Goal: Complete application form

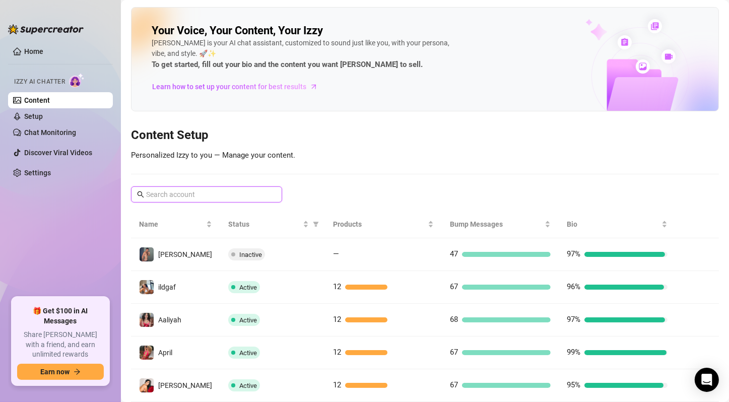
click at [173, 199] on input "text" at bounding box center [207, 194] width 122 height 11
click at [211, 198] on input "text" at bounding box center [207, 194] width 122 height 11
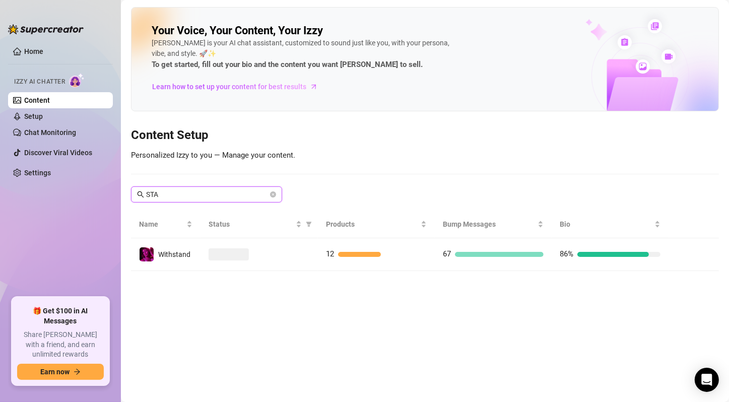
click at [211, 198] on input "STA" at bounding box center [207, 194] width 122 height 11
type input "NIY"
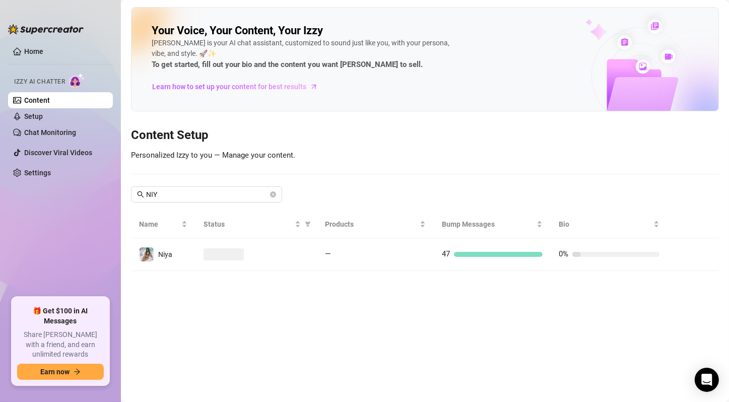
drag, startPoint x: 188, startPoint y: 267, endPoint x: 187, endPoint y: 261, distance: 5.6
click at [188, 261] on td "Niya" at bounding box center [163, 254] width 65 height 33
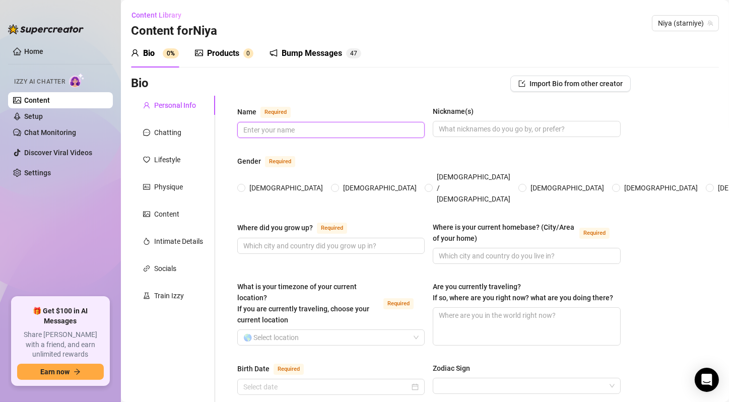
drag, startPoint x: 373, startPoint y: 131, endPoint x: 375, endPoint y: 119, distance: 11.7
click at [373, 132] on input "Name Required" at bounding box center [329, 130] width 173 height 11
click at [304, 131] on input "Name Required" at bounding box center [329, 130] width 173 height 11
paste input "N"
click at [304, 131] on input "Name Required" at bounding box center [329, 130] width 173 height 11
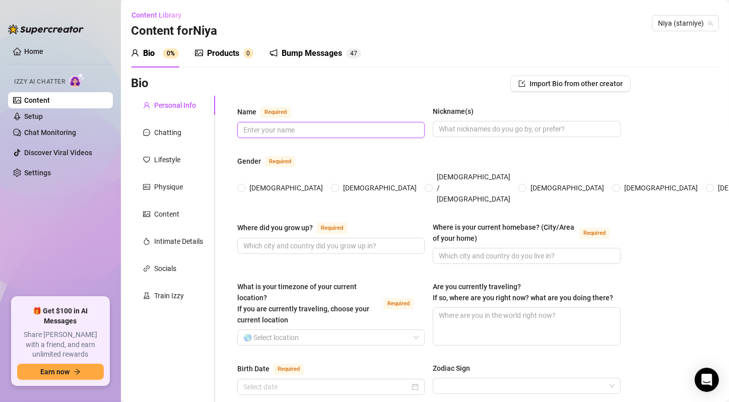
click at [304, 131] on input "Name Required" at bounding box center [329, 130] width 173 height 11
type input "[PERSON_NAME]"
click at [502, 130] on input "Nickname(s)" at bounding box center [525, 129] width 173 height 11
type input "Niya, Ny, Santi"
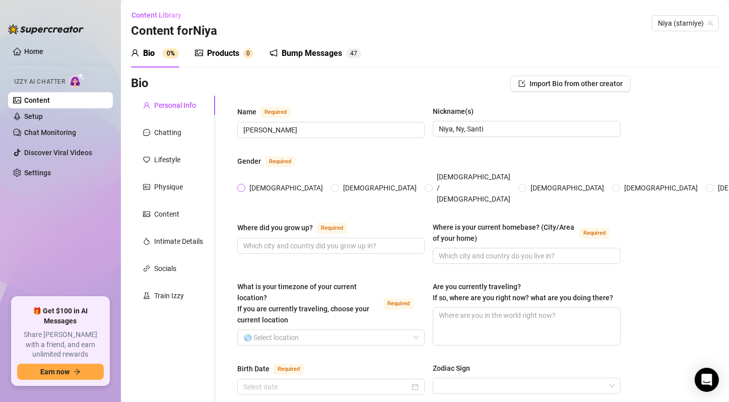
click at [245, 182] on span "[DEMOGRAPHIC_DATA]" at bounding box center [286, 187] width 82 height 11
click at [244, 186] on input "[DEMOGRAPHIC_DATA]" at bounding box center [242, 189] width 4 height 7
radio input "true"
click at [329, 240] on input "Where did you grow up? Required" at bounding box center [329, 245] width 173 height 11
click at [329, 240] on input "[GEOGRAPHIC_DATA]," at bounding box center [329, 245] width 173 height 11
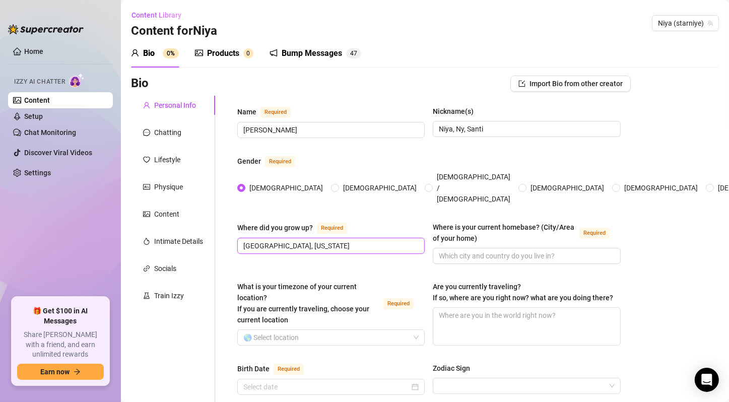
type input "[GEOGRAPHIC_DATA], [US_STATE]"
click at [478, 251] on input "Where is your current homebase? (City/Area of your home) Required" at bounding box center [525, 256] width 173 height 11
click at [478, 251] on input "[GEOGRAPHIC_DATA]," at bounding box center [525, 256] width 173 height 11
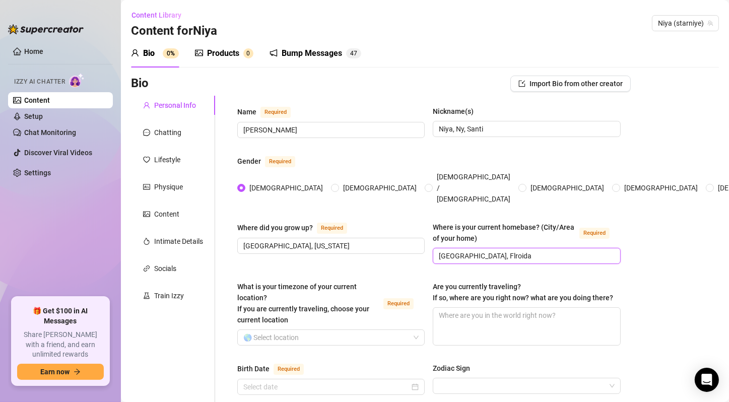
click at [465, 251] on input "[GEOGRAPHIC_DATA], Flroida" at bounding box center [525, 256] width 173 height 11
type input "[GEOGRAPHIC_DATA], [US_STATE]"
click at [316, 330] on input "What is your timezone of your current location? If you are currently traveling,…" at bounding box center [326, 337] width 166 height 15
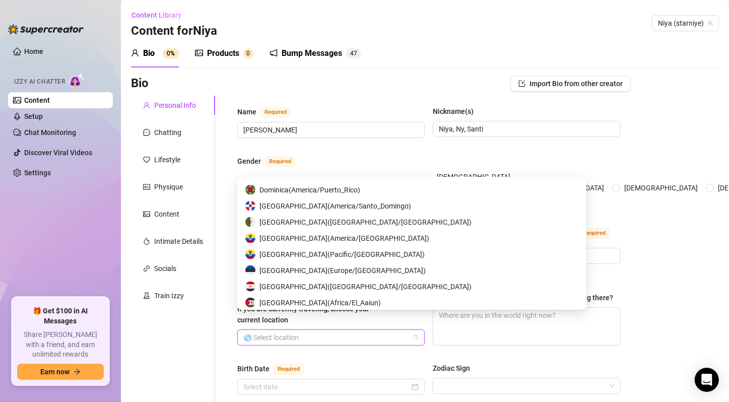
scroll to position [890, 0]
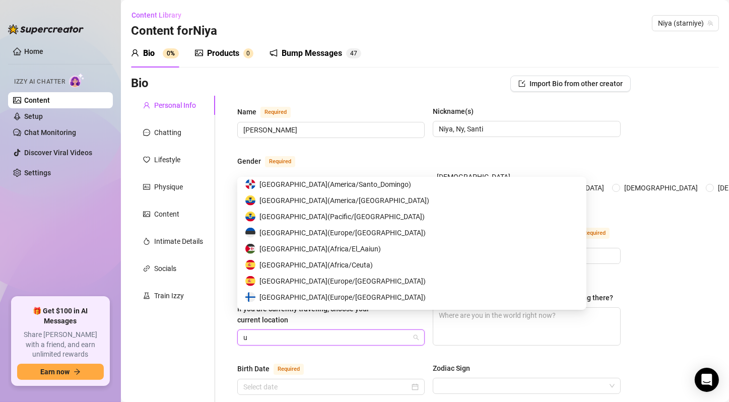
type input "us"
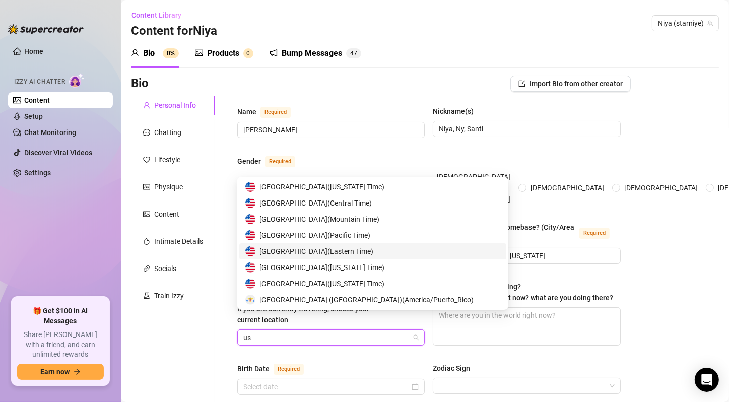
click at [374, 255] on span "United States of America ( Eastern Time )" at bounding box center [317, 251] width 114 height 11
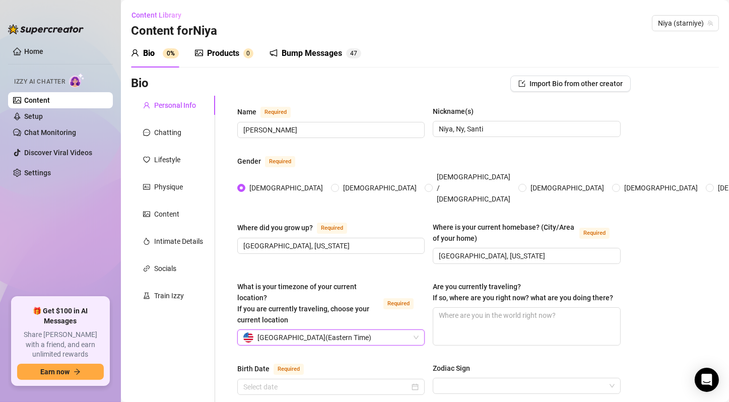
scroll to position [168, 0]
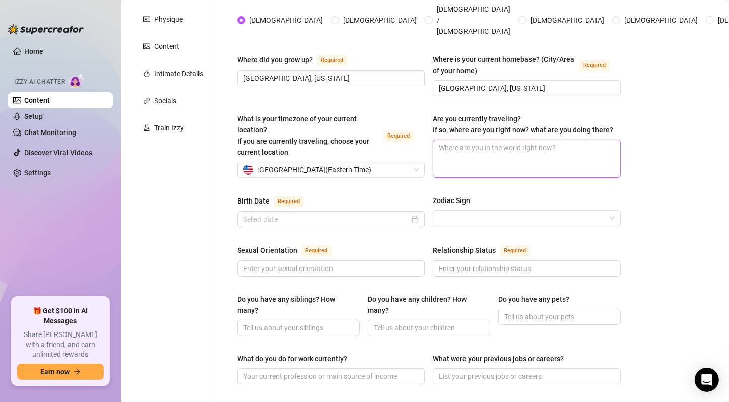
click at [551, 154] on textarea "Are you currently traveling? If so, where are you right now? what are you doing…" at bounding box center [527, 158] width 187 height 37
type textarea "No"
click at [363, 218] on div at bounding box center [331, 219] width 188 height 16
type textarea "No"
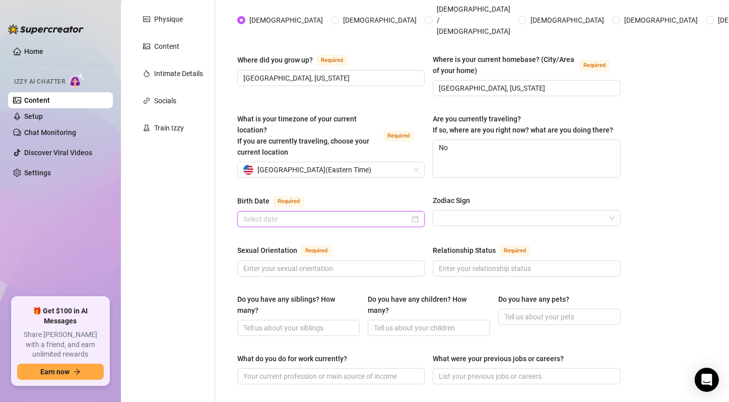
click at [414, 214] on div at bounding box center [330, 219] width 175 height 11
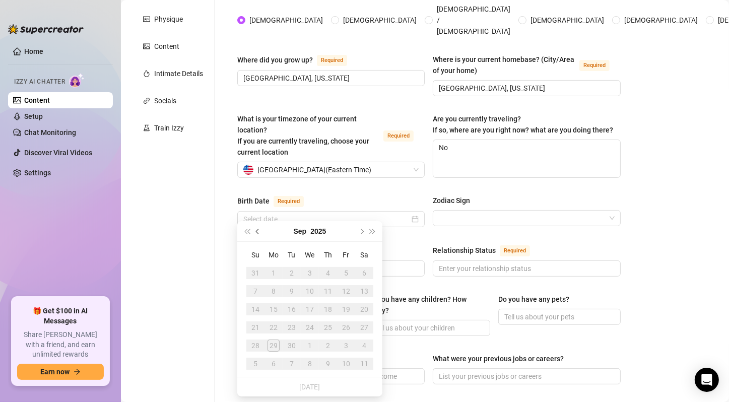
click at [260, 231] on span "Previous month (PageUp)" at bounding box center [258, 231] width 5 height 5
click at [245, 232] on span "Last year (Control + left)" at bounding box center [246, 231] width 5 height 5
click at [316, 230] on button "2024" at bounding box center [324, 231] width 16 height 20
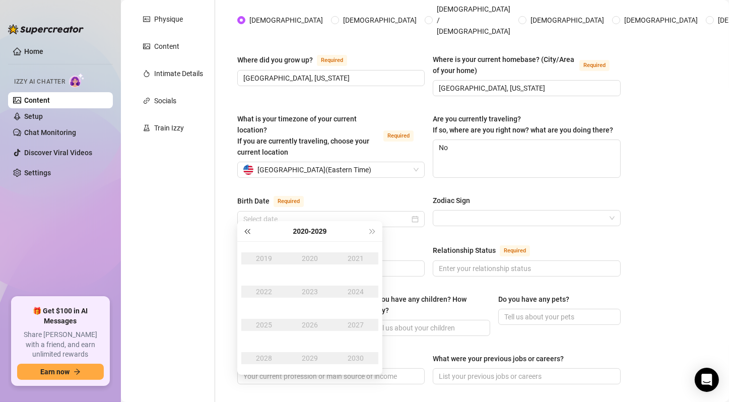
click at [247, 230] on span "Last year (Control + left)" at bounding box center [246, 231] width 5 height 5
click at [250, 232] on span "Last year (Control + left)" at bounding box center [246, 231] width 5 height 5
click at [315, 286] on div "2003" at bounding box center [310, 292] width 30 height 12
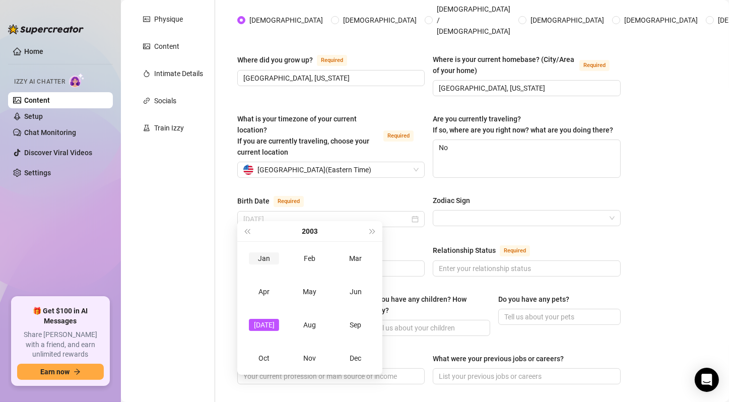
click at [244, 260] on td "Jan" at bounding box center [264, 258] width 46 height 33
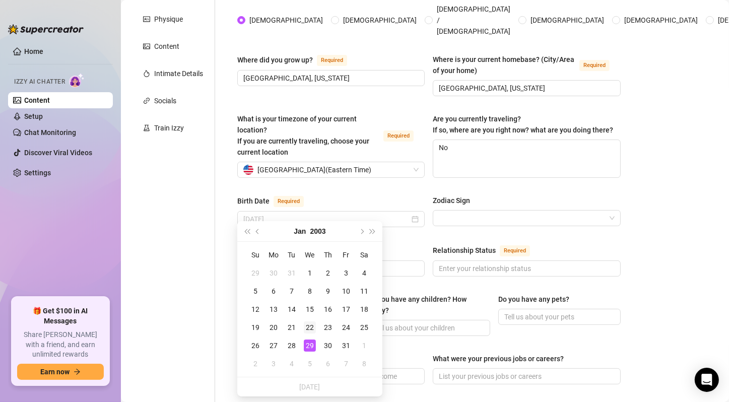
type input "[DATE]"
click at [313, 326] on div "22" at bounding box center [310, 328] width 12 height 12
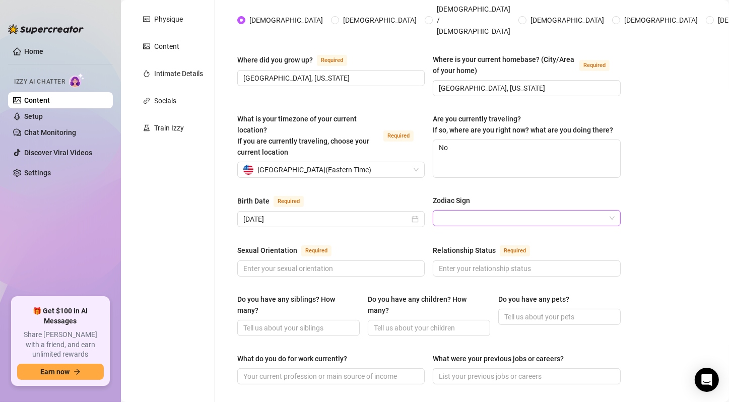
click at [481, 211] on input "Zodiac Sign" at bounding box center [522, 218] width 166 height 15
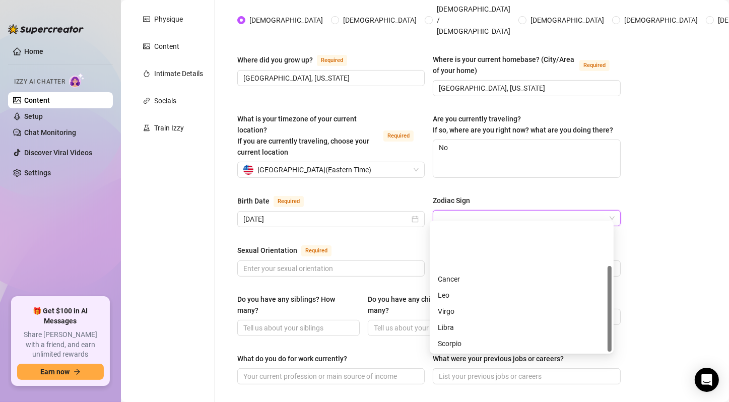
scroll to position [65, 0]
click at [465, 325] on div "Aquarius" at bounding box center [522, 327] width 168 height 11
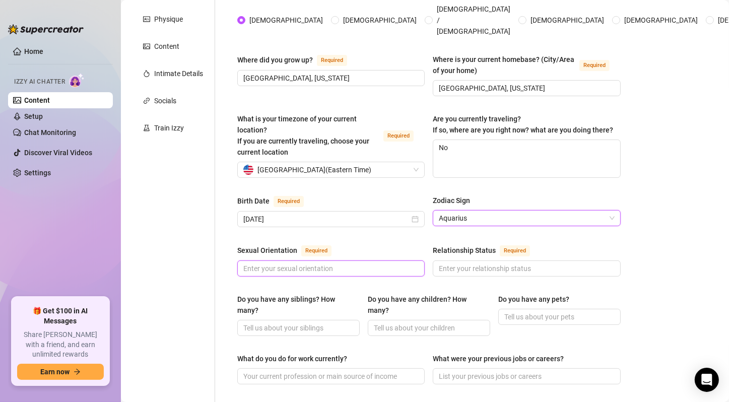
click at [370, 265] on input "Sexual Orientation Required" at bounding box center [329, 268] width 173 height 11
click at [343, 265] on input "Sexual Orientation Required" at bounding box center [329, 268] width 173 height 11
type input "[DEMOGRAPHIC_DATA]"
click at [370, 263] on input "[DEMOGRAPHIC_DATA]" at bounding box center [329, 268] width 173 height 11
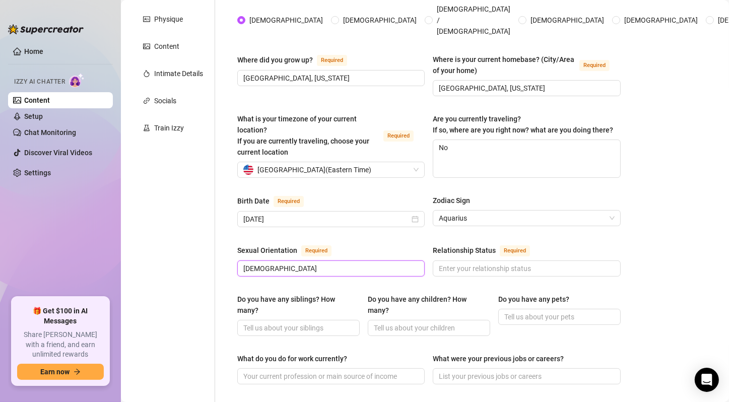
click at [370, 263] on input "[DEMOGRAPHIC_DATA]" at bounding box center [329, 268] width 173 height 11
click at [509, 265] on input "Relationship Status Required" at bounding box center [525, 268] width 173 height 11
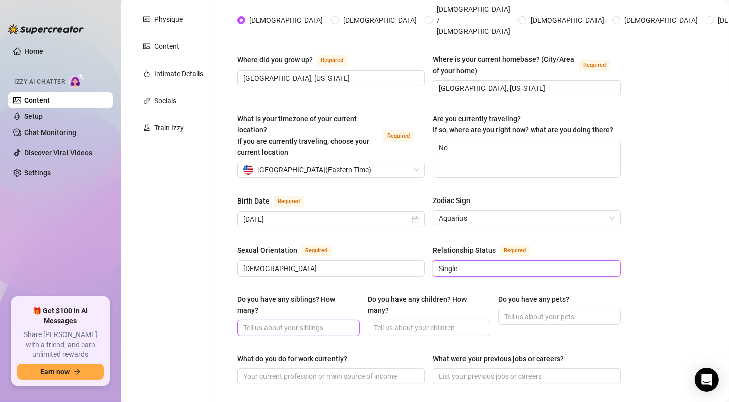
type input "Single"
click at [329, 320] on span at bounding box center [298, 328] width 122 height 16
click at [437, 323] on input "Do you have any children? How many?" at bounding box center [428, 328] width 108 height 11
click at [548, 312] on input "Do you have any pets?" at bounding box center [559, 317] width 108 height 11
paste input "Nope, but I want a tiny dog one day 🐶"
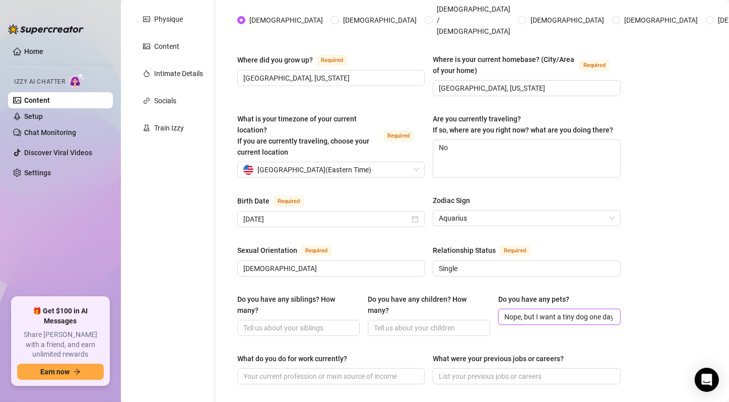
scroll to position [0, 14]
type input "Nope, but I want a tiny dog one day 🐶"
click at [582, 284] on div "Name Required [PERSON_NAME](s) [PERSON_NAME], Ny, [PERSON_NAME] Gender Required…" at bounding box center [429, 356] width 384 height 836
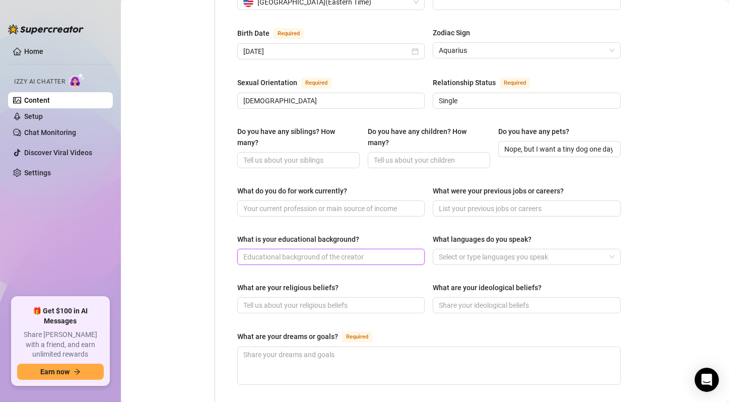
click at [313, 252] on input "What is your educational background?" at bounding box center [329, 257] width 173 height 11
click at [349, 203] on input "What do you do for work currently?" at bounding box center [329, 208] width 173 height 11
paste input "OnlyFans creator, TikTok/IG influencer"
type input "OnlyFans creator, TikTok/IG influencer"
click at [470, 201] on span at bounding box center [527, 209] width 188 height 16
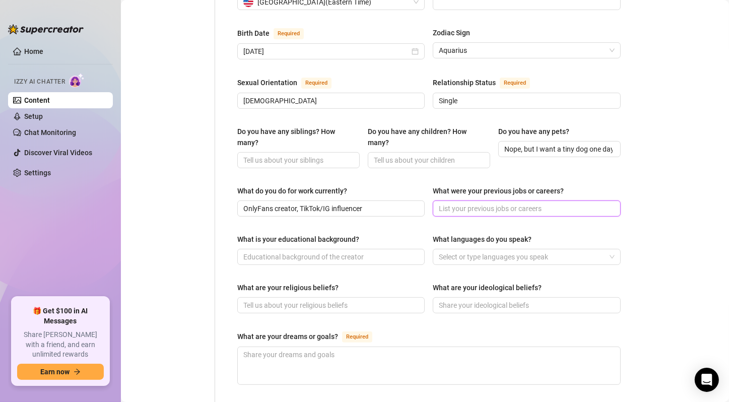
paste input "Worked part-time at a smoothie shop before going full-time online"
type input "Worked part-time at a smoothie shop before going full-time online"
click at [331, 253] on input "What is your educational background?" at bounding box center [329, 257] width 173 height 11
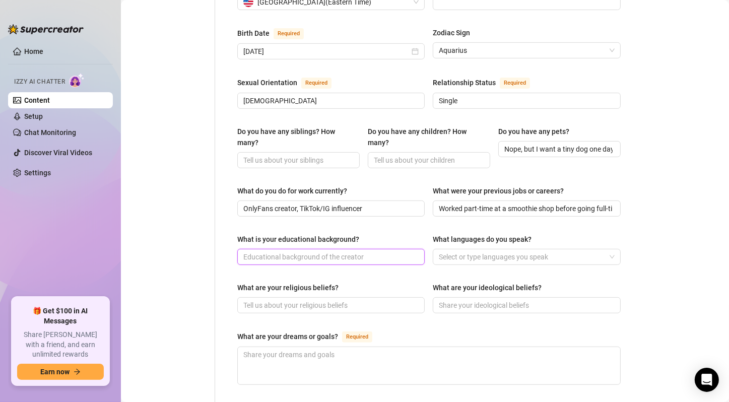
click at [294, 252] on input "What is your educational background?" at bounding box center [329, 257] width 173 height 11
paste input "High school grad, some college courses but stopped to focus on content"
type input "High school grad, some college courses but stopped to focus on content"
paste input "High school grad, some college courses but stopped to focus on content"
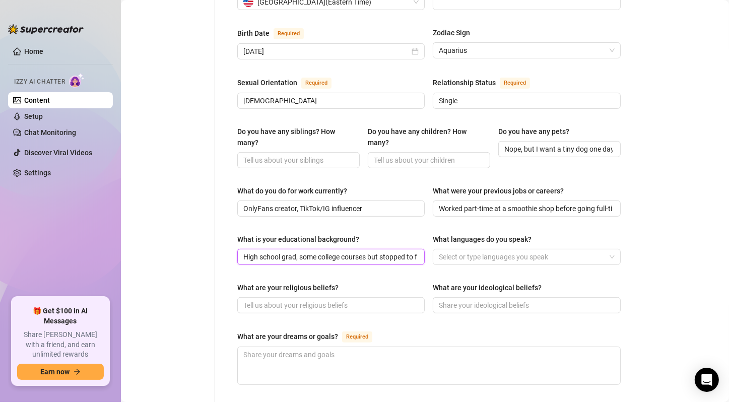
scroll to position [0, 56]
click at [294, 252] on input "High school grad, some college courses but stopped to focus on content" at bounding box center [329, 257] width 173 height 11
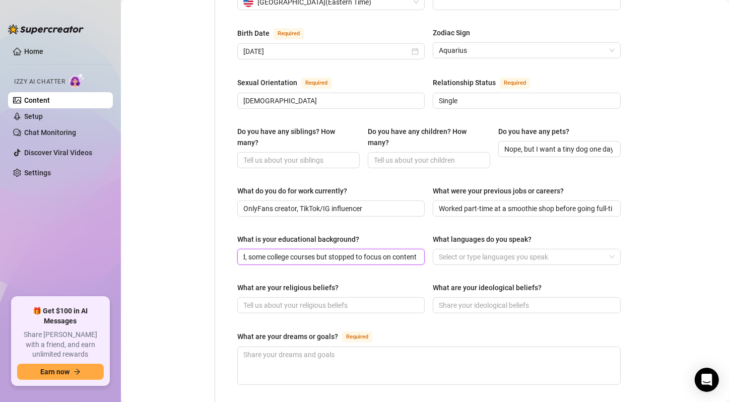
scroll to position [0, 0]
drag, startPoint x: 294, startPoint y: 250, endPoint x: 142, endPoint y: 242, distance: 152.4
click at [142, 242] on div "Personal Info Chatting Lifestyle Physique Content Intimate Details Socials Trai…" at bounding box center [381, 188] width 500 height 856
type input "High school grad, some college courses but stopped to focus on content"
click at [339, 266] on div "Name Required [PERSON_NAME](s) [PERSON_NAME], Ny, [PERSON_NAME] Gender Required…" at bounding box center [429, 188] width 384 height 836
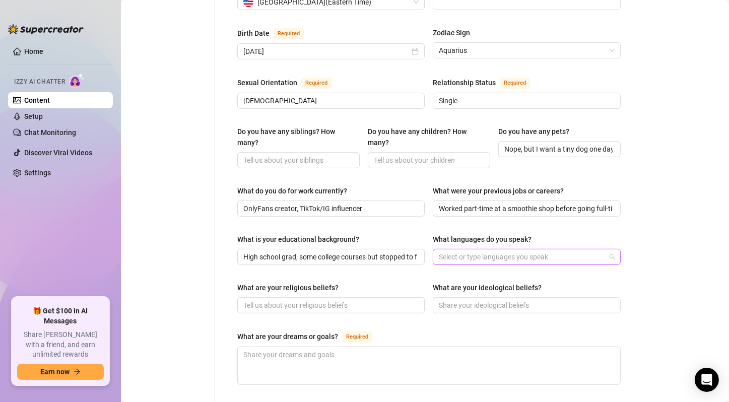
click at [502, 250] on div at bounding box center [521, 257] width 173 height 14
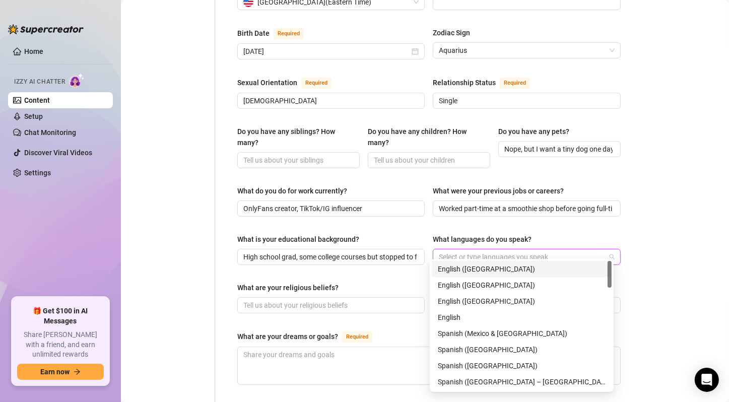
click at [488, 268] on div "English ([GEOGRAPHIC_DATA])" at bounding box center [522, 269] width 168 height 11
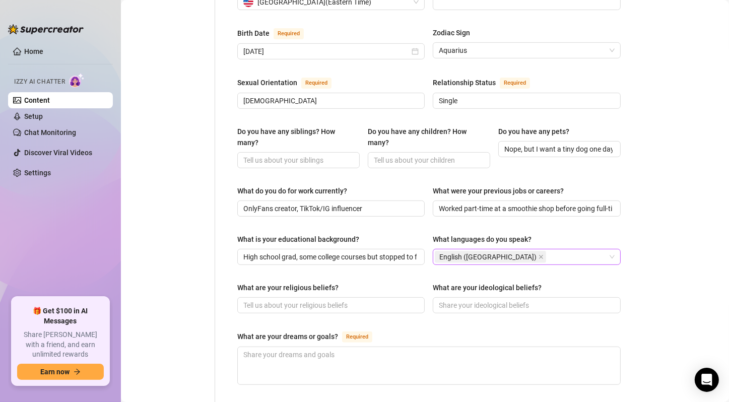
click at [529, 250] on div "English ([GEOGRAPHIC_DATA])" at bounding box center [521, 257] width 173 height 14
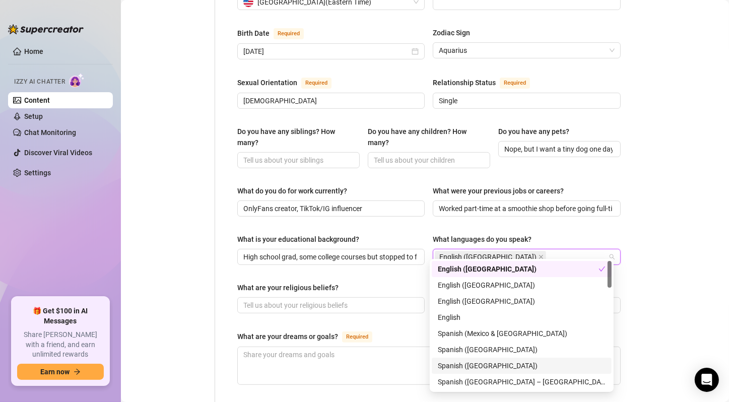
click at [505, 371] on div "Spanish ([GEOGRAPHIC_DATA])" at bounding box center [522, 365] width 168 height 11
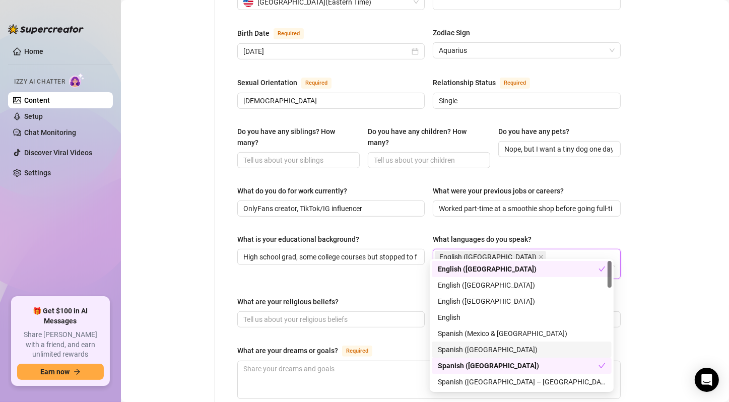
click at [341, 306] on div "What are your religious beliefs? What are your ideological beliefs?" at bounding box center [429, 316] width 384 height 40
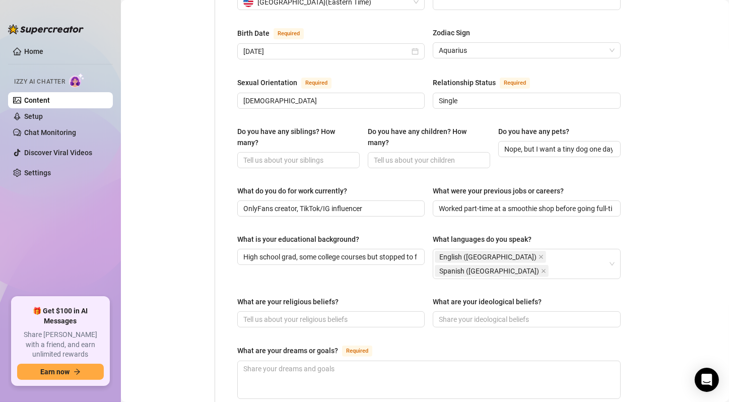
click at [352, 263] on div "What is your educational background? High school grad, some college courses but…" at bounding box center [429, 261] width 384 height 54
click at [359, 255] on span "High school grad, some college courses but stopped to focus on content" at bounding box center [331, 257] width 188 height 16
click at [375, 252] on input "High school grad, some college courses but stopped to focus on content" at bounding box center [329, 257] width 173 height 11
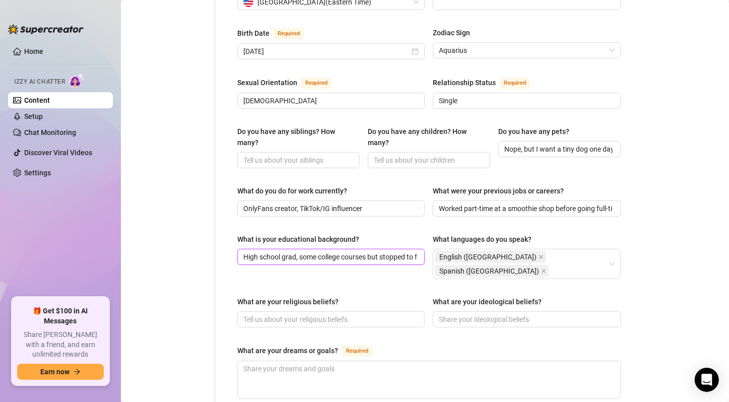
click at [375, 252] on input "High school grad, some college courses but stopped to focus on content" at bounding box center [329, 257] width 173 height 11
click at [368, 314] on input "What are your religious beliefs?" at bounding box center [329, 319] width 173 height 11
click at [506, 314] on input "What are your ideological beliefs?" at bounding box center [525, 319] width 173 height 11
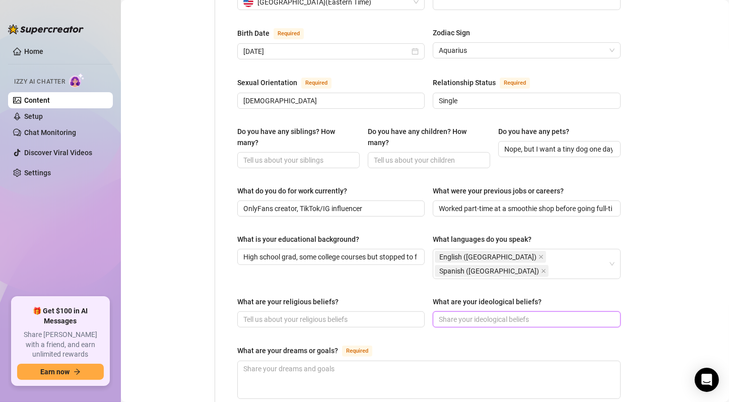
paste input "Keep it real, stay kind, live in the moment"
type input "Keep it real, stay kind, live in the moment"
click at [450, 345] on div "What are your dreams or goals? Required" at bounding box center [429, 353] width 384 height 16
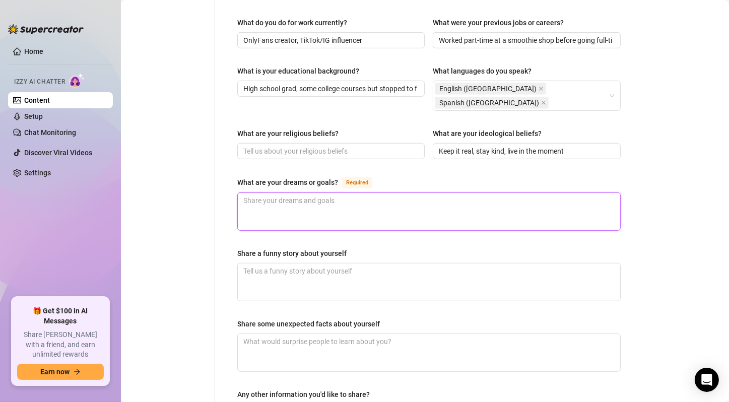
click at [379, 198] on textarea "What are your dreams or goals? Required" at bounding box center [429, 211] width 383 height 37
paste textarea "Travel the world (esp. [GEOGRAPHIC_DATA]), grow my brand, buy my own house in […"
type textarea "Travel the world (esp. [GEOGRAPHIC_DATA]), grow my brand, buy my own house in […"
click at [379, 198] on textarea "Travel the world (esp. [GEOGRAPHIC_DATA]), grow my brand, buy my own house in […" at bounding box center [429, 211] width 383 height 37
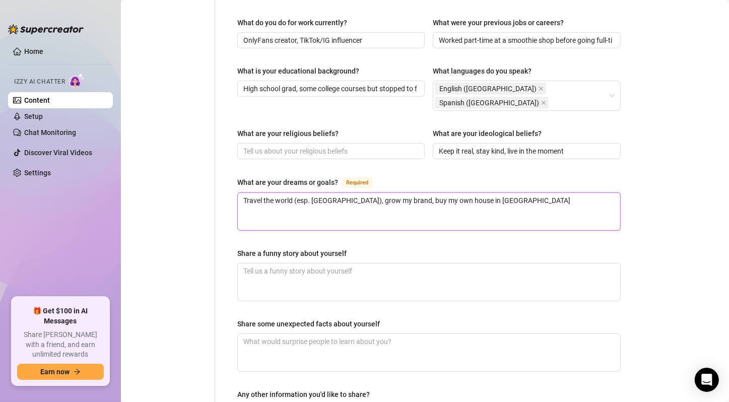
click at [379, 198] on textarea "Travel the world (esp. [GEOGRAPHIC_DATA]), grow my brand, buy my own house in […" at bounding box center [429, 211] width 383 height 37
type textarea "Travel the world (esp. [GEOGRAPHIC_DATA]), grow my brand, buy my own house in […"
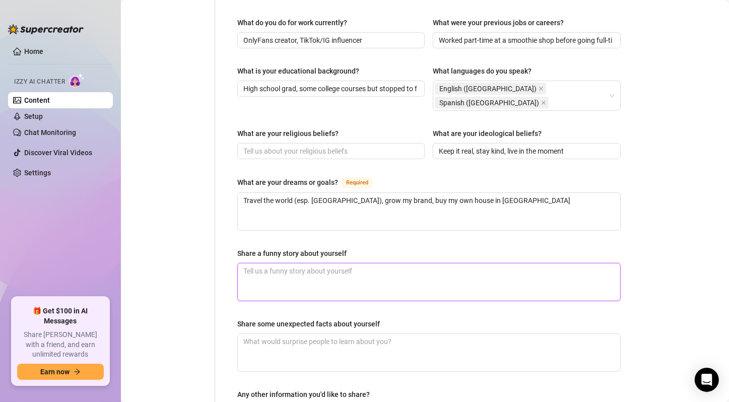
click at [324, 264] on textarea "Share a funny story about yourself" at bounding box center [429, 282] width 383 height 37
paste textarea "One time I fell filming a TikTok dance and my friend posted it as a blooper—[PE…"
type textarea "One time I fell filming a TikTok dance and my friend posted it as a blooper—[PE…"
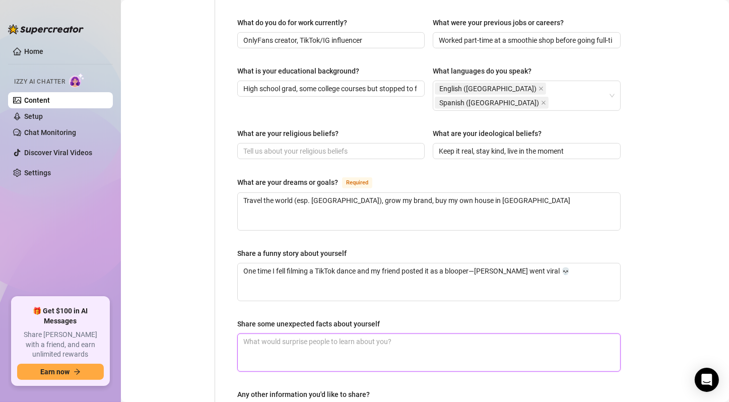
click at [355, 334] on textarea "Share some unexpected facts about yourself" at bounding box center [429, 352] width 383 height 37
paste textarea ": I’m actually shy in real life, I can eat a whole pizza by myself, and I love …"
type textarea ": I’m actually shy in real life, I can eat a whole pizza by myself, and I love …"
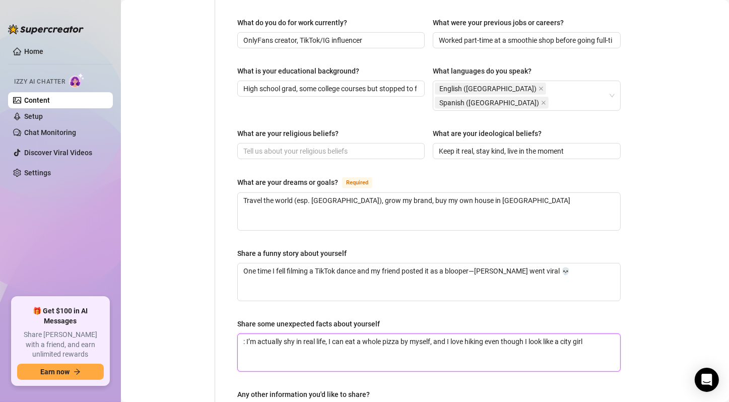
drag, startPoint x: 247, startPoint y: 322, endPoint x: 213, endPoint y: 311, distance: 35.5
click at [213, 311] on div "Personal Info Chatting Lifestyle Physique Content Intimate Details Socials Trai…" at bounding box center [381, 27] width 500 height 870
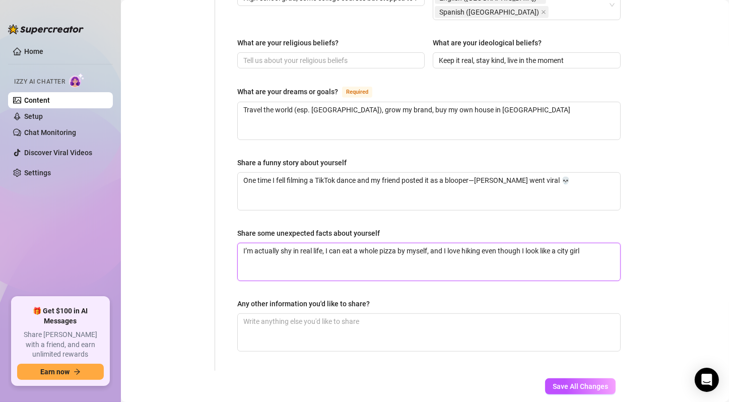
scroll to position [612, 0]
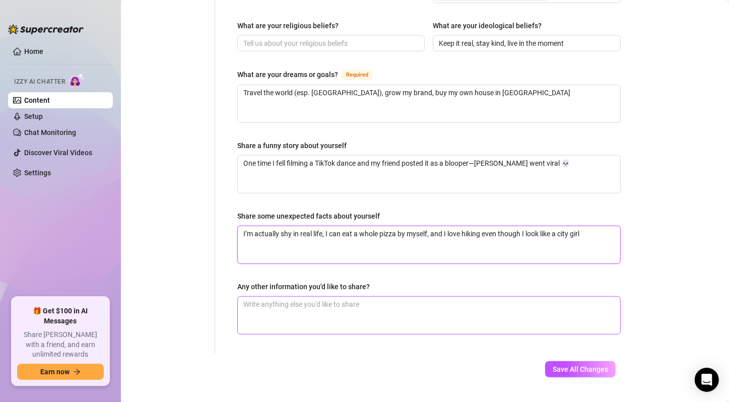
type textarea "I’m actually shy in real life, I can eat a whole pizza by myself, and I love hi…"
click at [360, 297] on textarea "Any other information you'd like to share?" at bounding box center [429, 315] width 383 height 37
paste textarea "Total iPad girly, I’ll bring it everywhere lol"
type textarea "Total iPad girly, I’ll bring it everywhere lol"
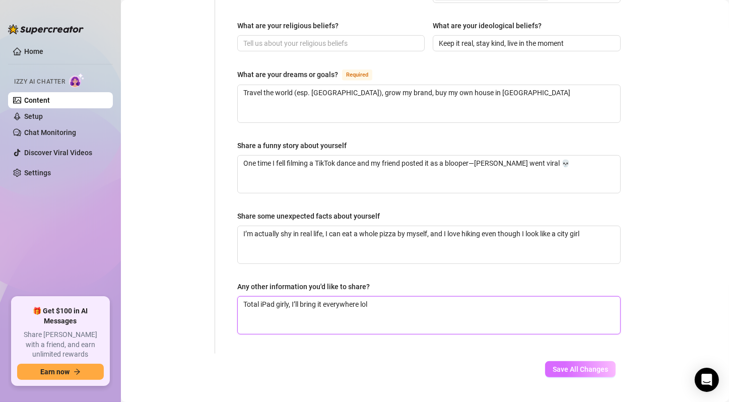
type textarea "Total iPad girly, I’ll bring it everywhere lol"
click at [586, 365] on span "Save All Changes" at bounding box center [580, 369] width 55 height 8
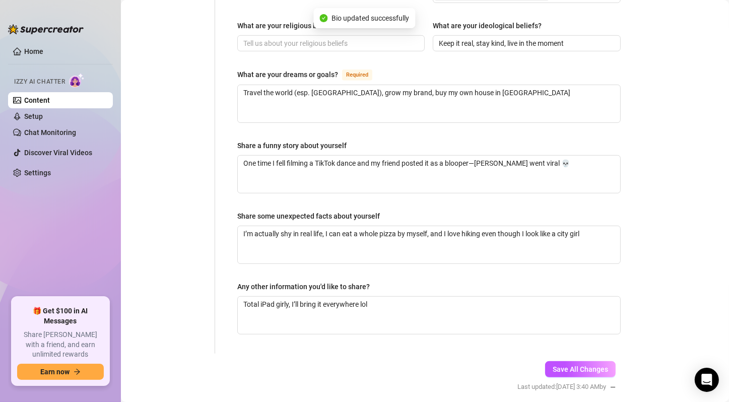
type textarea "I’m actually shy in real life, I can eat a whole pizza by myself, and I love hi…"
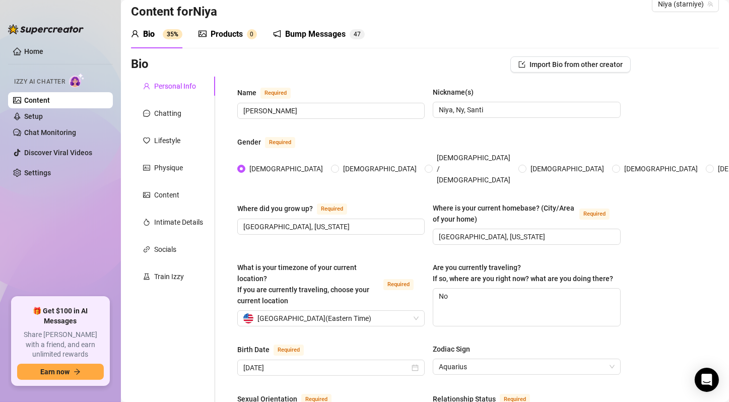
scroll to position [0, 0]
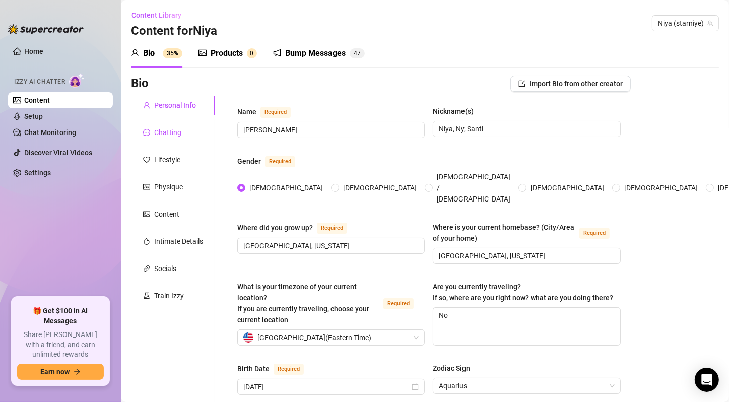
click at [159, 135] on div "Chatting" at bounding box center [167, 132] width 27 height 11
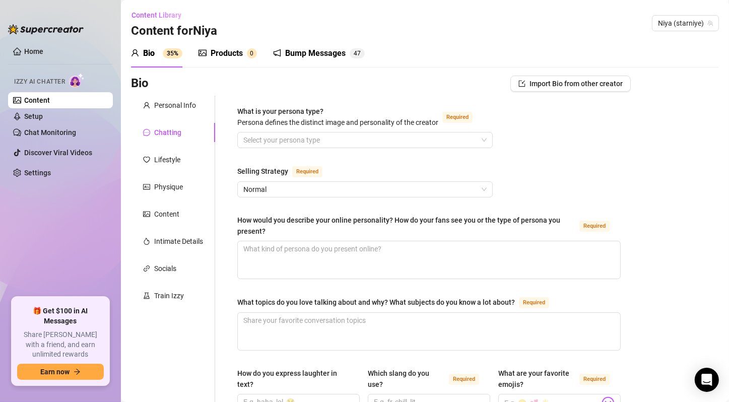
click at [425, 142] on input "What is your persona type? [PERSON_NAME] defines the distinct image and persona…" at bounding box center [360, 140] width 234 height 15
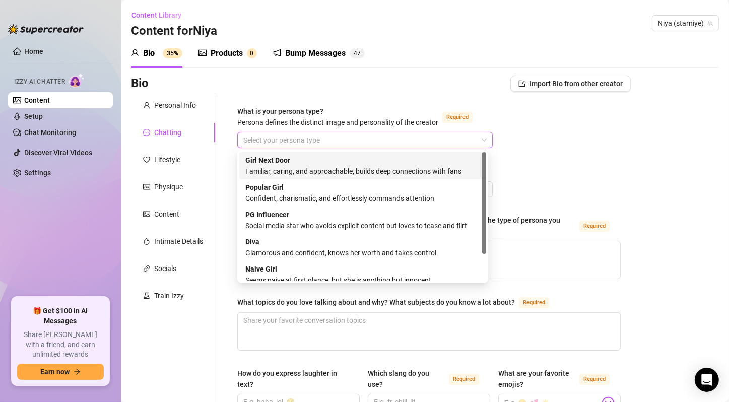
click at [407, 165] on div "Girl Next Door Familiar, caring, and approachable, builds deep connections with…" at bounding box center [362, 166] width 235 height 22
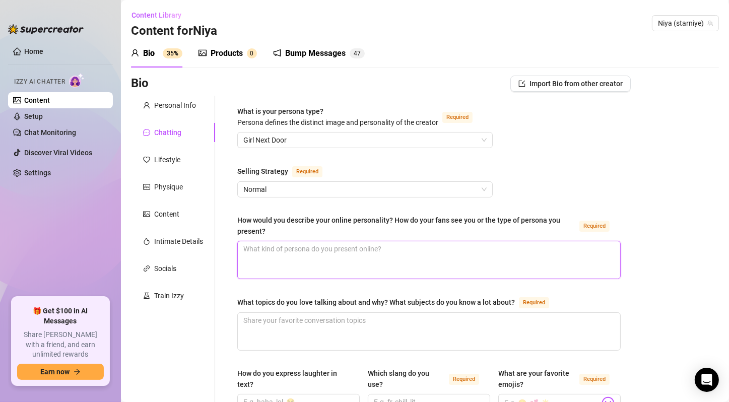
click at [321, 265] on textarea "How would you describe your online personality? How do your fans see you or the…" at bounding box center [429, 259] width 383 height 37
paste textarea "Sweet Puerto Rican baddie, soft-spoken but flirty, like their shy girlfriend wh…"
type textarea "Sweet Puerto Rican baddie, soft-spoken but flirty, like their shy girlfriend wh…"
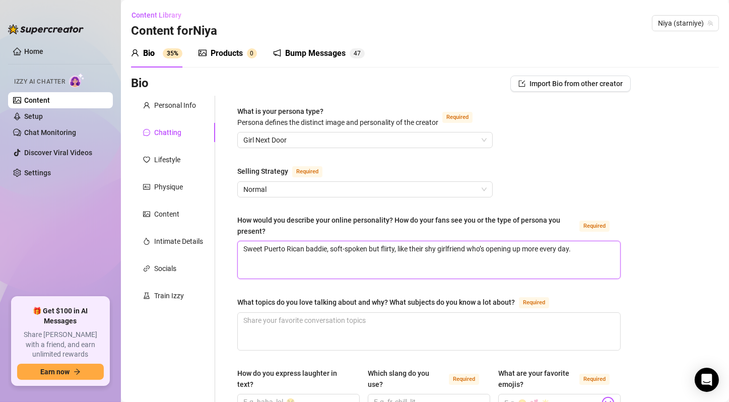
type textarea "Sweet Puerto Rican baddie, soft-spoken but flirty, like their shy girlfriend wh…"
click at [315, 325] on textarea "What topics do you love talking about and why? What subjects do you know a lot …" at bounding box center [429, 331] width 383 height 37
click at [303, 325] on textarea "What topics do you love talking about and why? What subjects do you know a lot …" at bounding box center [429, 331] width 383 height 37
paste textarea "Music, TikTok dances, fitness, healthy food, trying new restaurants, relationsh…"
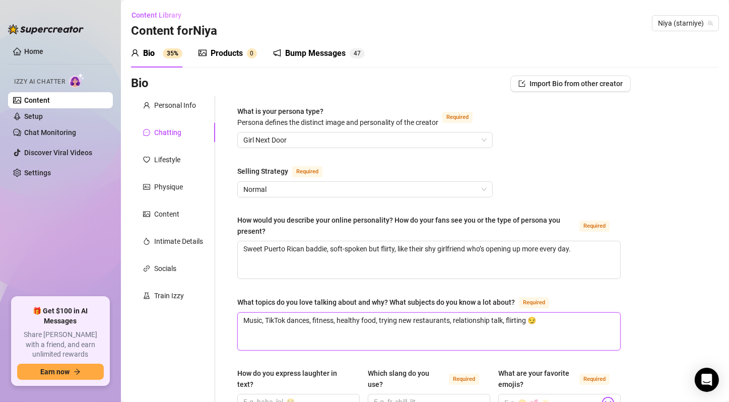
type textarea "Music, TikTok dances, fitness, healthy food, trying new restaurants, relationsh…"
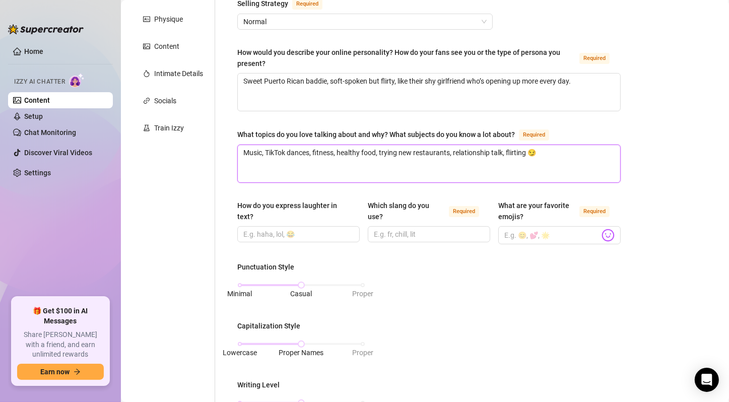
type textarea "Music, TikTok dances, fitness, healthy food, trying new restaurants, relationsh…"
click at [306, 230] on input "How do you express laughter in text?" at bounding box center [297, 234] width 108 height 11
paste input "“lmaoo” / “omg stop 😂” / “hehe”"
type input "“lmaoo” / “omg stop 😂” / “hehe”"
paste input "“lmaoo” / “omg stop 😂” / “hehe”"
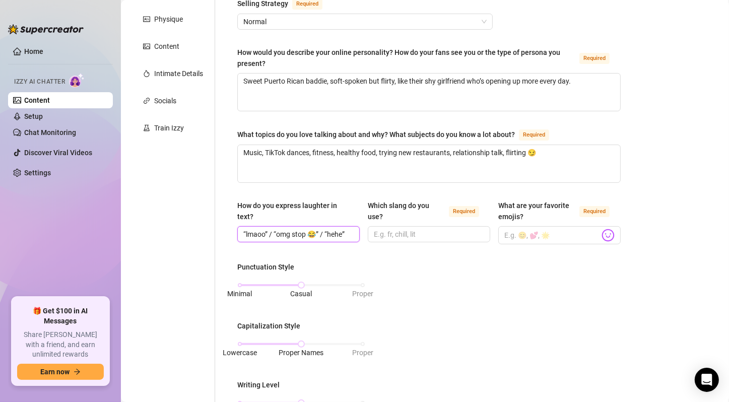
drag, startPoint x: 245, startPoint y: 235, endPoint x: 237, endPoint y: 233, distance: 7.7
click at [237, 233] on span "“lmaoo” / “omg stop 😂” / “hehe”" at bounding box center [298, 234] width 122 height 16
click at [267, 233] on input "lmaoo” / “omg stop 😂” / “hehe”" at bounding box center [297, 234] width 108 height 11
click at [274, 233] on input "lmaoo / “omg stop 😂” / “hehe”" at bounding box center [297, 234] width 108 height 11
click at [310, 231] on input "lmaoo / omg stop 😂” / “hehe”" at bounding box center [297, 234] width 108 height 11
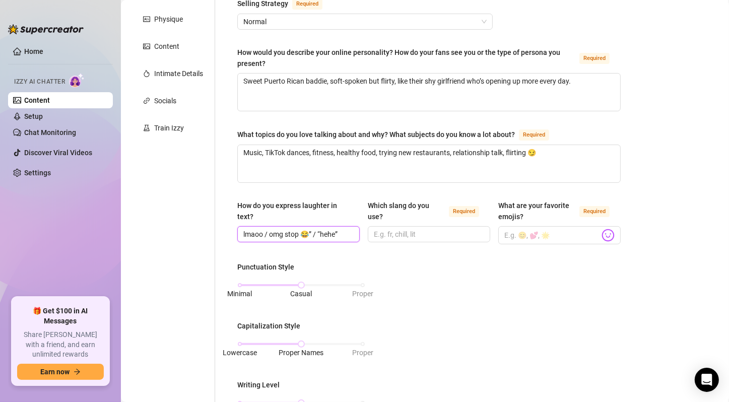
click at [314, 232] on input "lmaoo / omg stop 😂” / “hehe”" at bounding box center [297, 234] width 108 height 11
click at [320, 232] on input "lmaoo / omg stop 😂 / “hehe”" at bounding box center [297, 234] width 108 height 11
click at [338, 233] on input "lmaoo / omg stop 😂 / hehe”" at bounding box center [297, 234] width 108 height 11
type input "lmaoo / omg stop 😂 / hehe"
click at [427, 234] on input "Which slang do you use? Required" at bounding box center [428, 234] width 108 height 11
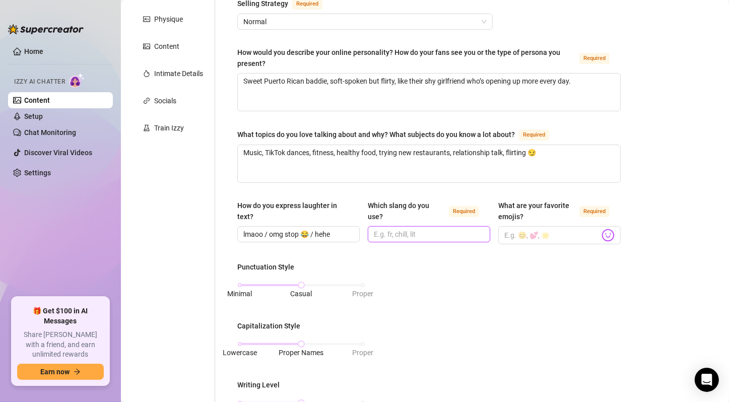
click at [399, 236] on input "Which slang do you use? Required" at bounding box center [428, 234] width 108 height 11
click at [401, 232] on input "Which slang do you use? Required" at bounding box center [428, 234] width 108 height 11
paste input "babe, baby, [PERSON_NAME], lol, omg, hehe, lmaoo"
type input "babe, baby, [PERSON_NAME], lol, omg, hehe, lmaoo"
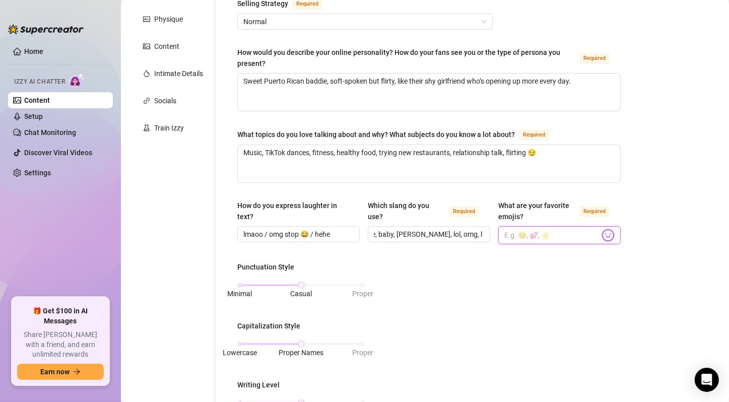
click at [524, 229] on input "What are your favorite emojis? Required" at bounding box center [552, 235] width 95 height 13
click at [516, 236] on input "What are your favorite emojis? Required" at bounding box center [552, 235] width 95 height 13
paste input "😏💦💜😘🙈"
type input "😏💦💜😘🙈"
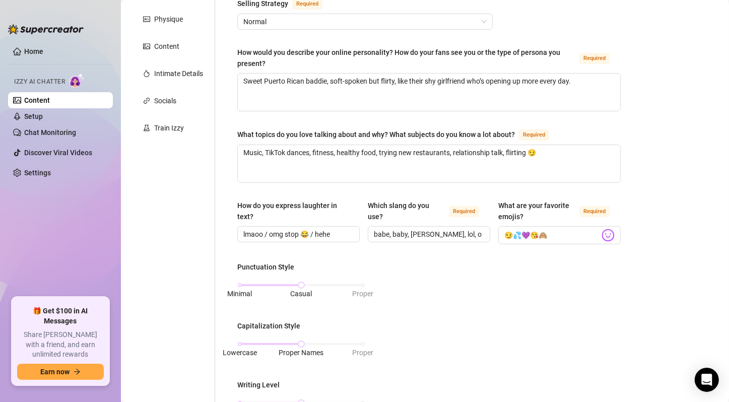
click at [421, 293] on div "Punctuation Style Minimal Casual Proper Capitalization Style Lowercase Proper N…" at bounding box center [429, 393] width 384 height 262
click at [508, 233] on input "😏💦💜😘🙈" at bounding box center [552, 235] width 95 height 13
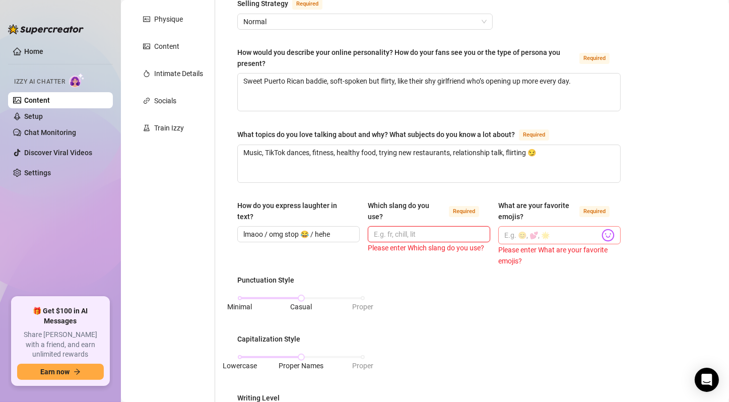
type input "babe, baby, [PERSON_NAME], lol, omg, hehe, lmaoo"
click at [518, 235] on input "What are your favorite emojis? Required" at bounding box center [552, 235] width 95 height 13
paste input "😏💦💜😘🙈"
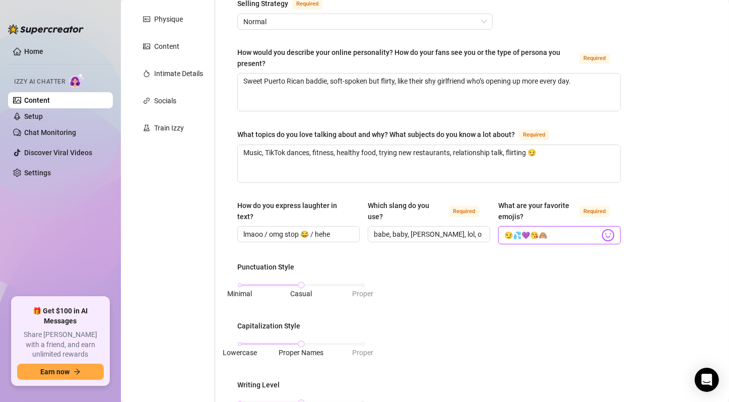
click at [507, 234] on input "😏💦💜😘🙈" at bounding box center [552, 235] width 95 height 13
click at [520, 239] on input "😏,💦💜😘🙈" at bounding box center [552, 235] width 95 height 13
click at [530, 236] on input "😏,💦,💜😘🙈" at bounding box center [552, 235] width 95 height 13
click at [541, 234] on input "😏,💦,💜,😘🙈" at bounding box center [552, 235] width 95 height 13
click at [562, 235] on input "😏,💦,💜,😘,🙈" at bounding box center [552, 235] width 95 height 13
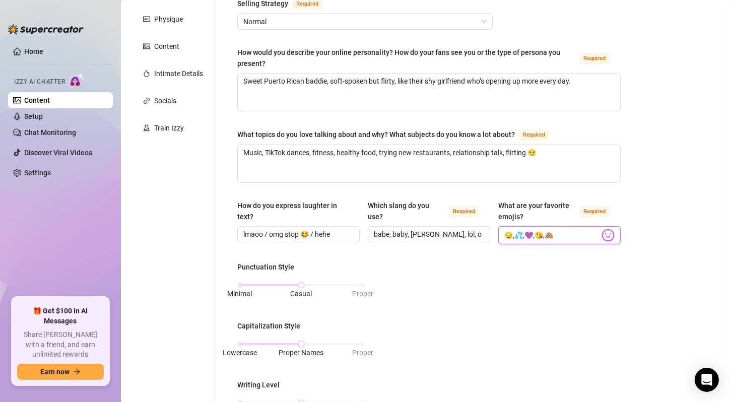
click at [562, 235] on input "😏,💦,💜,😘,🙈" at bounding box center [552, 235] width 95 height 13
type input "😏,💦,💜,😘,🙈"
click at [507, 274] on div "Punctuation Style Minimal Casual Proper Capitalization Style Lowercase Proper N…" at bounding box center [429, 393] width 384 height 262
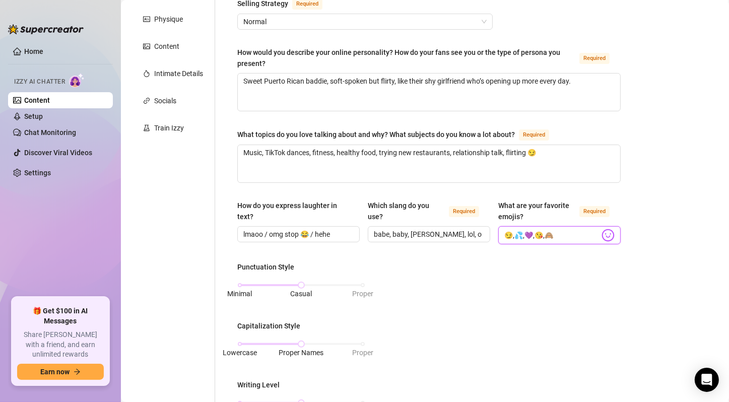
click at [505, 237] on input "😏,💦,💜,😘,🙈" at bounding box center [552, 235] width 95 height 13
click at [499, 238] on span "😏,💦,💜,😘,🙈" at bounding box center [560, 235] width 122 height 18
click at [487, 263] on div "Punctuation Style Minimal Casual Proper Capitalization Style Lowercase Proper N…" at bounding box center [429, 393] width 384 height 262
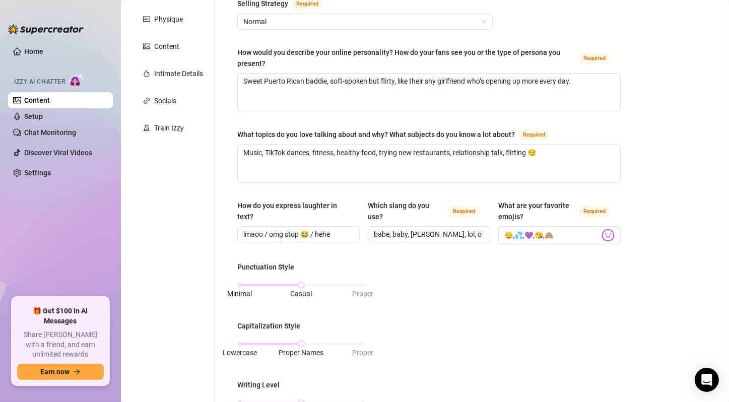
scroll to position [336, 0]
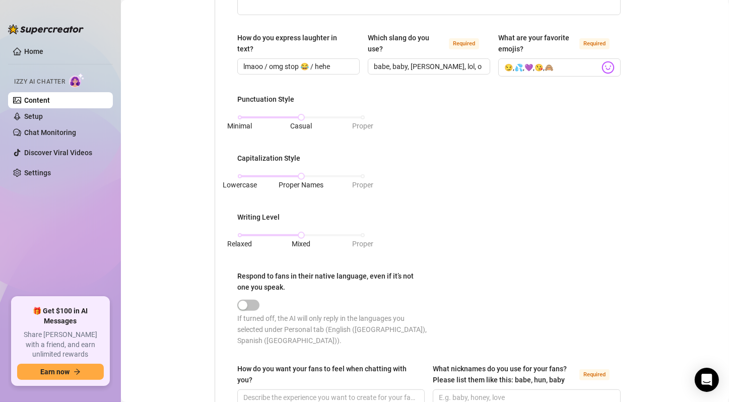
click at [238, 235] on div "Relaxed Mixed Proper" at bounding box center [301, 240] width 128 height 27
click at [240, 235] on div "Relaxed Mixed Proper" at bounding box center [301, 235] width 123 height 6
click at [470, 239] on div "Punctuation Style Minimal Casual Proper Capitalization Style Lowercase Proper N…" at bounding box center [429, 225] width 384 height 262
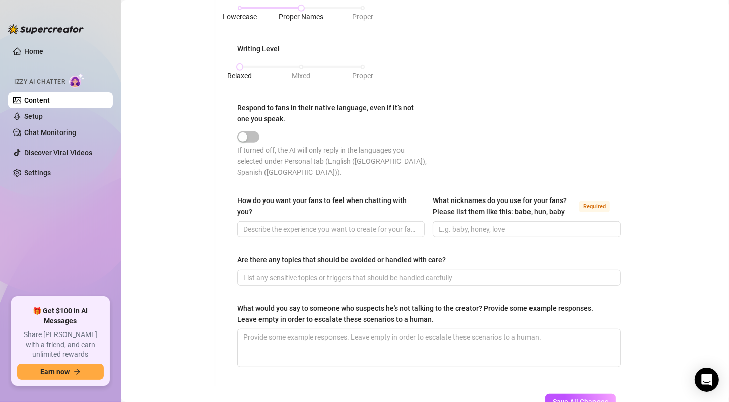
click at [531, 129] on div "Punctuation Style Minimal Casual Proper Capitalization Style Lowercase Proper N…" at bounding box center [429, 56] width 384 height 262
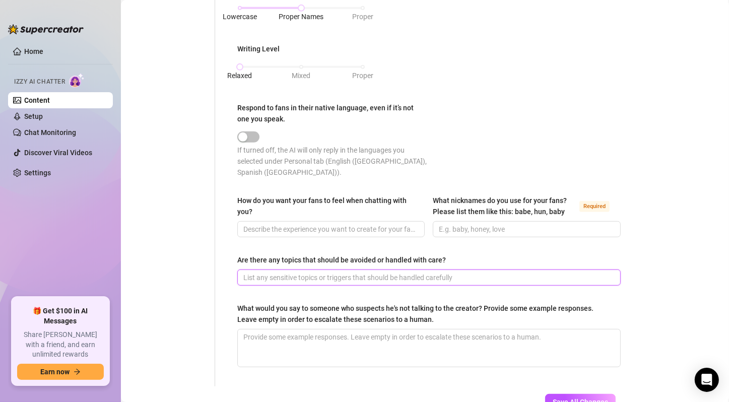
click at [393, 272] on input "Are there any topics that should be avoided or handled with care?" at bounding box center [428, 277] width 370 height 11
paste input "Like they’re special, chosen, and getting my attention nobody else gets"
type input "Like they’re special, chosen, and getting my attention nobody else gets"
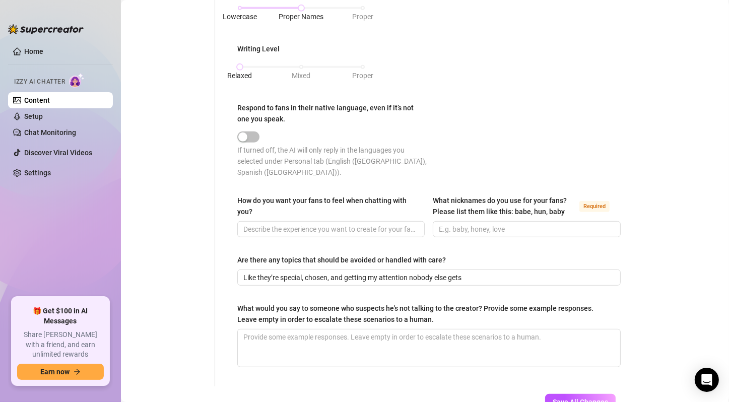
click at [528, 233] on div "How do you want your fans to feel when chatting with you? What nicknames do you…" at bounding box center [429, 220] width 384 height 51
click at [503, 208] on div "What nicknames do you use for your fans? Please list them like this: babe, hun,…" at bounding box center [527, 208] width 188 height 26
click at [503, 224] on input "What nicknames do you use for your fans? Please list them like this: babe, hun,…" at bounding box center [525, 229] width 173 height 11
paste input "babe, baby, cutie, daddy"
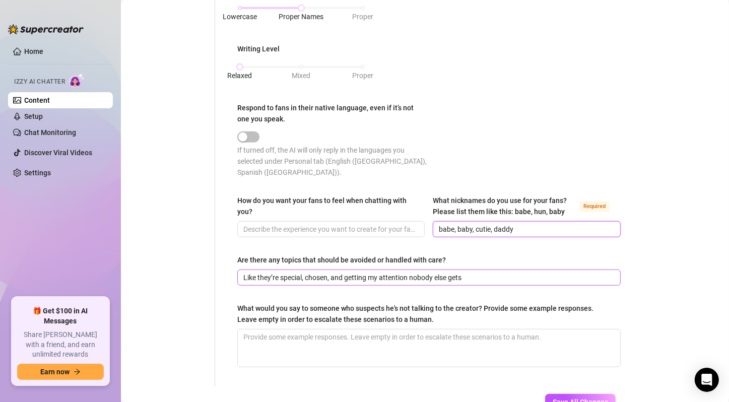
type input "babe, baby, cutie, daddy"
click at [483, 272] on input "Like they’re special, chosen, and getting my attention nobody else gets" at bounding box center [428, 277] width 370 height 11
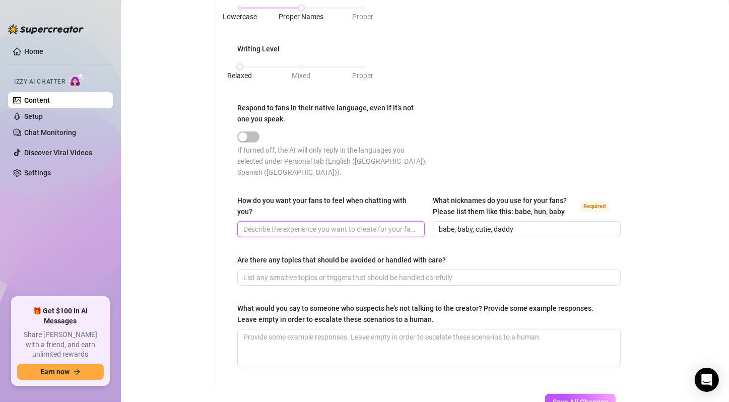
click at [368, 224] on input "How do you want your fans to feel when chatting with you?" at bounding box center [329, 229] width 173 height 11
paste input "Like they’re special, chosen, and getting my attention nobody else gets"
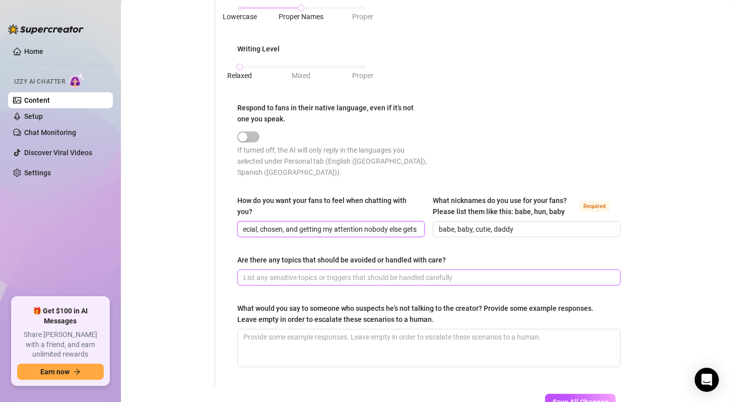
type input "Like they’re special, chosen, and getting my attention nobody else gets"
click at [365, 272] on input "Are there any topics that should be avoided or handled with care?" at bounding box center [428, 277] width 370 height 11
click at [345, 272] on input "Are there any topics that should be avoided or handled with care?" at bounding box center [428, 277] width 370 height 11
paste input "Politics, race play, anything heavy or controversial"
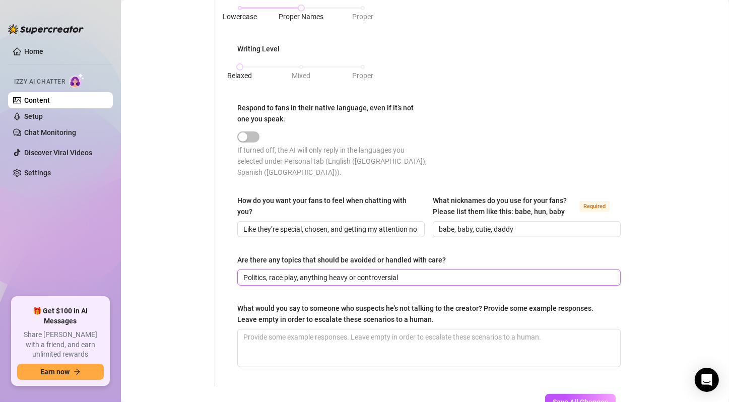
type input "Politics, race play, anything heavy or controversial"
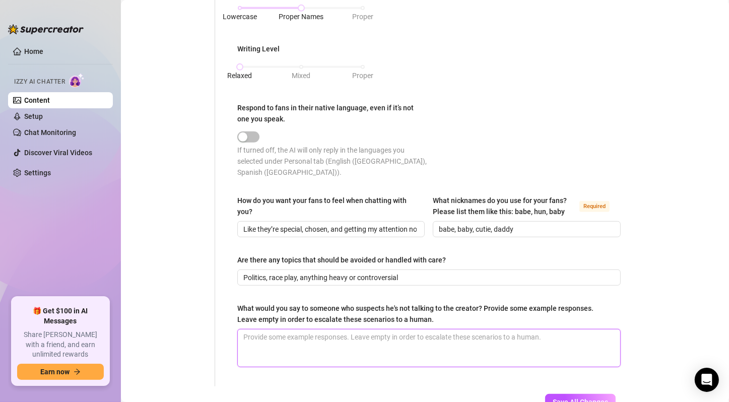
click at [338, 339] on textarea "What would you say to someone who suspects he's not talking to the creator? Pro…" at bounding box center [429, 348] width 383 height 37
paste textarea "“lol what do u mean babe? it’s really me 🙈” “you’re literally talking to me rig…"
type textarea "“lol what do u mean babe? it’s really me 🙈” “you’re literally talking to me rig…"
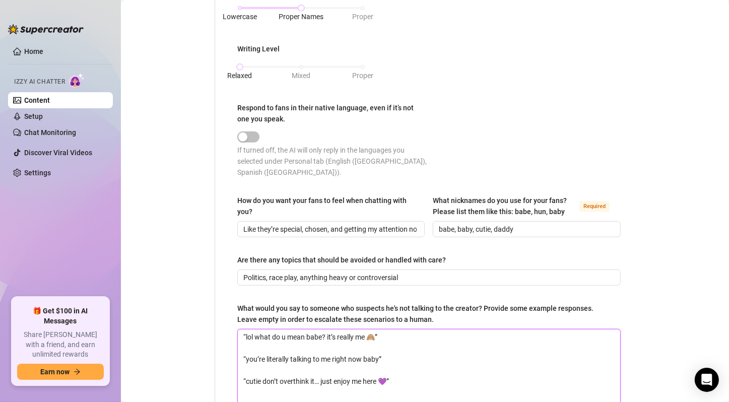
type textarea "“lol what do u mean babe? it’s really me 🙈” “you’re literally talking to me rig…"
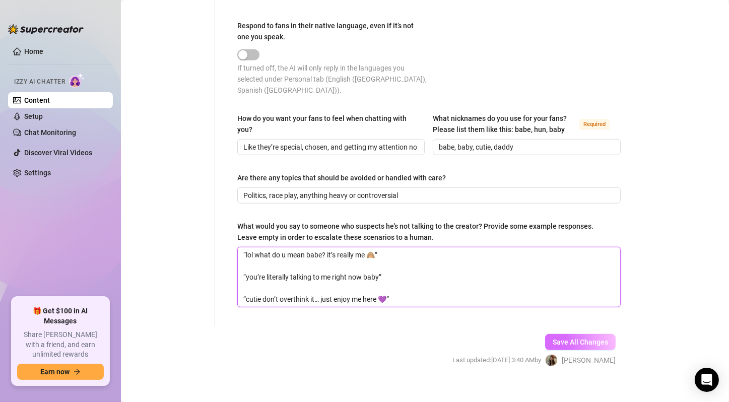
type textarea "“lol what do u mean babe? it’s really me 🙈” “you’re literally talking to me rig…"
click at [569, 338] on span "Save All Changes" at bounding box center [580, 342] width 55 height 8
type input "babe, baby, cutie, daddy"
click at [583, 338] on span "Save All Changes" at bounding box center [580, 342] width 55 height 8
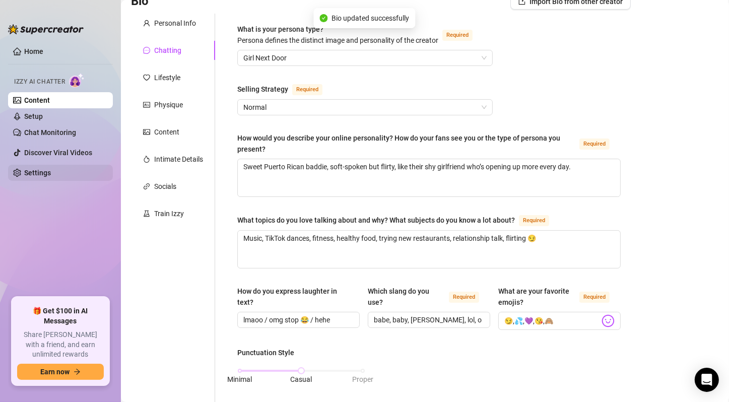
scroll to position [0, 0]
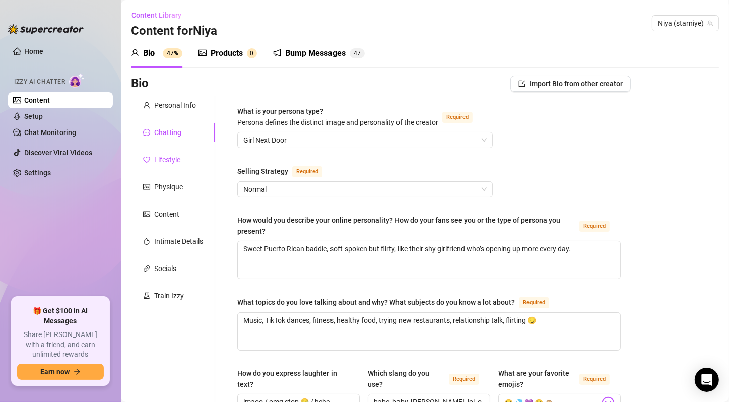
click at [165, 156] on div "Lifestyle" at bounding box center [167, 159] width 26 height 11
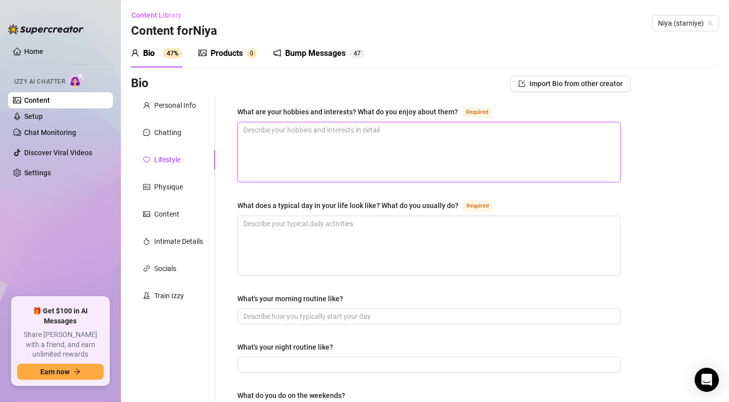
click at [355, 124] on textarea "What are your hobbies and interests? What do you enjoy about them? Required" at bounding box center [429, 151] width 383 height 59
click at [37, 51] on link "Home" at bounding box center [33, 51] width 19 height 8
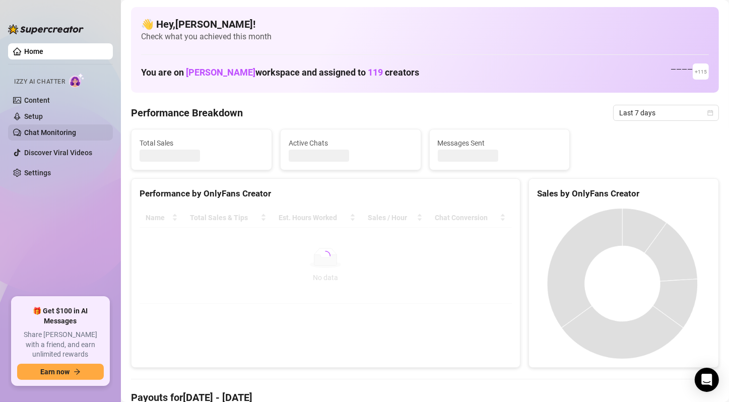
click at [50, 99] on link "Content" at bounding box center [37, 100] width 26 height 8
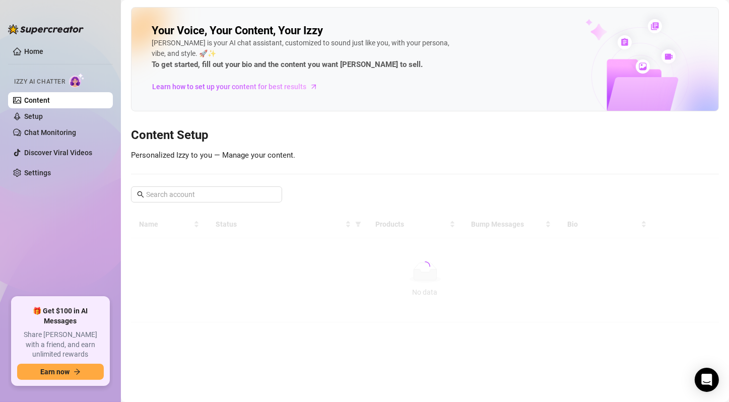
click at [50, 101] on link "Content" at bounding box center [37, 100] width 26 height 8
click at [181, 193] on input "text" at bounding box center [207, 194] width 122 height 11
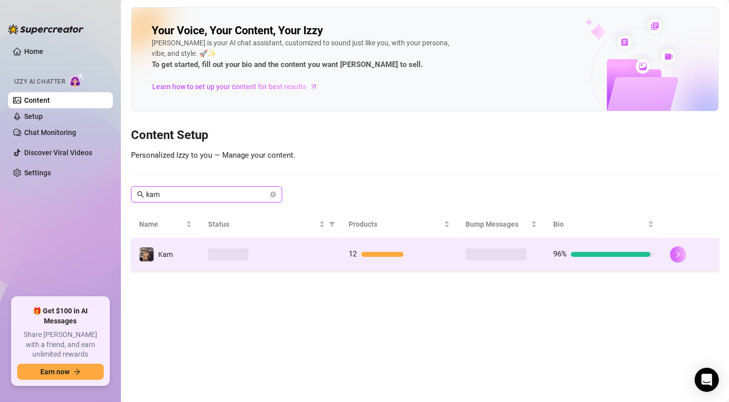
type input "kam"
click at [677, 254] on icon "right" at bounding box center [678, 254] width 7 height 7
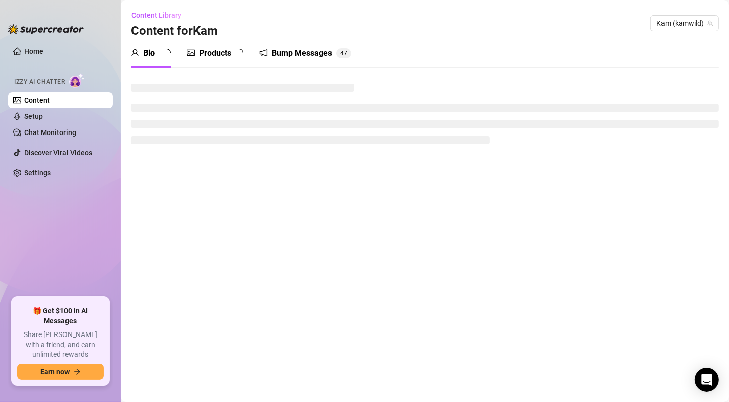
click at [316, 46] on div "Bump Messages 4 7" at bounding box center [306, 53] width 92 height 28
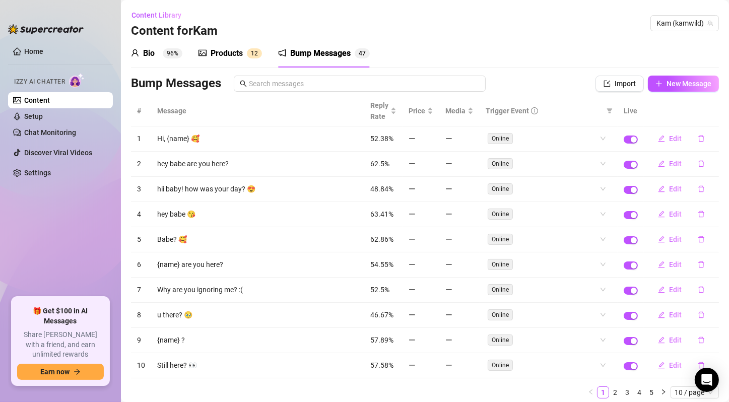
scroll to position [30, 0]
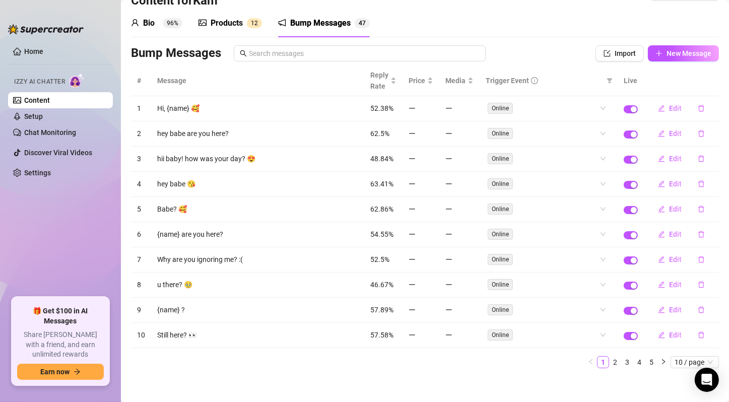
click at [646, 357] on link "5" at bounding box center [651, 362] width 11 height 11
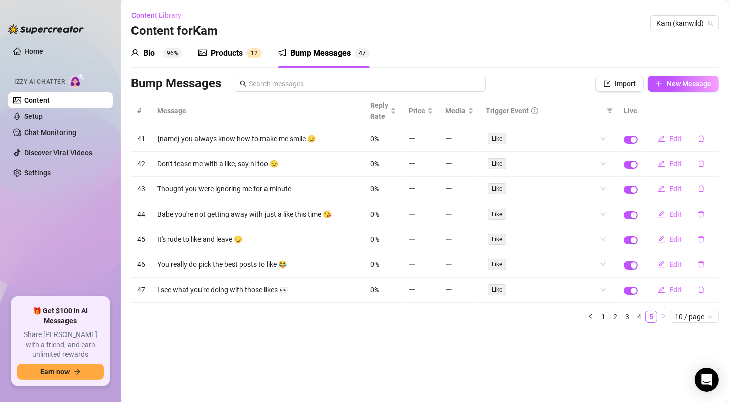
scroll to position [0, 0]
click at [43, 120] on link "Setup" at bounding box center [33, 116] width 19 height 8
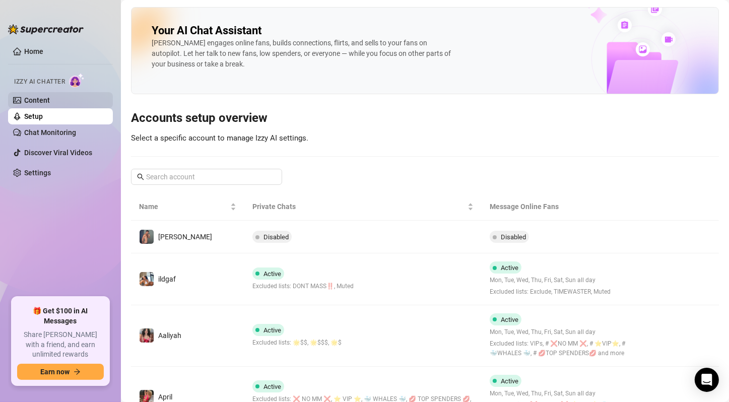
click at [50, 99] on link "Content" at bounding box center [37, 100] width 26 height 8
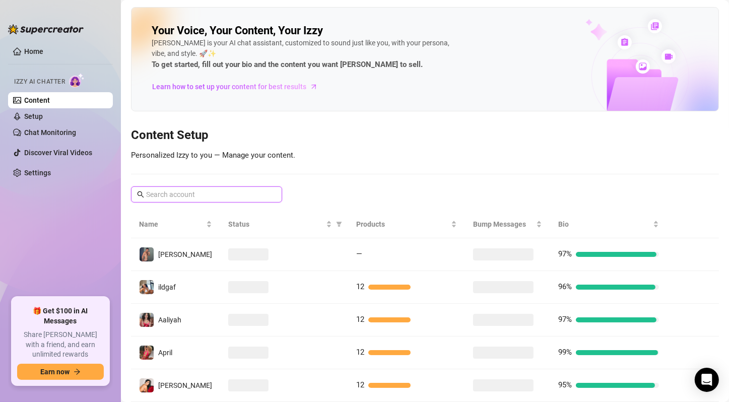
click at [186, 192] on input "text" at bounding box center [207, 194] width 122 height 11
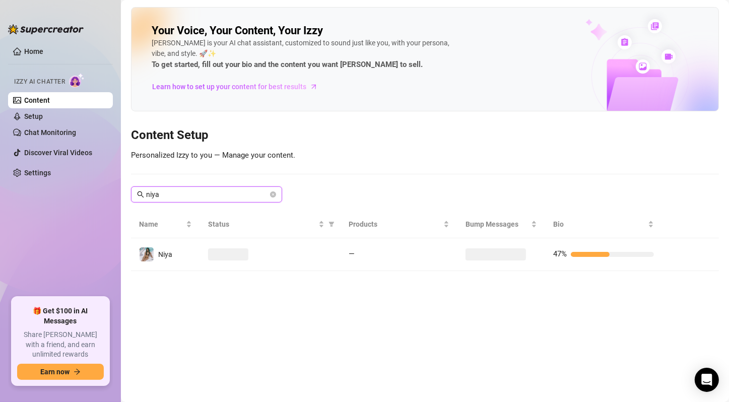
type input "niya"
click at [207, 270] on main "Your Voice, Your Content, Your [PERSON_NAME] is your AI chat assistant, customi…" at bounding box center [425, 201] width 608 height 402
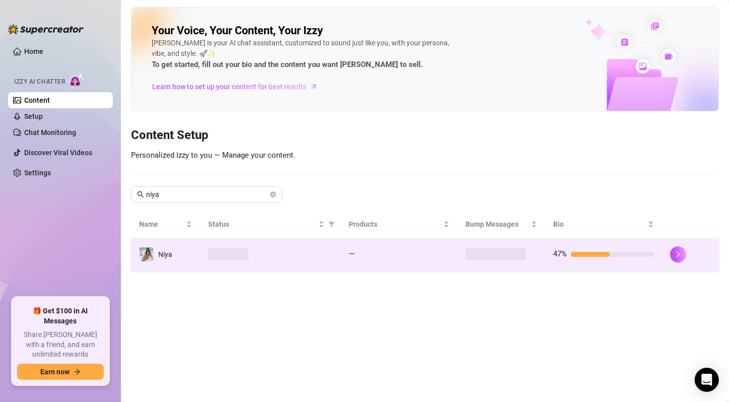
click at [210, 263] on td at bounding box center [270, 254] width 141 height 33
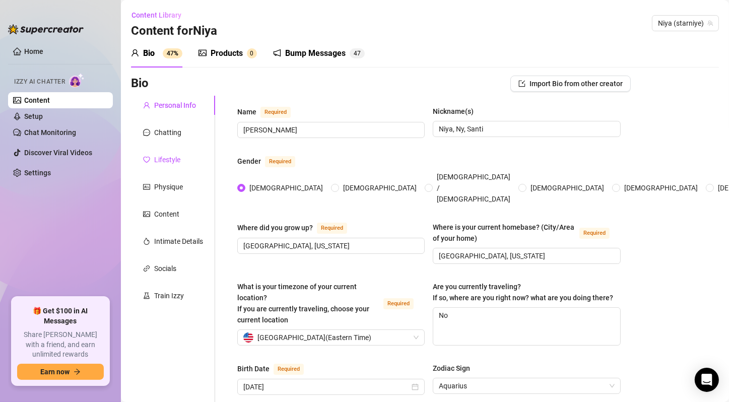
click at [173, 155] on div "Lifestyle" at bounding box center [167, 159] width 26 height 11
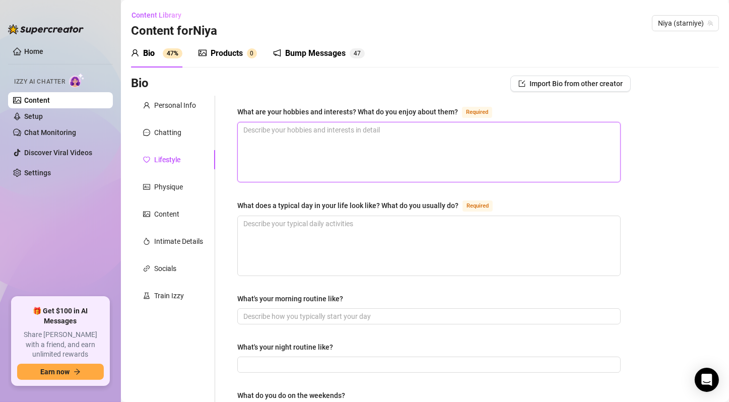
click at [334, 146] on textarea "What are your hobbies and interests? What do you enjoy about them? Required" at bounding box center [429, 151] width 383 height 59
paste textarea "Dancing, filming TikToks, gym, hiking, eating healthy but also exploring new re…"
type textarea "Dancing, filming TikToks, gym, hiking, eating healthy but also exploring new re…"
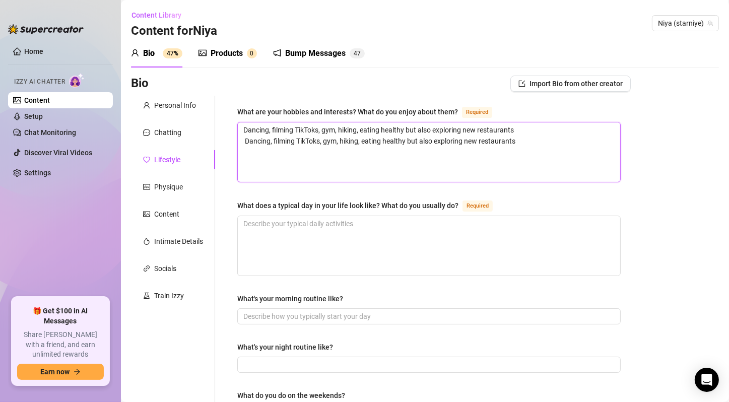
type textarea "Dancing, filming TikToks, gym, hiking, eating healthy but also exploring new re…"
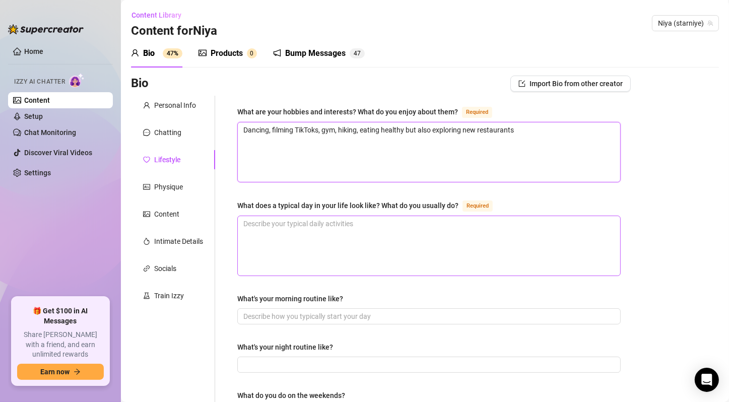
paste textarea "Wake up late, gym or walk, film TikToks, post on socials, make content, chill w…"
type textarea "Dancing, filming TikToks, gym, hiking, eating healthy but also exploring new re…"
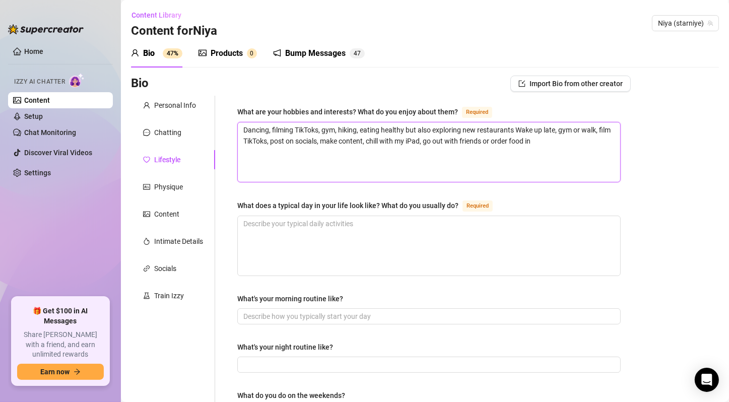
type textarea "Dancing, filming TikToks, gym, hiking, eating healthy but also exploring new re…"
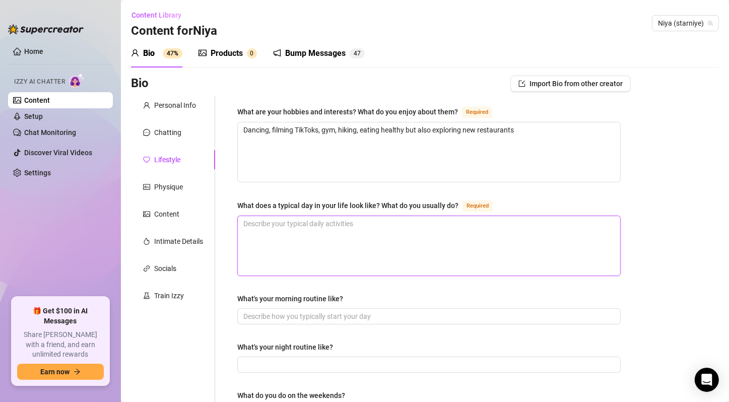
click at [413, 229] on textarea "What does a typical day in your life look like? What do you usually do? Required" at bounding box center [429, 245] width 383 height 59
paste textarea "Wake up late, gym or walk, film TikToks, post on socials, make content, chill w…"
type textarea "Wake up late, gym or walk, film TikToks, post on socials, make content, chill w…"
drag, startPoint x: 244, startPoint y: 222, endPoint x: 209, endPoint y: 222, distance: 35.8
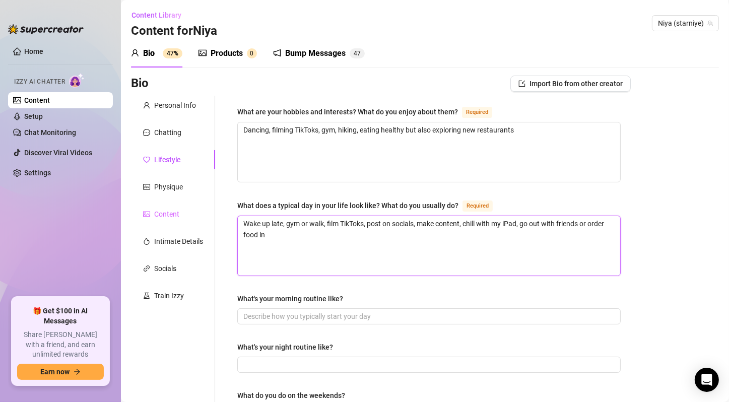
type textarea "Wake up late, gym or walk, film TikToks, post on socials, make content, chill w…"
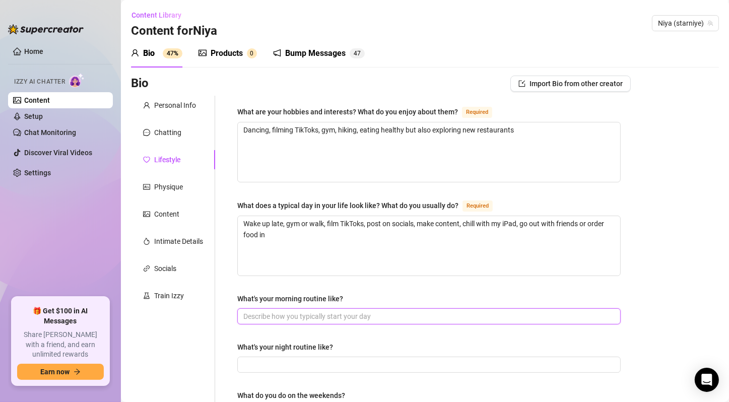
click at [326, 318] on input "What's your morning routine like?" at bounding box center [428, 316] width 370 height 11
paste input "Scroll my phone, stretch, smoothie, skincare, gym or light workout"
drag, startPoint x: 246, startPoint y: 316, endPoint x: 233, endPoint y: 316, distance: 12.6
type input "Scroll my phone, stretch, smoothie, skincare, gym or light workout"
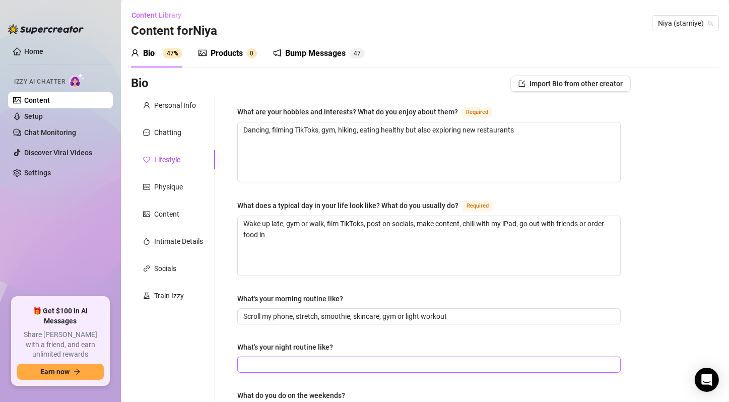
click at [251, 360] on input "What's your night routine like?" at bounding box center [428, 364] width 370 height 11
click at [301, 368] on input "What's your night routine like?" at bounding box center [428, 364] width 370 height 11
paste input "Shower, skincare, cozy in bed with Netflix or music, scrolling TikTok before sl…"
drag, startPoint x: 244, startPoint y: 360, endPoint x: 232, endPoint y: 359, distance: 12.1
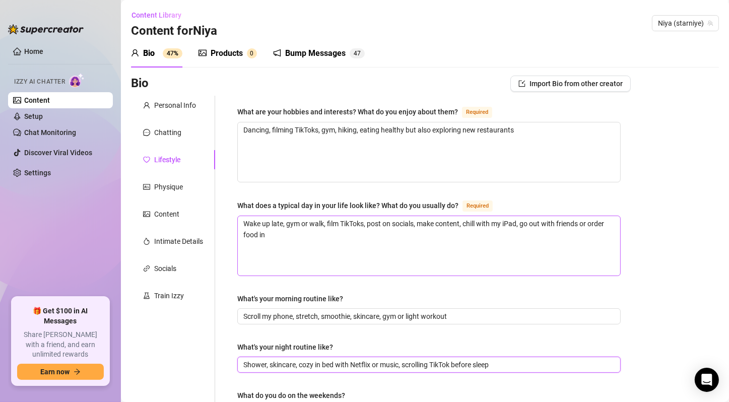
scroll to position [168, 0]
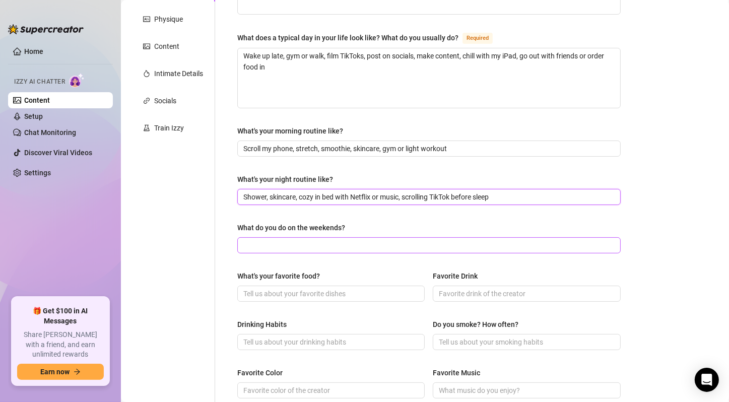
type input "Shower, skincare, cozy in bed with Netflix or music, scrolling TikTok before sl…"
click at [342, 246] on input "What do you do on the weekends?" at bounding box center [428, 245] width 370 height 11
click at [322, 244] on input "What do you do on the weekends?" at bounding box center [428, 245] width 370 height 11
paste input "Hanging with friends, filming content, trying new spots to eat, sometimes just …"
type input "Hanging with friends, filming content, trying new spots to eat, sometimes just …"
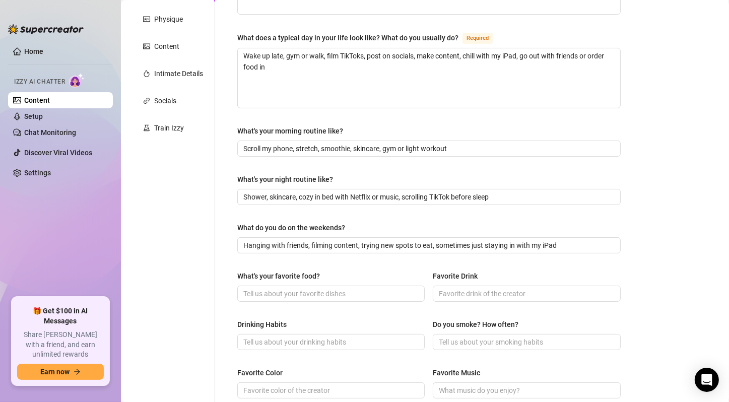
click at [313, 300] on div "What's your favorite food? Favorite Drink" at bounding box center [429, 291] width 384 height 40
click at [324, 292] on input "What's your favorite food?" at bounding box center [329, 293] width 173 height 11
paste input "Sushi 🍣"
type input "Sushi 🍣"
click at [461, 288] on input "Favorite Drink" at bounding box center [525, 293] width 173 height 11
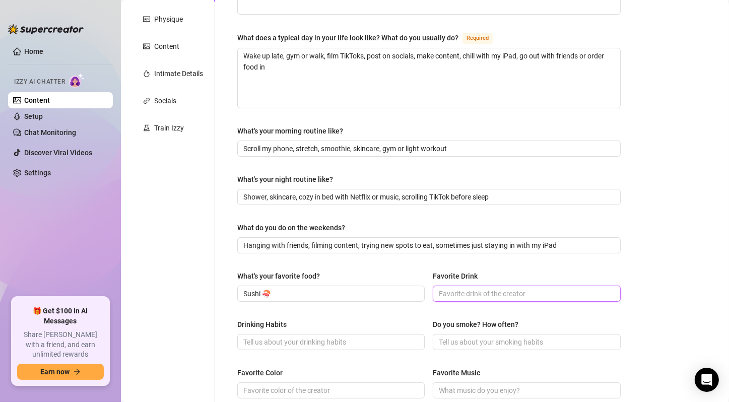
click at [495, 289] on input "Favorite Drink" at bounding box center [525, 293] width 173 height 11
paste input "Matcha latte"
type input "Matcha latte"
click at [304, 344] on input "Drinking Habits" at bounding box center [329, 342] width 173 height 11
paste input "Social drinker (weekends or nights out)"
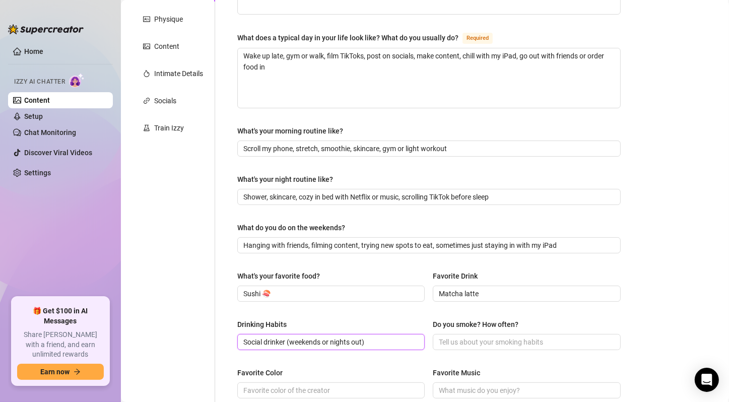
type input "Social drinker (weekends or nights out)"
click at [529, 340] on input "Do you smoke? How often?" at bounding box center [525, 342] width 173 height 11
paste input "No"
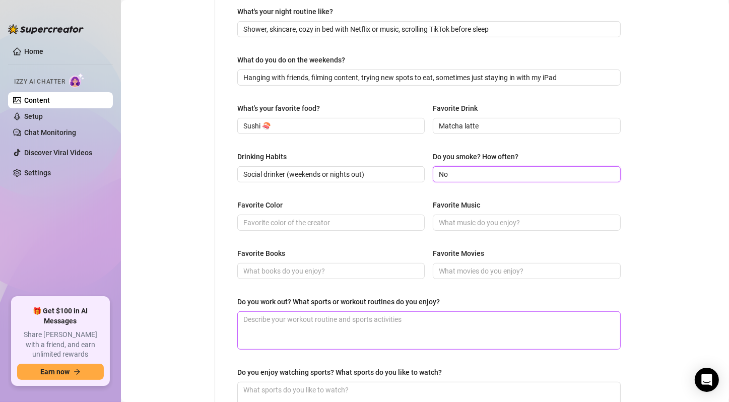
type input "No"
click at [338, 276] on span at bounding box center [331, 271] width 188 height 16
click at [347, 232] on div "Favorite Color Favorite Music" at bounding box center [429, 220] width 384 height 40
click at [352, 222] on input "Favorite Color" at bounding box center [329, 222] width 173 height 11
paste input "Purple"
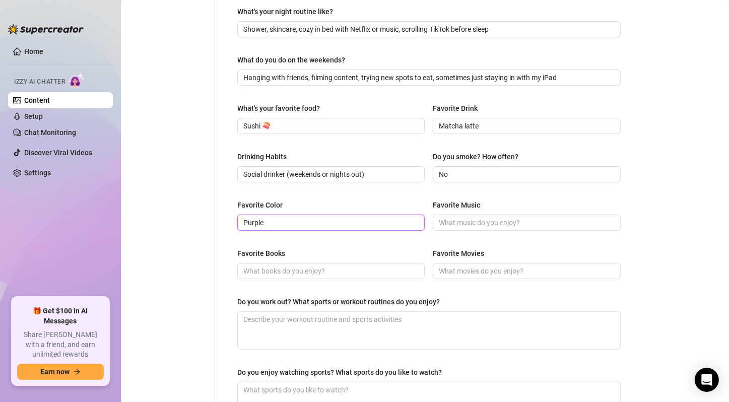
type input "Purple"
click at [518, 229] on div "Favorite Color Purple Favorite Music" at bounding box center [429, 220] width 384 height 40
click at [518, 225] on input "Favorite Music" at bounding box center [525, 222] width 173 height 11
paste input "Hip hop ([PERSON_NAME], SZA, [PERSON_NAME], [PERSON_NAME] Stallion)"
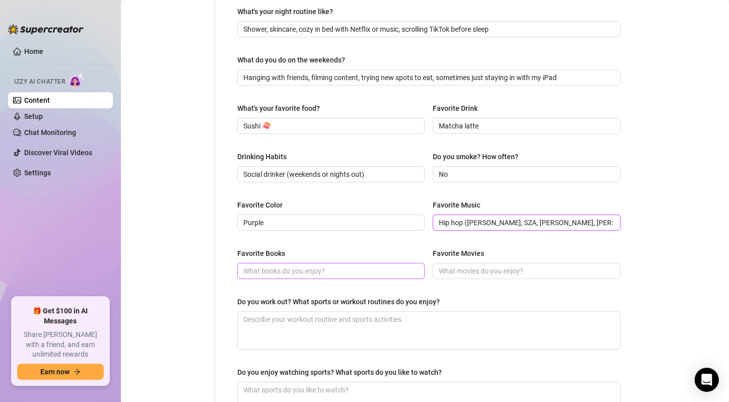
type input "Hip hop ([PERSON_NAME], SZA, [PERSON_NAME], [PERSON_NAME] Stallion)"
click at [336, 276] on span at bounding box center [331, 271] width 188 height 16
click at [325, 274] on input "Favorite Books" at bounding box center [329, 271] width 173 height 11
paste input "Romance/erotica books"
drag, startPoint x: 246, startPoint y: 269, endPoint x: 236, endPoint y: 269, distance: 9.6
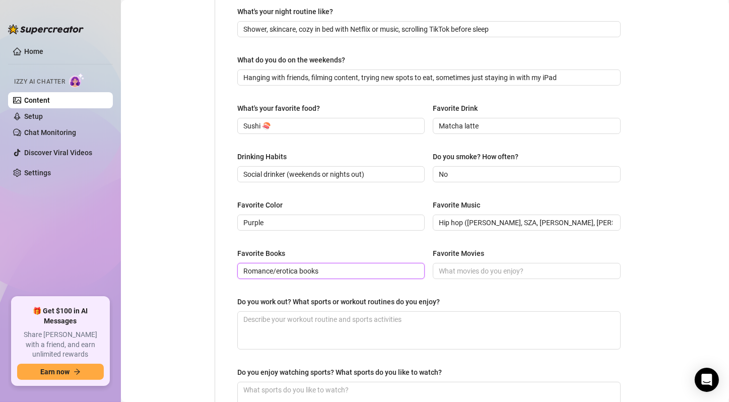
click at [236, 269] on div "What are your hobbies and interests? What do you enjoy about them? Required Dan…" at bounding box center [429, 100] width 404 height 680
type input "Romance/erotica books"
click at [502, 274] on input "Favorite Movies" at bounding box center [525, 271] width 173 height 11
paste input "[DEMOGRAPHIC_DATA] flicks, rom-coms, thrillers"
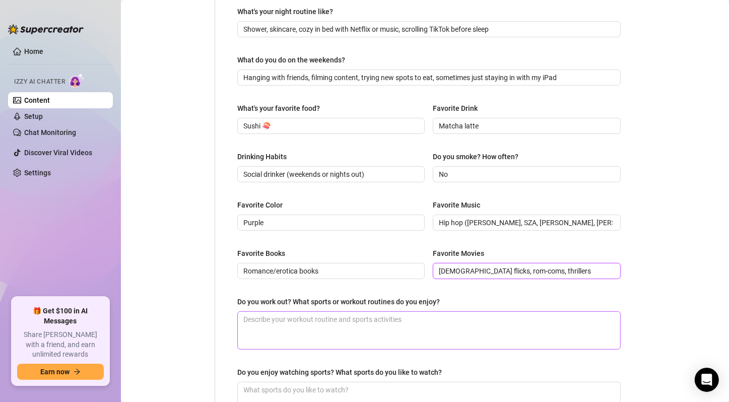
type input "[DEMOGRAPHIC_DATA] flicks, rom-coms, thrillers"
click at [292, 328] on textarea "Do you work out? What sports or workout routines do you enjoy?" at bounding box center [429, 330] width 383 height 37
click at [373, 329] on textarea "Do you work out? What sports or workout routines do you enjoy?" at bounding box center [429, 330] width 383 height 37
paste textarea "Yes, mostly gym, cardio + legs"
type textarea "Yes, mostly gym, cardio + legs"
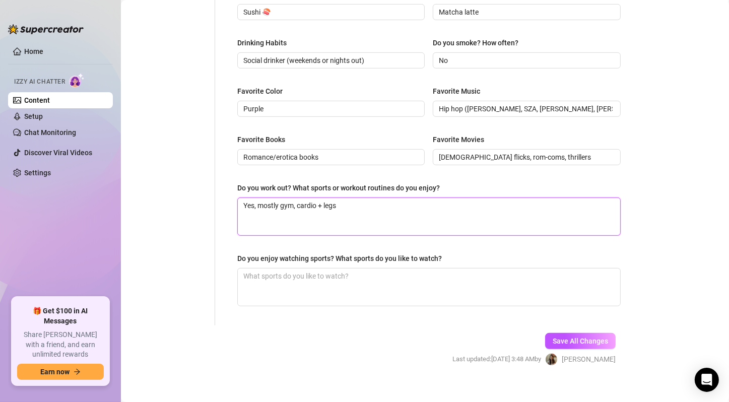
scroll to position [460, 0]
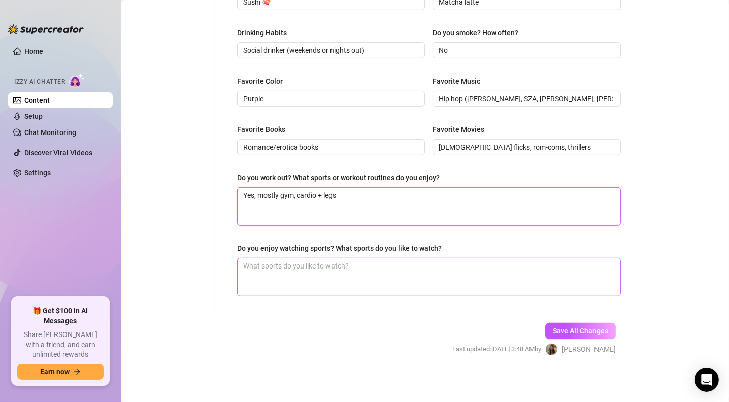
type textarea "Yes, mostly gym, cardio + legs"
click at [383, 267] on textarea "Do you enjoy watching sports? What sports do you like to watch?" at bounding box center [429, 277] width 383 height 37
paste textarea "Not really into it but will watch basketball if friends are"
type textarea "Not really into it but will watch basketball if friends are"
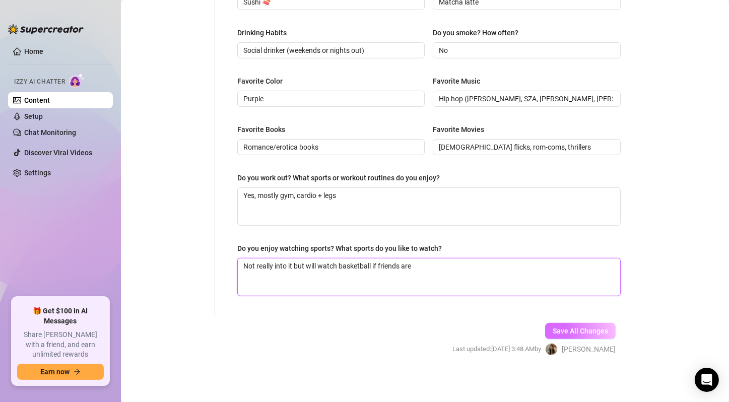
type textarea "Not really into it but will watch basketball if friends are"
click at [569, 327] on span "Save All Changes" at bounding box center [580, 331] width 55 height 8
type textarea "Dancing, filming TikToks, gym, hiking, eating healthy but also exploring new re…"
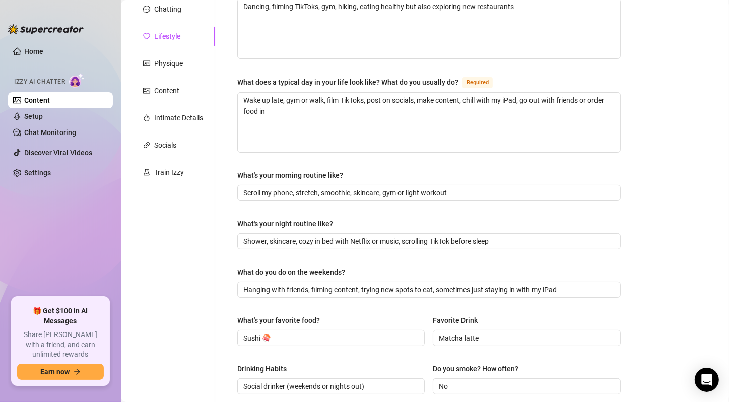
scroll to position [0, 0]
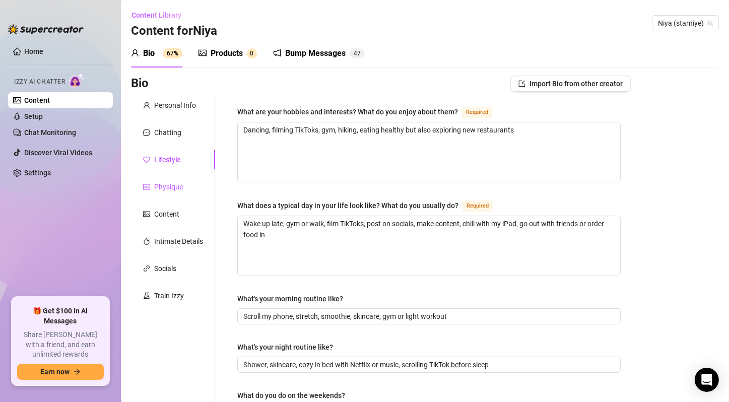
click at [181, 189] on div "Physique" at bounding box center [168, 186] width 29 height 11
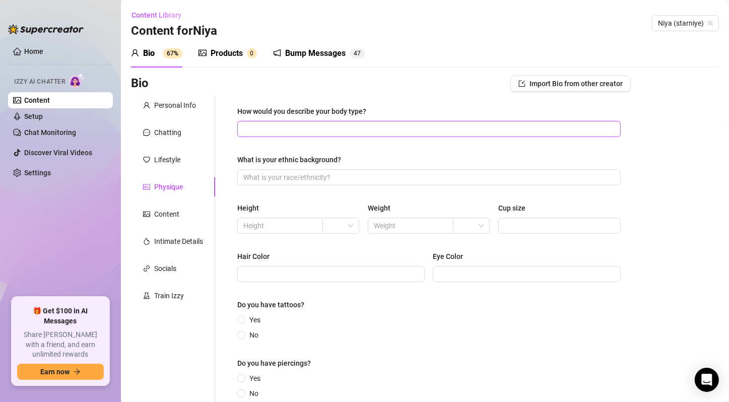
click at [349, 131] on input "How would you describe your body type?" at bounding box center [428, 129] width 370 height 11
paste input "Petite, curvy, toned"
drag, startPoint x: 245, startPoint y: 129, endPoint x: 219, endPoint y: 133, distance: 26.1
click at [219, 133] on div "How would you describe your body type? Petite, curvy, toned What is your ethnic…" at bounding box center [423, 257] width 416 height 323
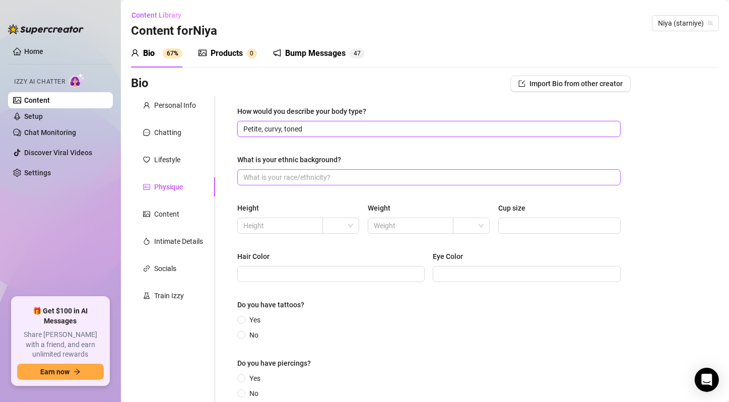
type input "Petite, curvy, toned"
click at [297, 174] on input "What is your ethnic background?" at bounding box center [428, 177] width 370 height 11
click at [320, 174] on input "What is your ethnic background?" at bounding box center [428, 177] width 370 height 11
paste input "Puerto Rican"
click at [244, 176] on input "Puerto Rican" at bounding box center [428, 177] width 370 height 11
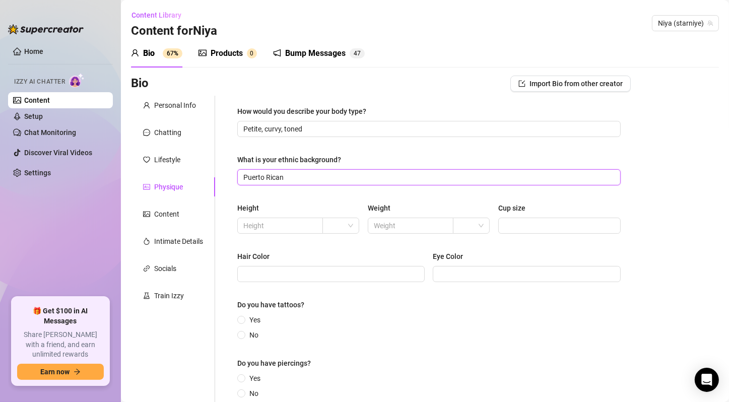
click at [244, 176] on input "Puerto Rican" at bounding box center [428, 177] width 370 height 11
click at [250, 177] on input "Puerto Rican" at bounding box center [428, 177] width 370 height 11
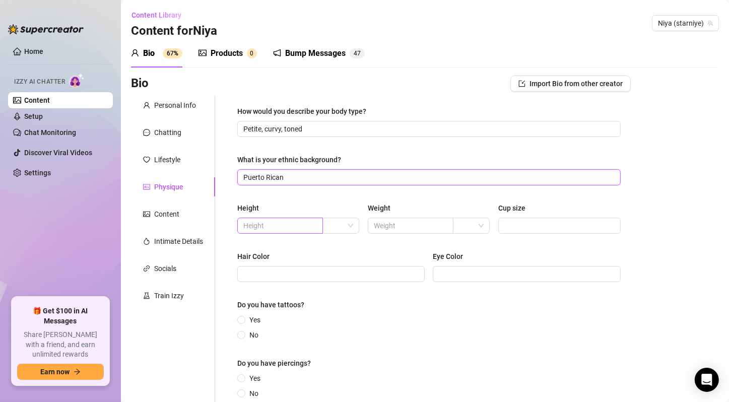
type input "Puerto Rican"
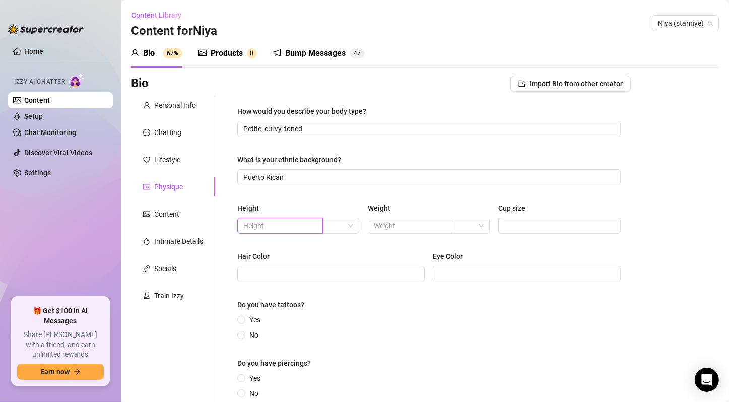
click at [284, 227] on input "text" at bounding box center [279, 225] width 72 height 11
click at [342, 227] on span at bounding box center [341, 225] width 25 height 15
type input "5'1"
click at [350, 225] on span at bounding box center [341, 225] width 25 height 15
click at [338, 263] on div "Hair Color" at bounding box center [331, 258] width 188 height 15
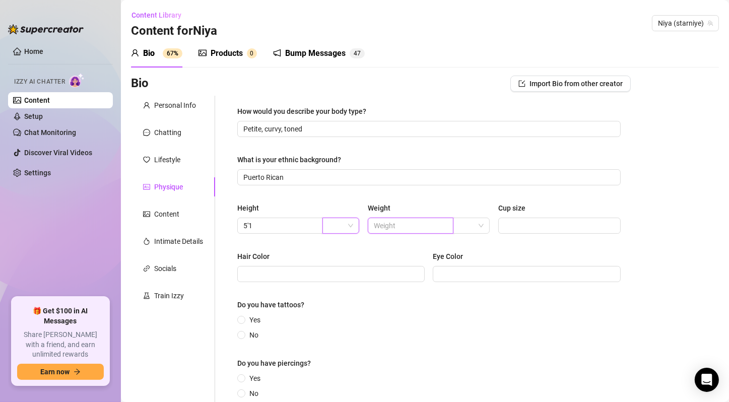
click at [432, 224] on input "text" at bounding box center [410, 225] width 72 height 11
click at [344, 224] on span at bounding box center [341, 225] width 25 height 15
click at [333, 259] on div "ft" at bounding box center [339, 262] width 20 height 11
click at [422, 223] on input "text" at bounding box center [410, 225] width 72 height 11
click at [472, 224] on span at bounding box center [471, 225] width 25 height 15
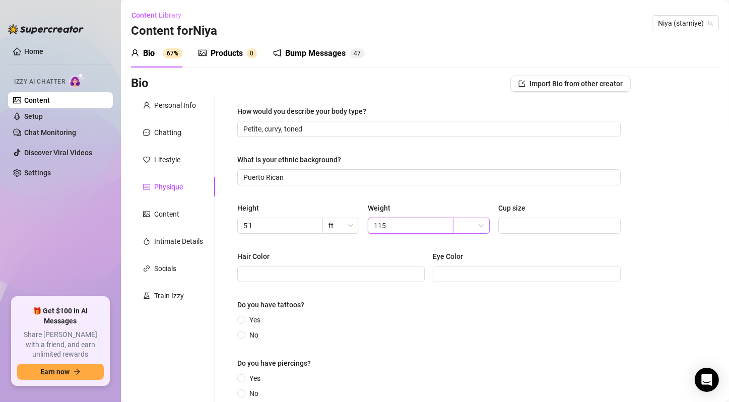
type input "115"
click at [473, 260] on div "lbs" at bounding box center [467, 262] width 20 height 11
click at [580, 225] on input "Cup size" at bounding box center [559, 225] width 108 height 11
click at [554, 224] on input "Cup size" at bounding box center [559, 225] width 108 height 11
type input "C"
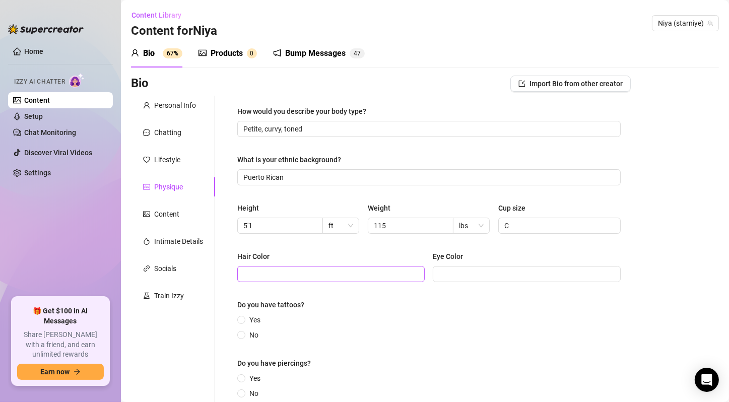
click at [320, 281] on span at bounding box center [331, 274] width 188 height 16
click at [324, 280] on span at bounding box center [331, 274] width 188 height 16
click at [298, 277] on input "Hair Color" at bounding box center [329, 274] width 173 height 11
paste input "Dark brown/black"
drag, startPoint x: 247, startPoint y: 274, endPoint x: 234, endPoint y: 272, distance: 12.9
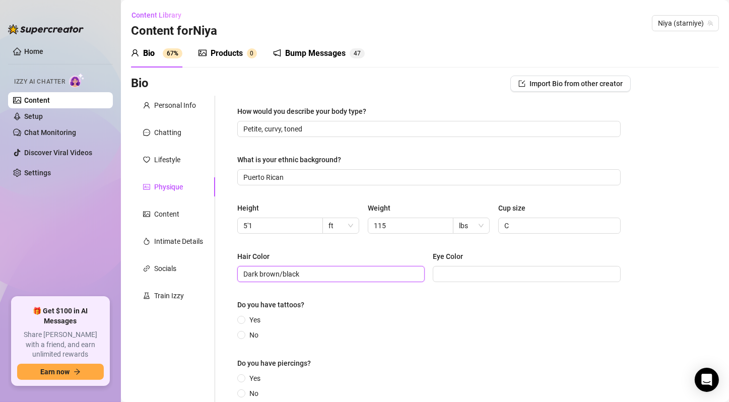
click at [234, 272] on div "How would you describe your body type? Petite, curvy, toned What is your ethnic…" at bounding box center [429, 257] width 404 height 323
click at [401, 270] on input "Dark brown/black" at bounding box center [329, 274] width 173 height 11
type input "Dark brown/black"
click at [452, 270] on input "Eye Color" at bounding box center [525, 274] width 173 height 11
type input "Brown"
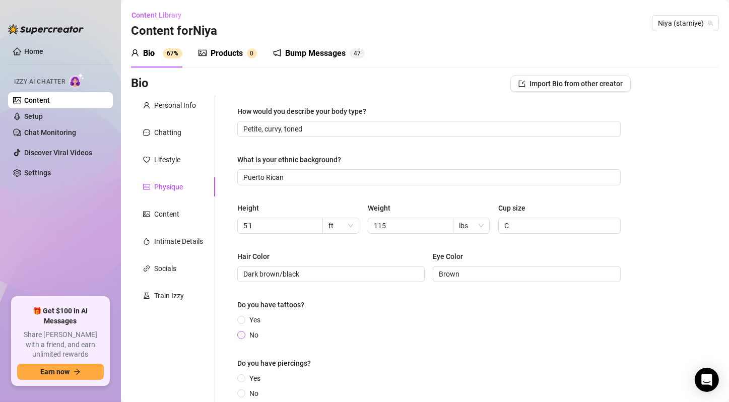
click at [244, 331] on label "No" at bounding box center [249, 335] width 25 height 11
click at [244, 333] on input "No" at bounding box center [242, 336] width 4 height 7
radio input "true"
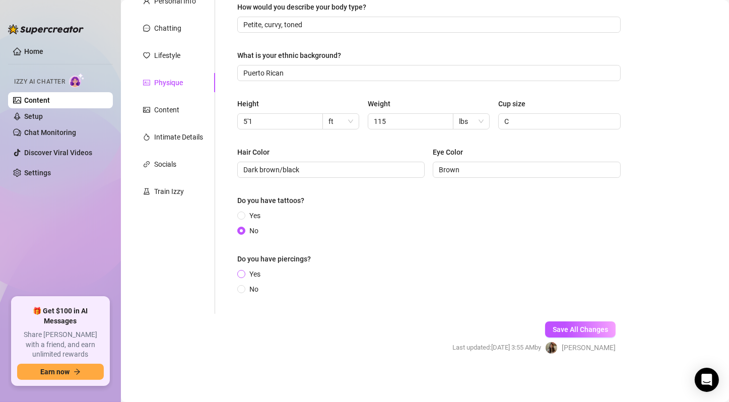
click at [250, 271] on span "Yes" at bounding box center [254, 274] width 19 height 11
click at [244, 272] on input "Yes" at bounding box center [242, 275] width 4 height 7
radio input "true"
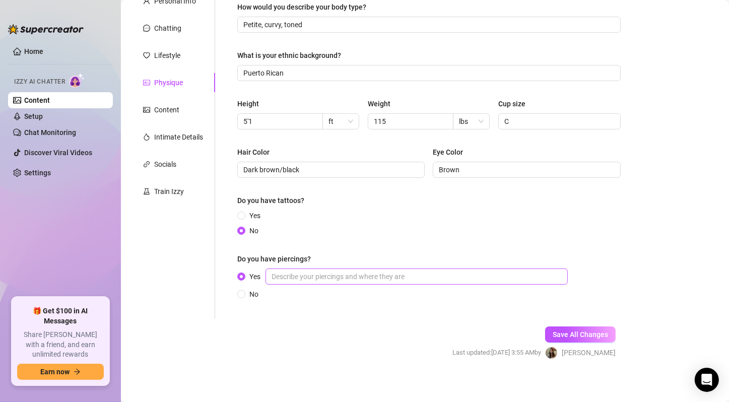
click at [432, 285] on div "Yes No" at bounding box center [404, 284] width 335 height 31
click at [432, 280] on input "Yes" at bounding box center [417, 277] width 302 height 16
paste input "Ears + bellybutton"
type input "Ears + bellybutton"
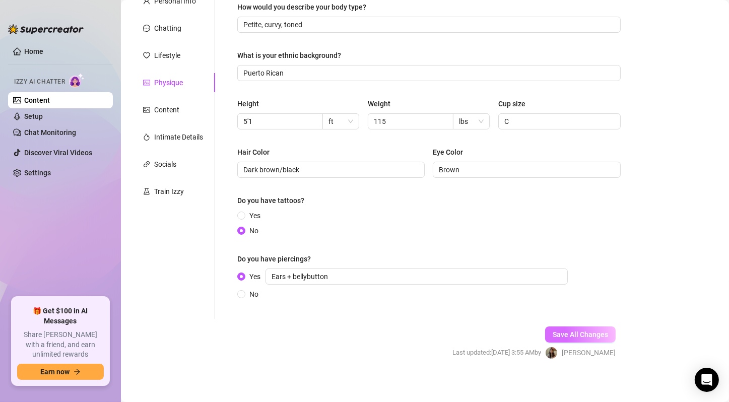
click at [570, 341] on button "Save All Changes" at bounding box center [580, 335] width 71 height 16
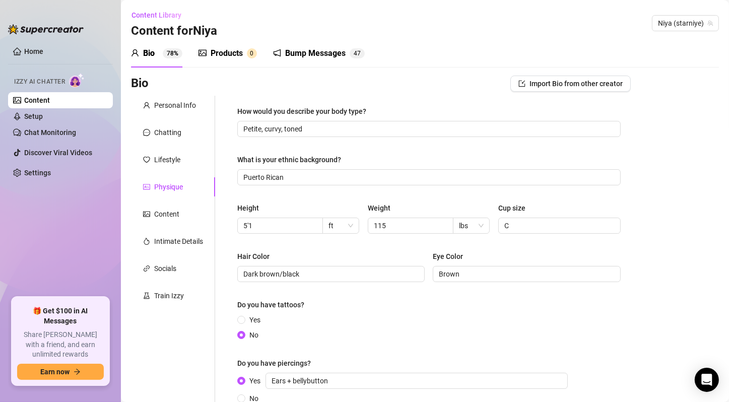
scroll to position [109, 0]
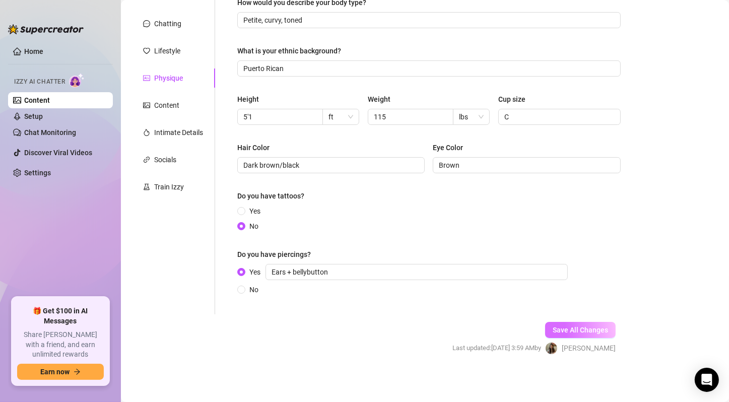
click at [579, 327] on span "Save All Changes" at bounding box center [580, 330] width 55 height 8
click at [172, 104] on div "Content" at bounding box center [166, 105] width 25 height 11
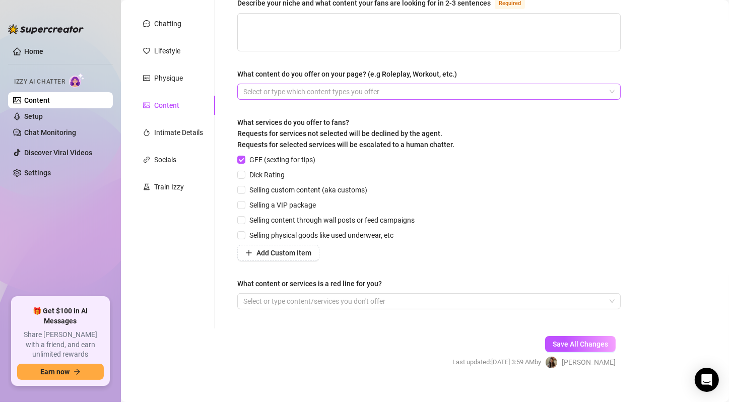
click at [576, 171] on div "GFE (sexting for tips) Dick Rating Selling custom content (aka customs) Selling…" at bounding box center [429, 207] width 384 height 107
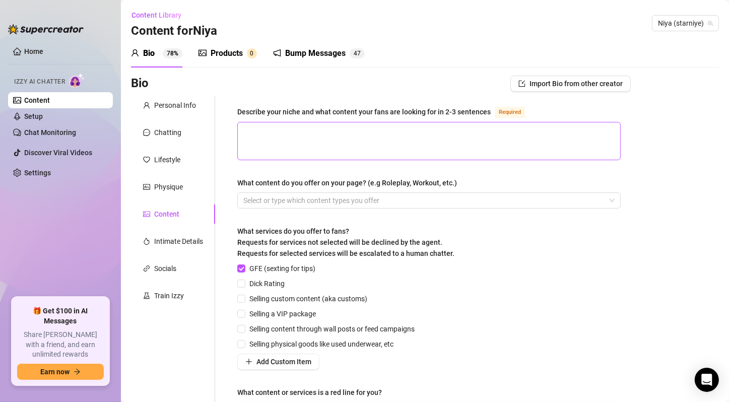
drag, startPoint x: 360, startPoint y: 117, endPoint x: 367, endPoint y: 138, distance: 22.0
click at [360, 116] on div "Describe your niche and what content your fans are looking for in 2-3 sentences" at bounding box center [364, 111] width 254 height 11
click at [360, 122] on textarea "Describe your niche and what content your fans are looking for in 2-3 sentences…" at bounding box center [429, 140] width 383 height 37
click at [352, 143] on textarea "Describe your niche and what content your fans are looking for in 2-3 sentences…" at bounding box center [429, 140] width 383 height 37
click at [388, 129] on textarea "Describe your niche and what content your fans are looking for in 2-3 sentences…" at bounding box center [429, 140] width 383 height 37
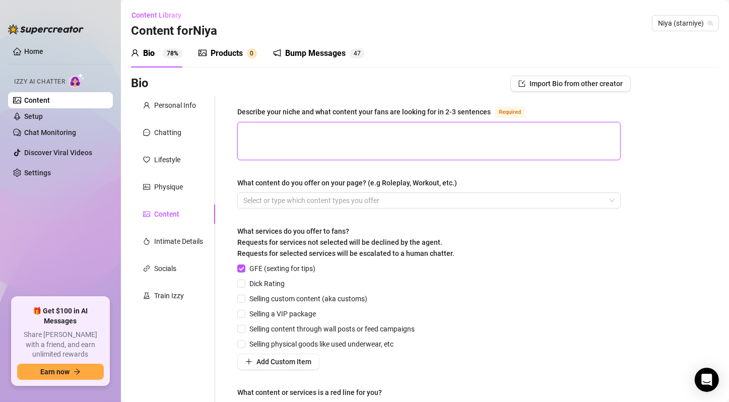
paste textarea "My content is playful and shy-GFE—sweet girl-next-door vibes who opens up more …"
type textarea "My content is playful and shy-GFE—sweet girl-next-door vibes who opens up more …"
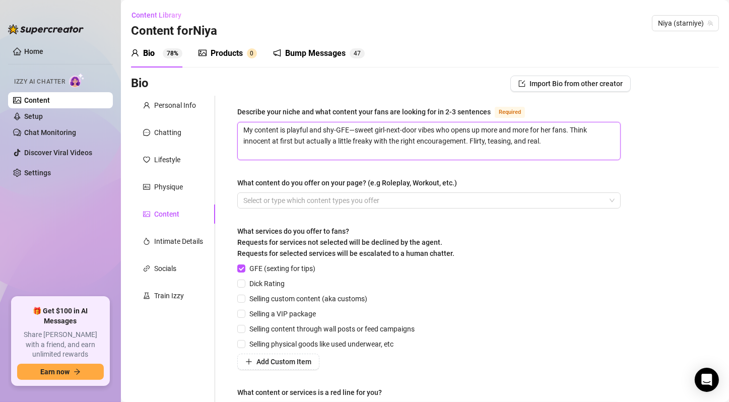
type textarea "My content is playful and shy-GFE—sweet girl-next-door vibes who opens up more …"
click at [389, 199] on div at bounding box center [423, 201] width 369 height 14
type textarea "My content is playful and shy-GFE—sweet girl-next-door vibes who opens up more …"
click at [373, 203] on div at bounding box center [423, 201] width 369 height 14
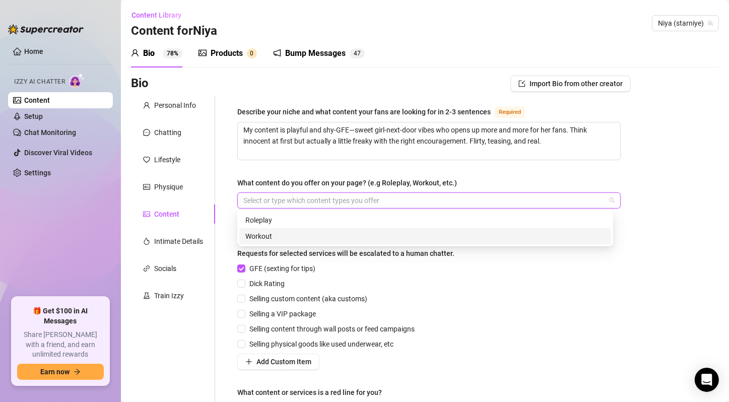
paste input "search"
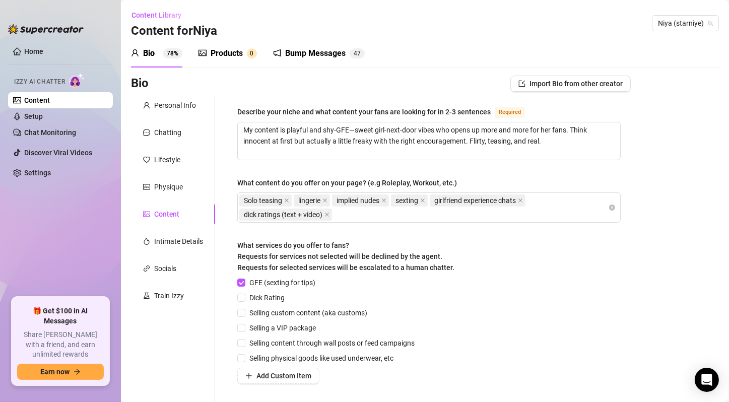
click at [464, 250] on div "What services do you offer to fans? Requests for services not selected will be …" at bounding box center [429, 258] width 384 height 37
click at [259, 295] on span "Dick Rating" at bounding box center [266, 297] width 43 height 11
click at [244, 295] on input "Dick Rating" at bounding box center [240, 297] width 7 height 7
checkbox input "true"
click at [270, 315] on span "Selling custom content (aka customs)" at bounding box center [308, 313] width 126 height 11
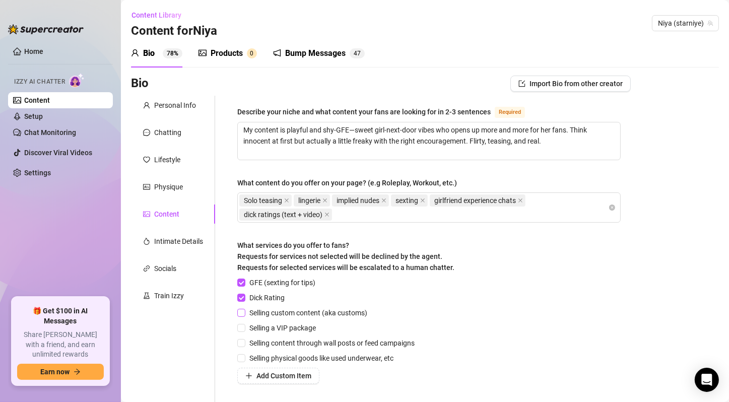
click at [244, 315] on input "Selling custom content (aka customs)" at bounding box center [240, 312] width 7 height 7
click at [270, 315] on span "Selling custom content (aka customs)" at bounding box center [308, 313] width 126 height 11
click at [244, 315] on input "Selling custom content (aka customs)" at bounding box center [240, 312] width 7 height 7
checkbox input "false"
click at [280, 339] on span "Selling content through wall posts or feed campaigns" at bounding box center [331, 343] width 173 height 11
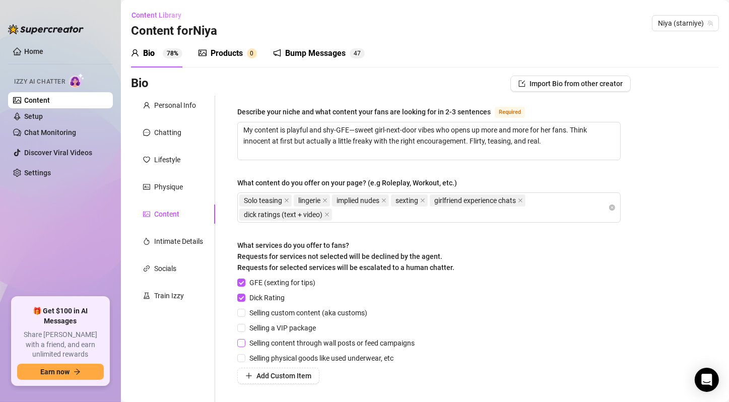
click at [244, 339] on input "Selling content through wall posts or feed campaigns" at bounding box center [240, 342] width 7 height 7
checkbox input "true"
click at [290, 323] on span "Selling a VIP package" at bounding box center [282, 328] width 75 height 11
click at [244, 324] on input "Selling a VIP package" at bounding box center [240, 327] width 7 height 7
checkbox input "true"
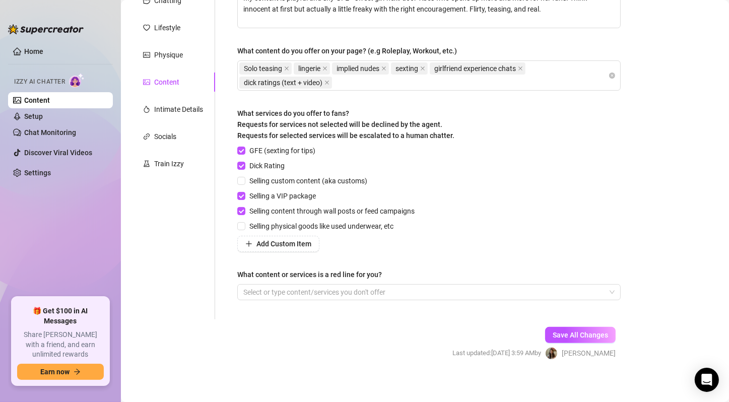
scroll to position [137, 0]
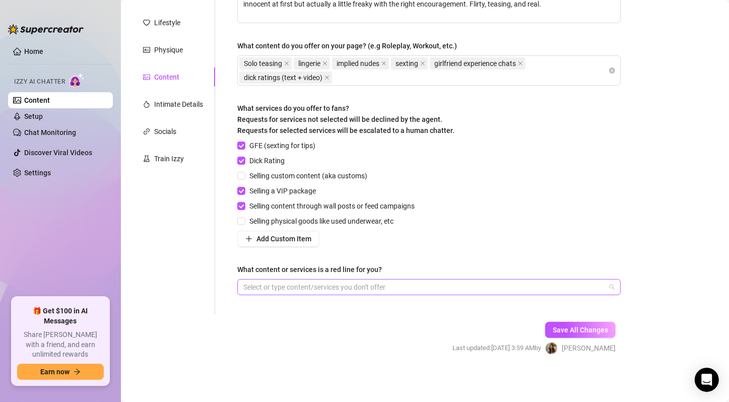
click at [337, 280] on div at bounding box center [423, 287] width 369 height 14
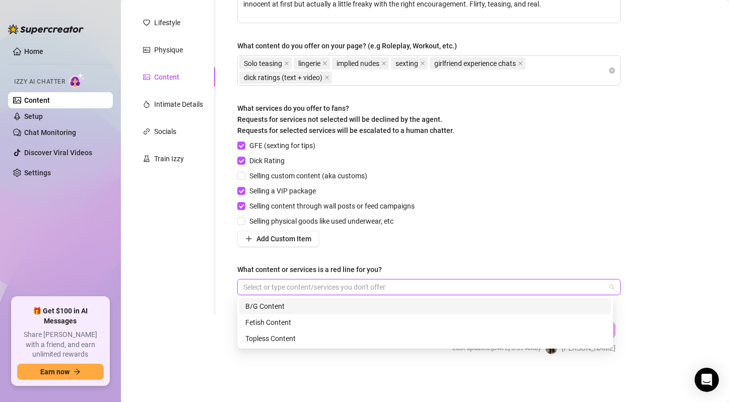
paste input "B/G Content Heavy fetish content Race play / political talk"
type input "B/G Content Heavy fetish content Race play / political talk"
click at [290, 301] on div "B/G Content" at bounding box center [425, 306] width 360 height 11
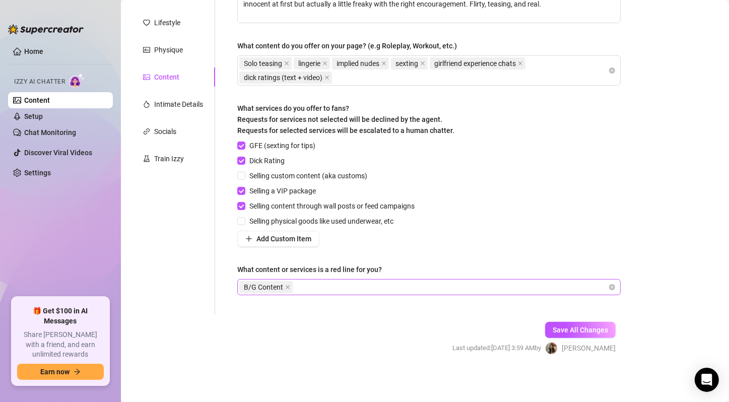
click at [326, 286] on div "B/G Content" at bounding box center [423, 287] width 369 height 14
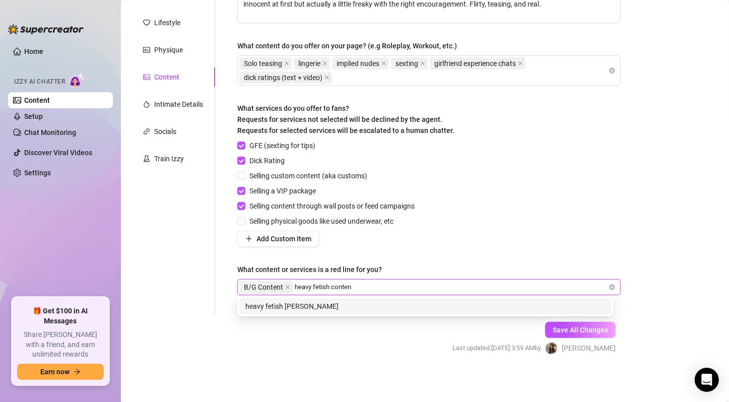
type input "heavy fetish content"
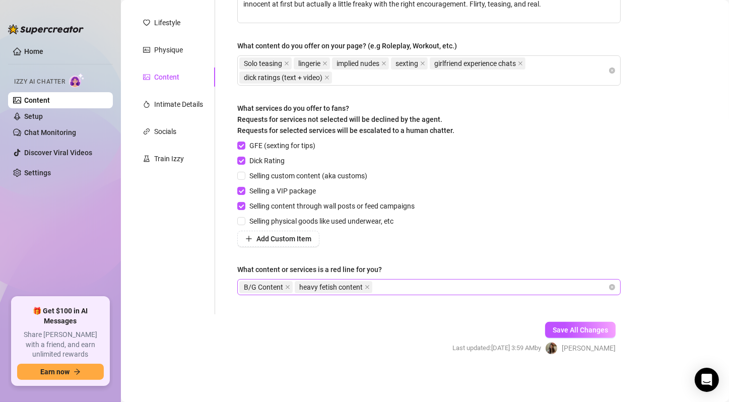
click at [412, 279] on div "B/G Content heavy fetish content" at bounding box center [429, 287] width 384 height 16
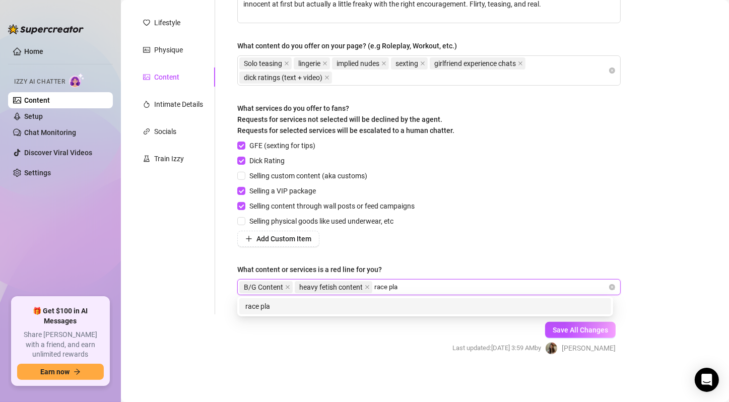
type input "race play"
type input "political talk"
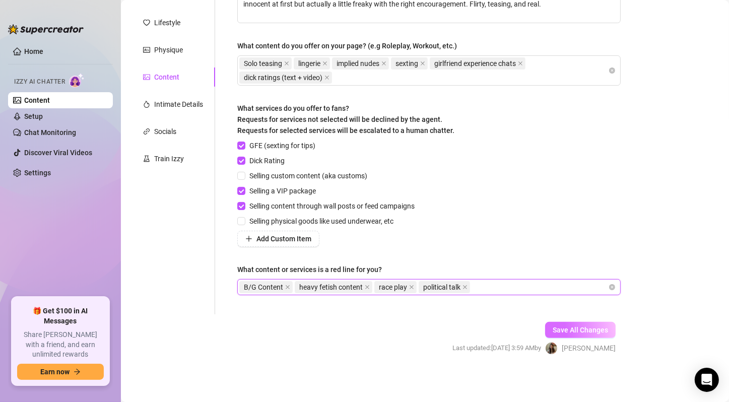
click at [586, 329] on span "Save All Changes" at bounding box center [580, 330] width 55 height 8
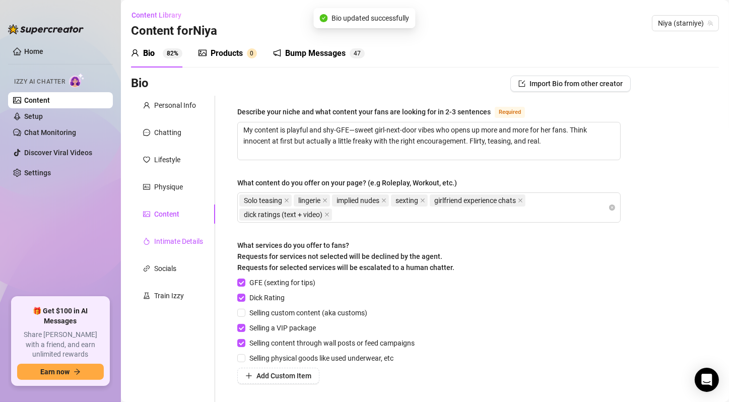
click at [186, 240] on div "Intimate Details" at bounding box center [178, 241] width 49 height 11
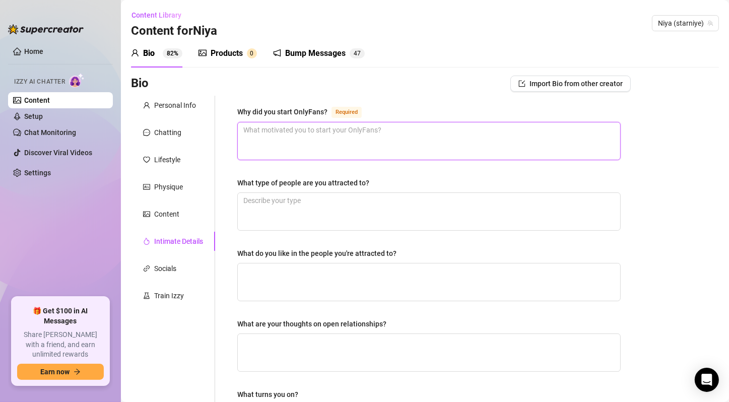
click at [364, 146] on textarea "Why did you start OnlyFans? Required" at bounding box center [429, 140] width 383 height 37
paste textarea "I wanted to feel empowered, make money doing something fun, and connect with pe…"
type textarea "I wanted to feel empowered, make money doing something fun, and connect with pe…"
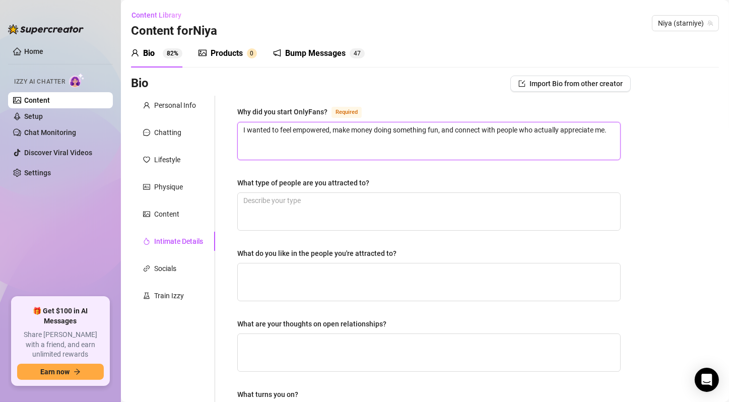
type textarea "I wanted to feel empowered, make money doing something fun, and connect with pe…"
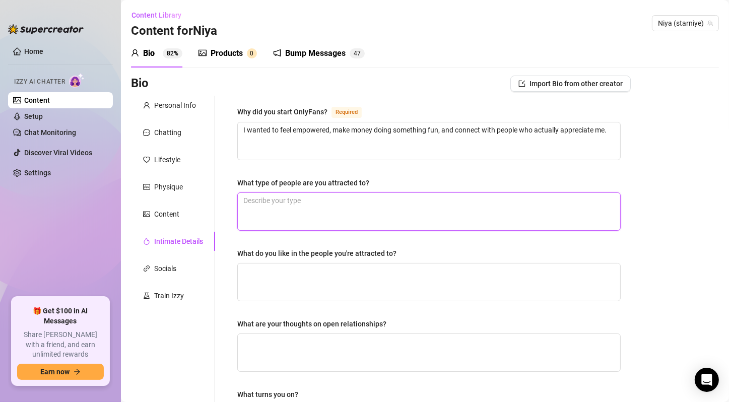
click at [333, 202] on textarea "What type of people are you attracted to?" at bounding box center [429, 211] width 383 height 37
paste textarea "Guys & girls who are confident, funny, and know how to make me feel wanted"
type textarea "Guys & girls who are confident, funny, and know how to make me feel wanted"
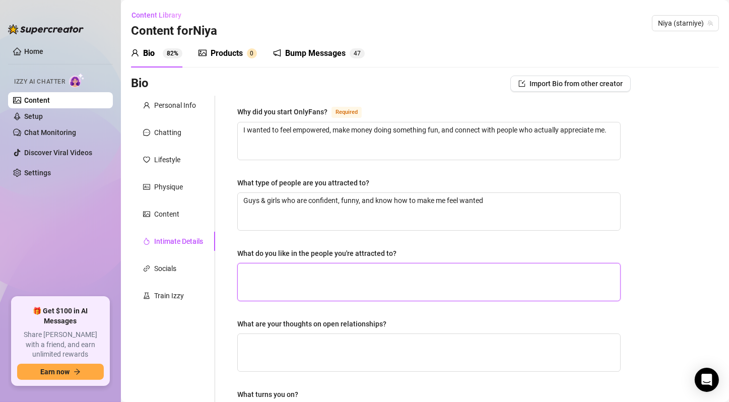
click at [350, 289] on textarea "What do you like in the people you're attracted to?" at bounding box center [429, 282] width 383 height 37
click at [338, 264] on textarea "What do you like in the people you're attracted to?" at bounding box center [429, 282] width 383 height 37
paste textarea "Confidence, humor, someone who teases me but also makes me feel safe"
type textarea "Confidence, humor, someone who teases me but also makes me feel safe"
drag, startPoint x: 245, startPoint y: 270, endPoint x: 229, endPoint y: 267, distance: 16.5
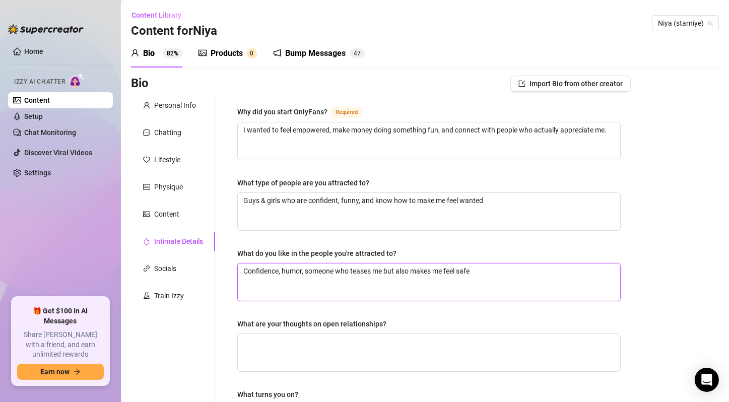
click at [230, 267] on div "Why did you start OnlyFans? Required I wanted to feel empowered, make money doi…" at bounding box center [429, 349] width 404 height 507
type textarea "Confidence, humor, someone who teases me but also makes me feel safe"
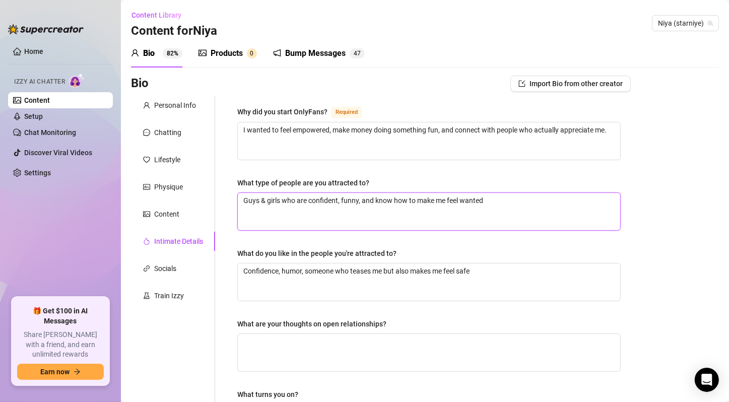
click at [246, 202] on textarea "Guys & girls who are confident, funny, and know how to make me feel wanted" at bounding box center [429, 211] width 383 height 37
click at [246, 201] on textarea "Guys & girls who are confident, funny, and know how to make me feel wanted" at bounding box center [429, 211] width 383 height 37
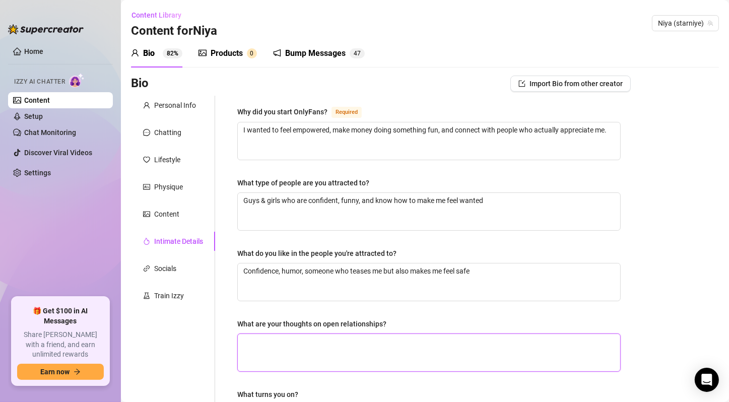
click at [279, 350] on textarea "What are your thoughts on open relationships?" at bounding box center [429, 352] width 383 height 37
click at [334, 340] on textarea "What are your thoughts on open relationships?" at bounding box center [429, 352] width 383 height 37
paste textarea "Not for me personally, I’m way too possessive lol"
type textarea "Not for me personally, I’m way too possessive lol"
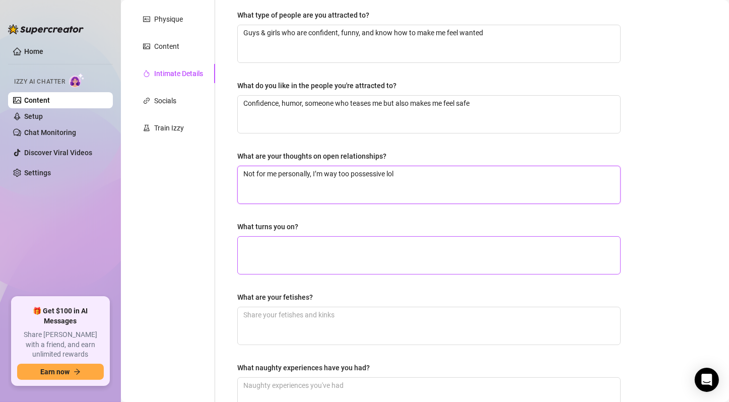
type textarea "Not for me personally, I’m way too possessive lol"
click at [310, 259] on textarea "What turns you on?" at bounding box center [429, 255] width 383 height 37
click at [302, 260] on textarea "What turns you on?" at bounding box center [429, 255] width 383 height 37
paste textarea "Teasing, dirty talk, being encouraged to be a little bad, hands on my waist, ne…"
type textarea "Teasing, dirty talk, being encouraged to be a little bad, hands on my waist, ne…"
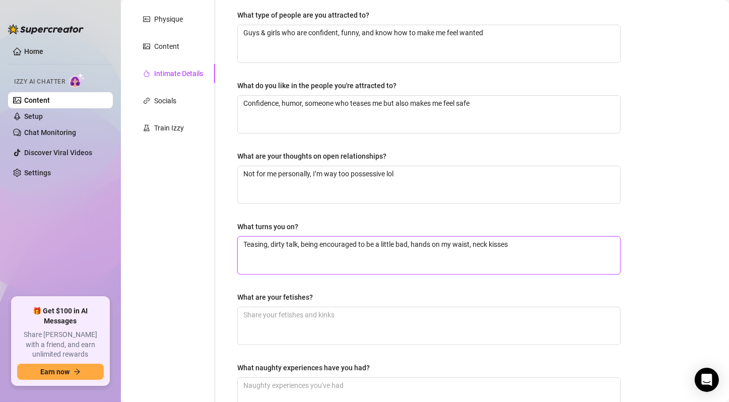
type textarea "Teasing, dirty talk, being encouraged to be a little bad, hands on my waist, ne…"
drag, startPoint x: 245, startPoint y: 240, endPoint x: 238, endPoint y: 240, distance: 7.1
click at [238, 240] on textarea "Teasing, dirty talk, being encouraged to be a little bad, hands on my waist, ne…" at bounding box center [429, 255] width 383 height 37
type textarea "Teasing, dirty talk, being encouraged to be a little bad, hands on my waist, ne…"
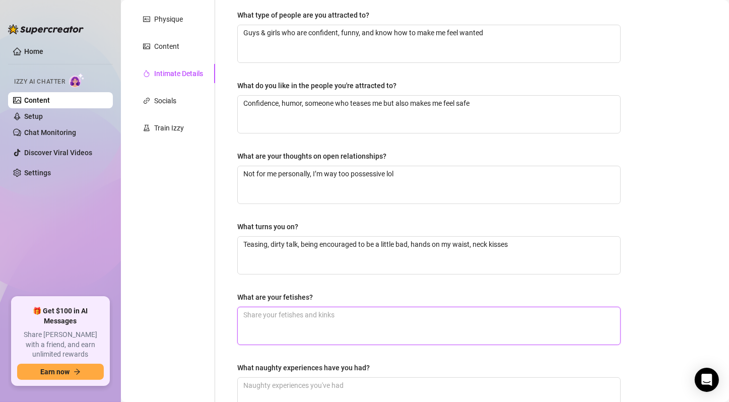
click at [395, 318] on textarea "What are your fetishes?" at bounding box center [429, 326] width 383 height 37
paste textarea "Praise, light dom/sub play, teasing, SPH (if requested), lingerie play"
type textarea "Praise, light dom/sub play, teasing, SPH (if requested), lingerie play"
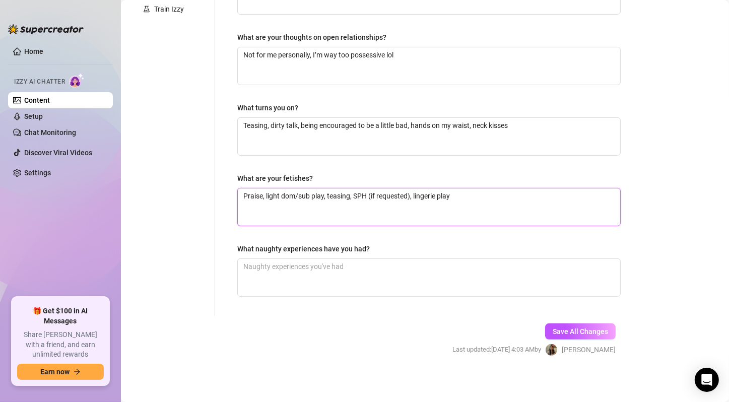
type textarea "Praise, light dom/sub play, teasing, SPH (if requested), lingerie play"
click at [334, 272] on textarea "What naughty experiences have you had?" at bounding box center [429, 277] width 383 height 37
paste textarea "Snuck into a pool with a guy late at night, things got really heated under the …"
type textarea "Snuck into a pool with a guy late at night, things got really heated under the …"
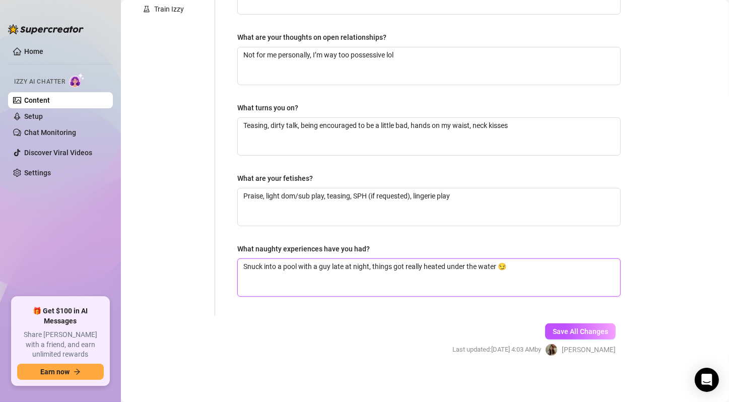
drag, startPoint x: 247, startPoint y: 262, endPoint x: 237, endPoint y: 262, distance: 9.6
click at [237, 262] on div "Why did you start OnlyFans? Required I wanted to feel empowered, make money doi…" at bounding box center [429, 62] width 404 height 507
type textarea "Snuck into a pool with a guy late at night, things got really heated under the …"
click at [556, 331] on span "Save All Changes" at bounding box center [580, 332] width 55 height 8
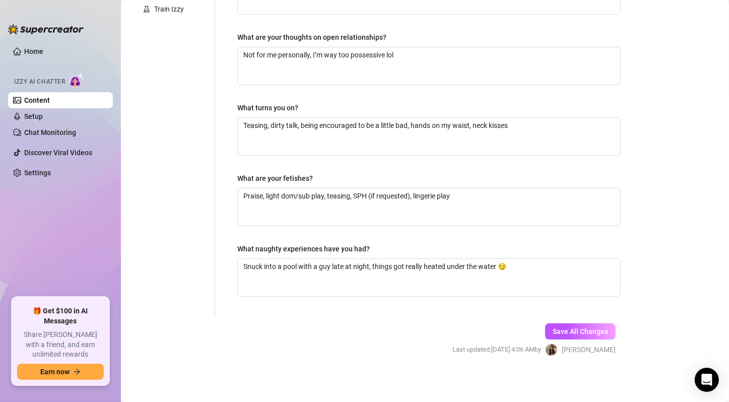
scroll to position [0, 0]
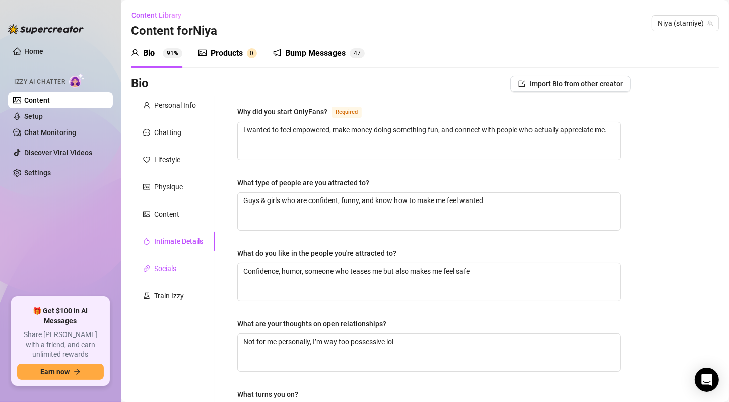
click at [167, 269] on div "Socials" at bounding box center [165, 268] width 22 height 11
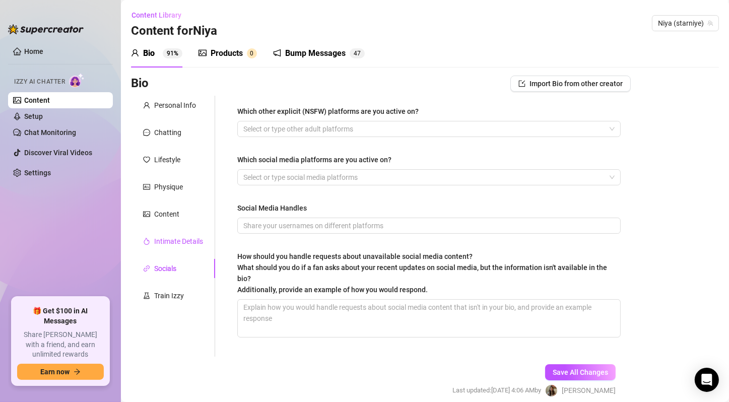
click at [176, 239] on div "Intimate Details" at bounding box center [178, 241] width 49 height 11
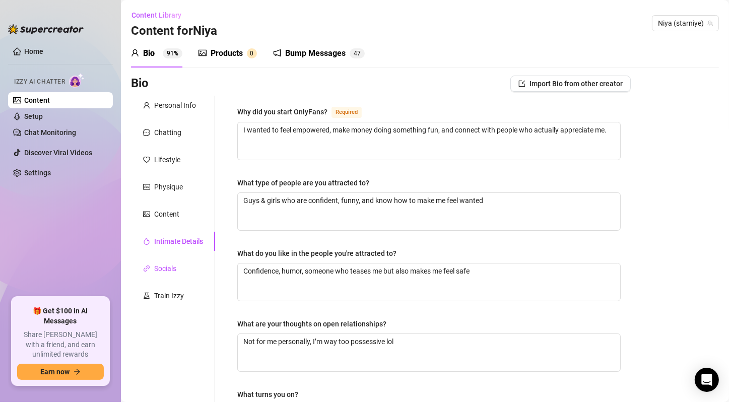
click at [157, 268] on div "Socials" at bounding box center [165, 268] width 22 height 11
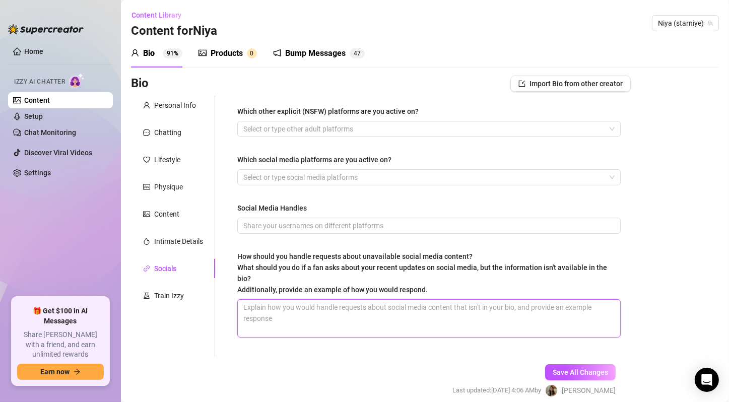
click at [377, 317] on textarea "How should you handle requests about unavailable social media content? What sho…" at bounding box center [429, 318] width 383 height 37
paste textarea "“omg I haven’t posted that yet baby, u want me to tease u with it?” “hehe patie…"
type textarea "“omg I haven’t posted that yet baby, u want me to tease u with it?” “hehe patie…"
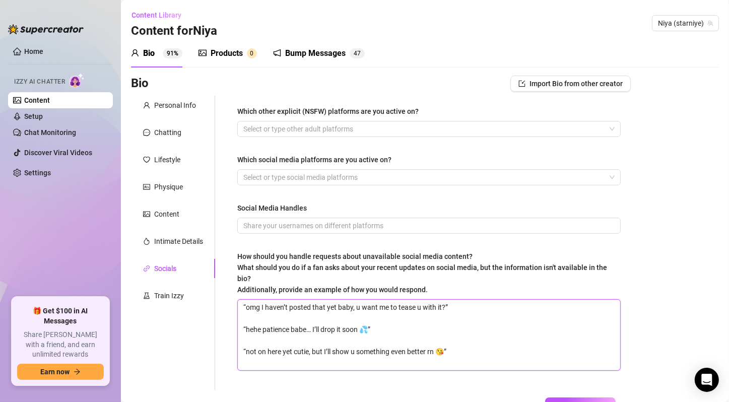
type textarea "“omg I haven’t posted that yet baby, u want me to tease u with it?” “hehe patie…"
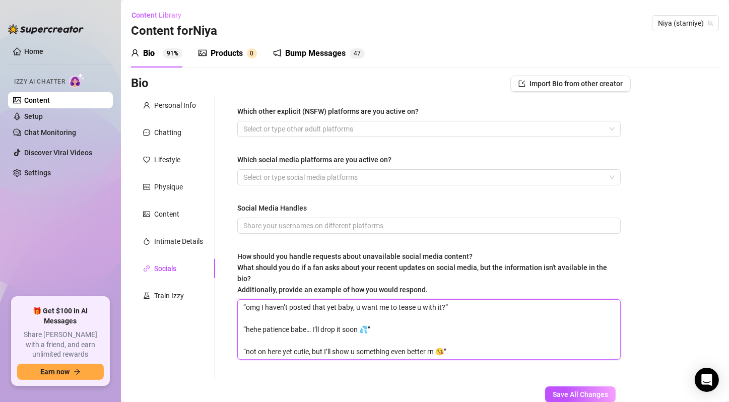
click at [438, 328] on textarea "“omg I haven’t posted that yet baby, u want me to tease u with it?” “hehe patie…" at bounding box center [429, 329] width 383 height 59
click at [447, 319] on textarea "“omg I haven’t posted that yet baby, u want me to tease u with it?” “hehe patie…" at bounding box center [429, 329] width 383 height 59
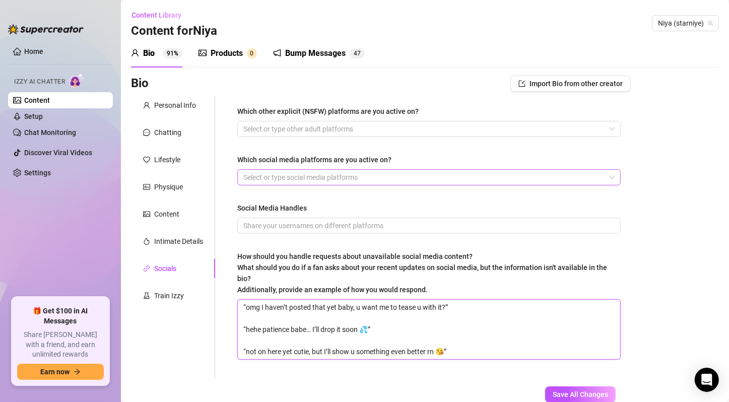
click at [560, 178] on div at bounding box center [423, 177] width 369 height 14
type textarea "“omg I haven’t posted that yet baby, u want me to tease u with it?” “hehe patie…"
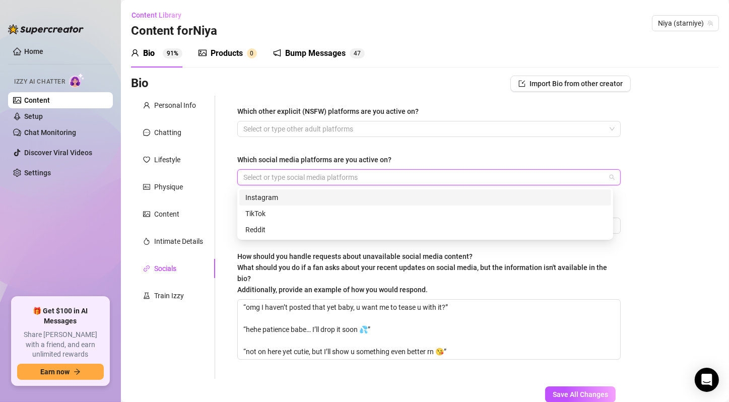
click at [560, 178] on div at bounding box center [423, 177] width 369 height 14
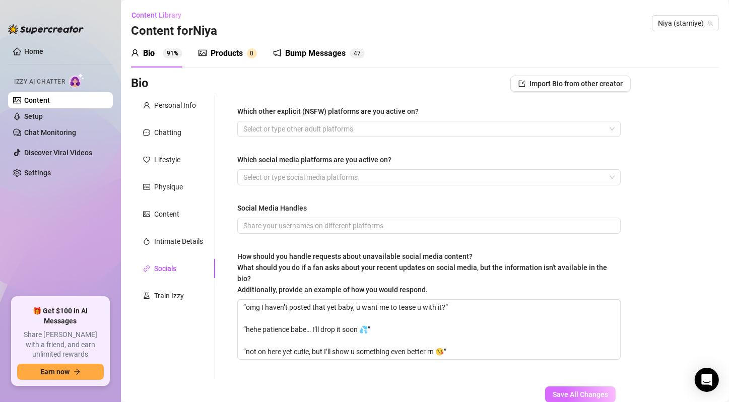
click at [559, 396] on span "Save All Changes" at bounding box center [580, 395] width 55 height 8
click at [50, 100] on link "Content" at bounding box center [37, 100] width 26 height 8
click at [43, 52] on link "Home" at bounding box center [33, 51] width 19 height 8
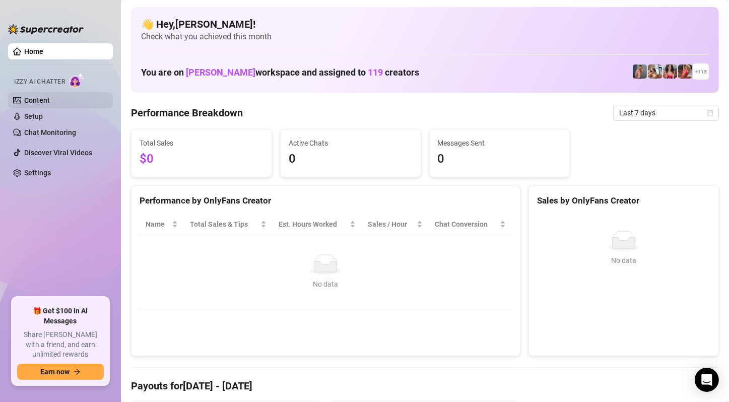
click at [50, 96] on link "Content" at bounding box center [37, 100] width 26 height 8
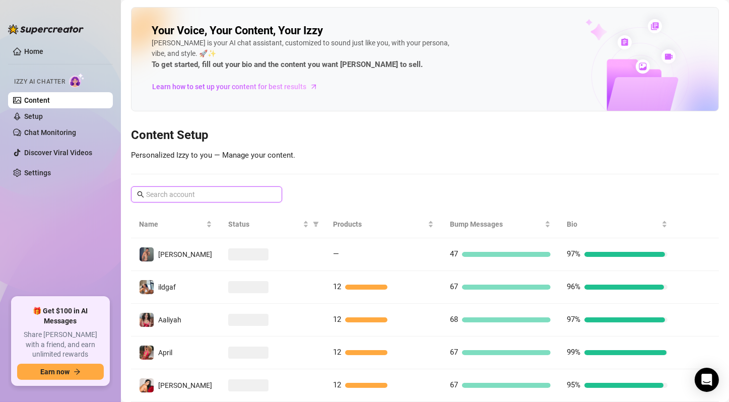
click at [225, 194] on input "text" at bounding box center [207, 194] width 122 height 11
type input "did"
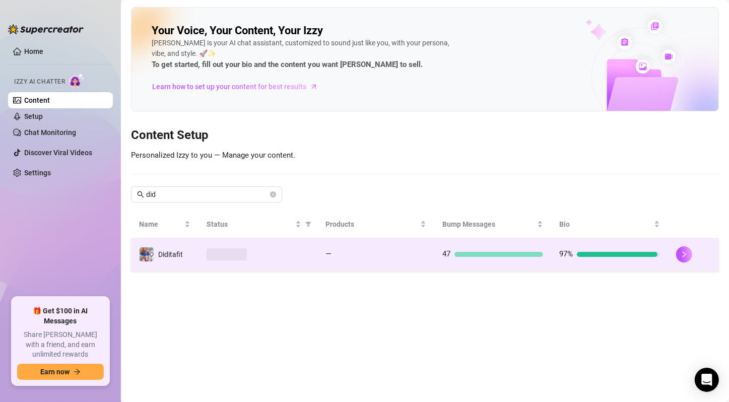
click at [180, 251] on span "Diditafit" at bounding box center [170, 255] width 25 height 8
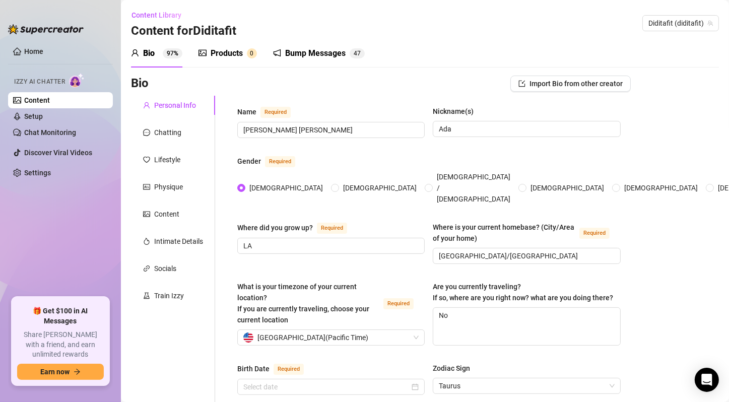
radio input "true"
type input "[DATE]"
click at [200, 9] on div "Content Library Content for Diditafit" at bounding box center [183, 23] width 105 height 32
click at [74, 59] on ul "Home Izzy AI Chatter Content Setup Chat Monitoring Discover Viral Videos Settin…" at bounding box center [60, 166] width 105 height 254
click at [43, 55] on link "Home" at bounding box center [33, 51] width 19 height 8
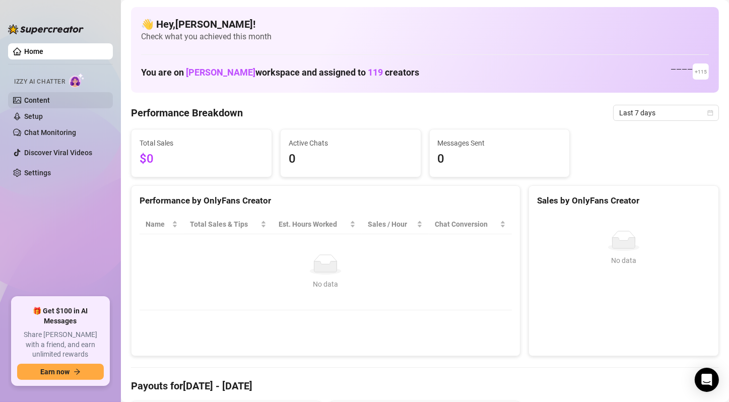
click at [50, 103] on link "Content" at bounding box center [37, 100] width 26 height 8
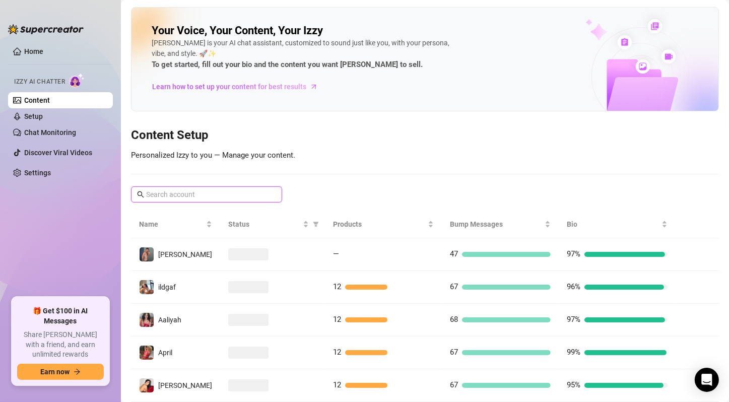
click at [202, 196] on input "text" at bounding box center [207, 194] width 122 height 11
type input "did"
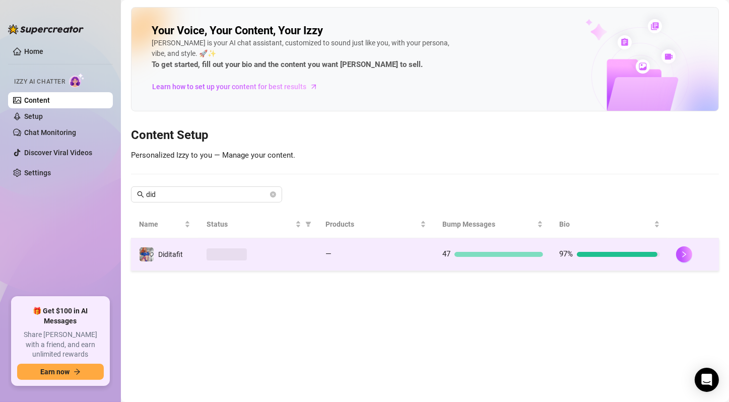
click at [173, 251] on span "Diditafit" at bounding box center [170, 255] width 25 height 8
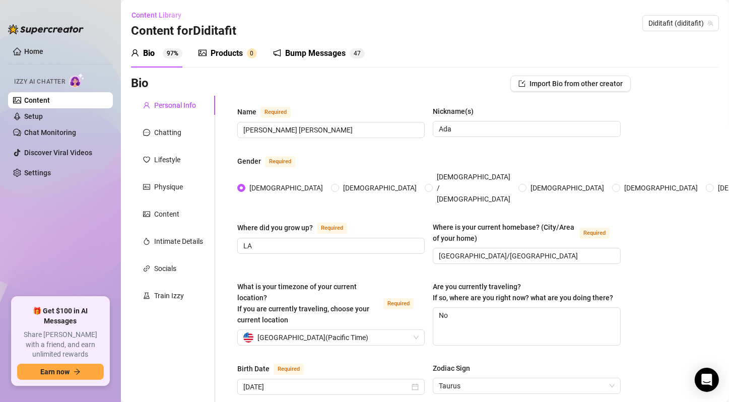
click at [319, 55] on div "Bump Messages" at bounding box center [315, 53] width 60 height 12
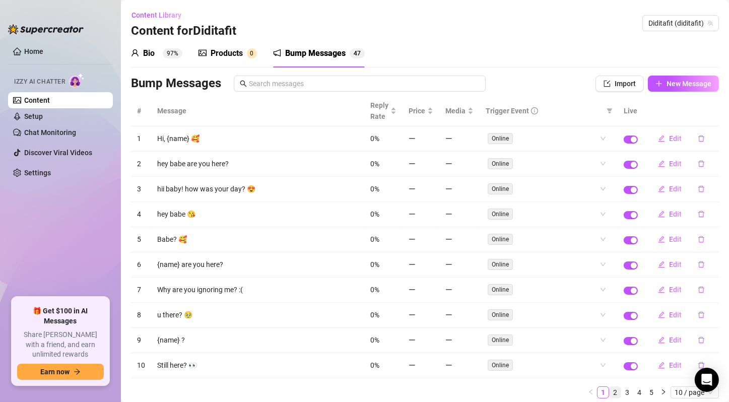
click at [610, 387] on link "2" at bounding box center [615, 392] width 11 height 11
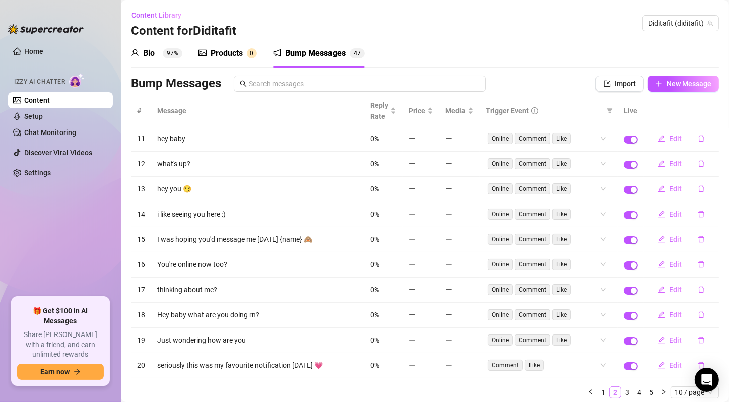
scroll to position [30, 0]
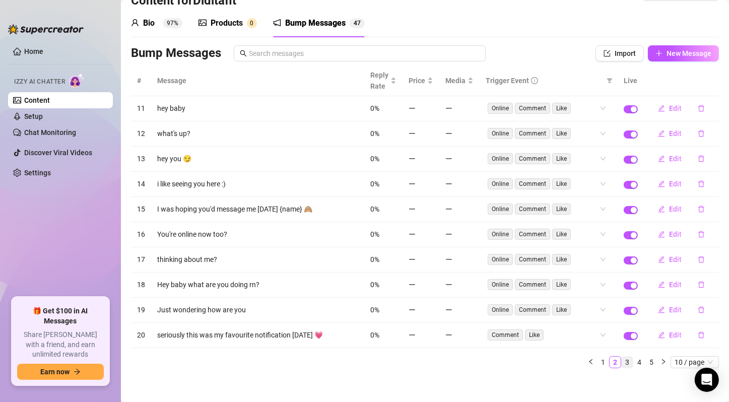
click at [622, 358] on link "3" at bounding box center [627, 362] width 11 height 11
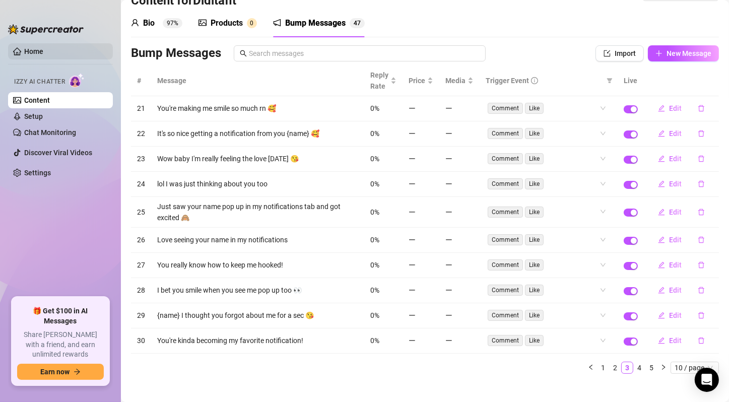
click at [43, 52] on link "Home" at bounding box center [33, 51] width 19 height 8
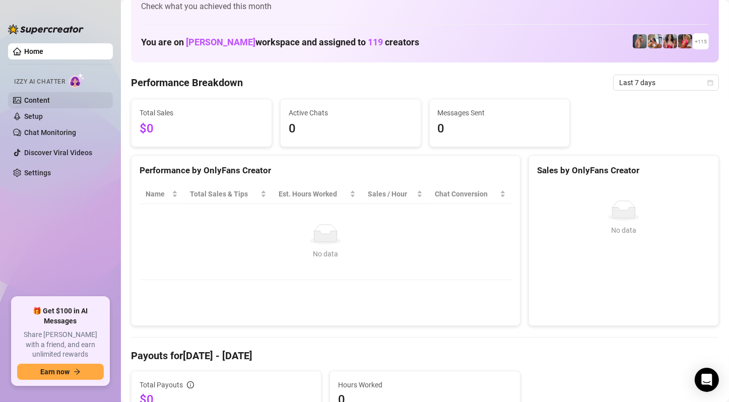
click at [50, 98] on link "Content" at bounding box center [37, 100] width 26 height 8
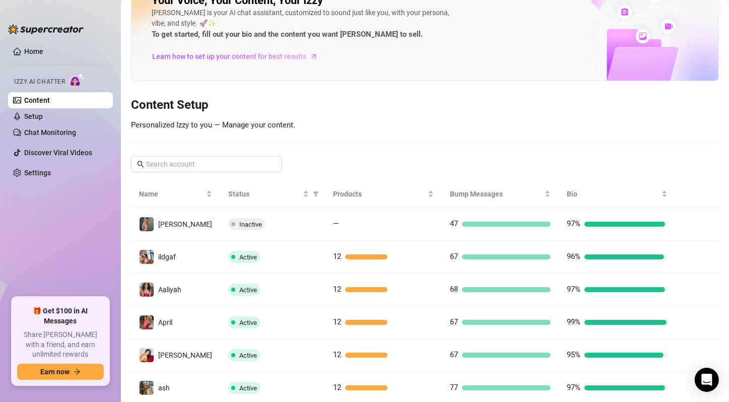
click at [540, 134] on div "Your Voice, Your Content, Your [PERSON_NAME] is your AI chat assistant, customi…" at bounding box center [425, 270] width 588 height 587
click at [592, 115] on div "Your Voice, Your Content, Your [PERSON_NAME] is your AI chat assistant, customi…" at bounding box center [425, 270] width 588 height 587
click at [560, 138] on div "Your Voice, Your Content, Your [PERSON_NAME] is your AI chat assistant, customi…" at bounding box center [425, 270] width 588 height 587
click at [200, 164] on input "text" at bounding box center [207, 164] width 122 height 11
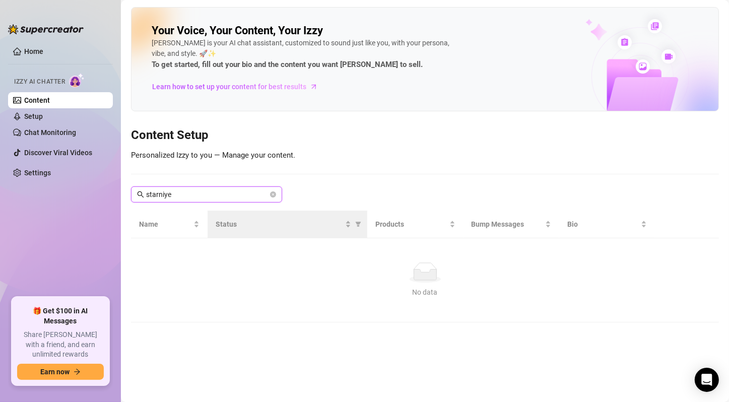
type input "starniye"
click at [274, 193] on icon "close-circle" at bounding box center [273, 195] width 6 height 6
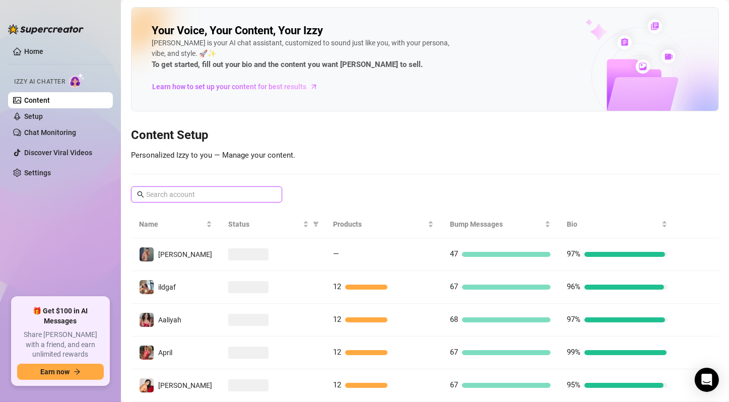
click at [213, 195] on input "text" at bounding box center [207, 194] width 122 height 11
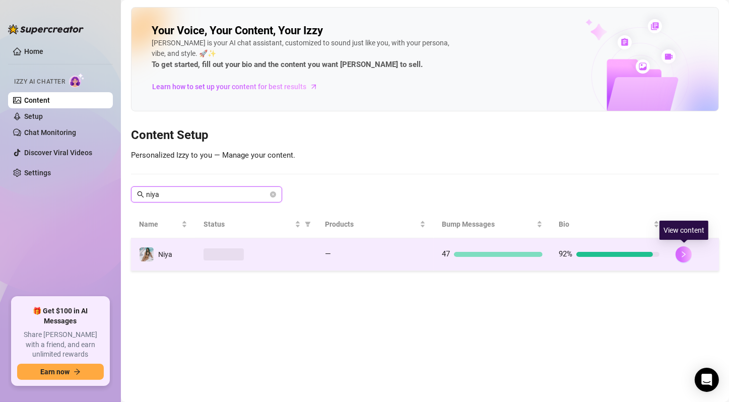
type input "niya"
click at [681, 251] on icon "right" at bounding box center [684, 254] width 7 height 7
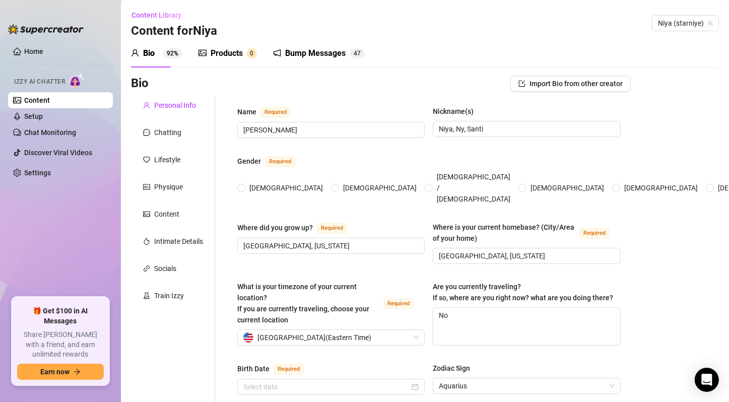
click at [274, 50] on icon "notification" at bounding box center [277, 53] width 8 height 8
click at [300, 49] on div "Bump Messages" at bounding box center [315, 53] width 60 height 12
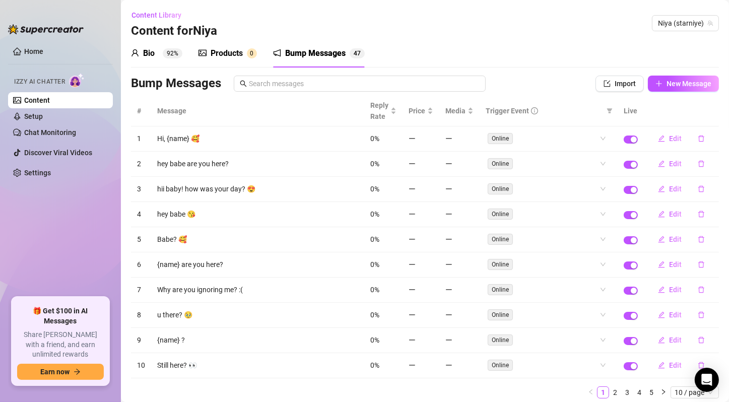
scroll to position [30, 0]
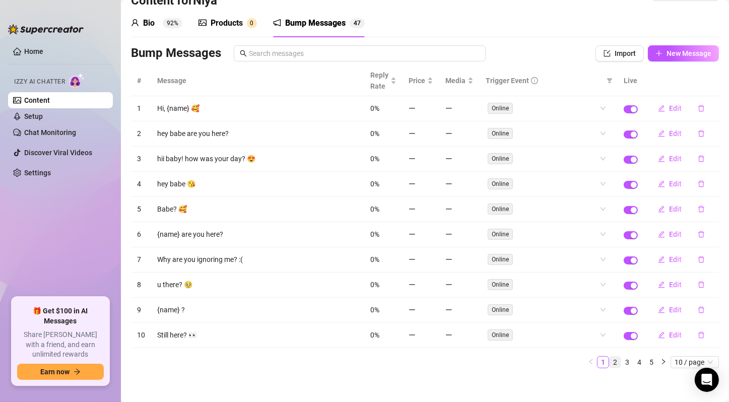
click at [610, 357] on link "2" at bounding box center [615, 362] width 11 height 11
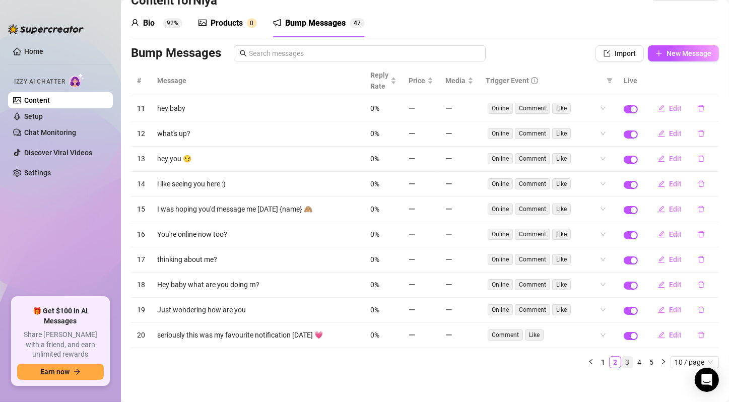
click at [622, 357] on link "3" at bounding box center [627, 362] width 11 height 11
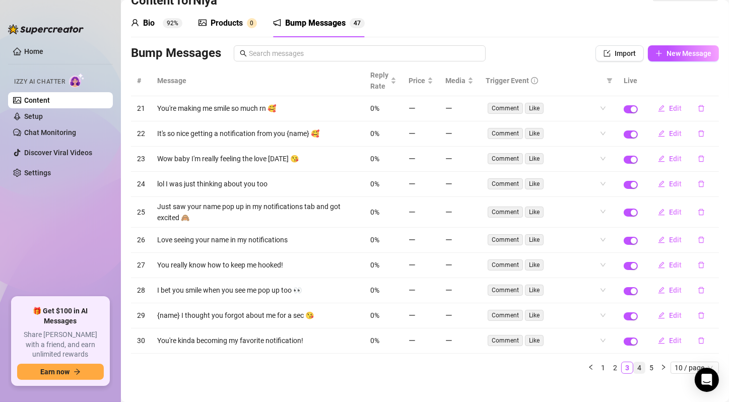
click at [634, 362] on link "4" at bounding box center [639, 367] width 11 height 11
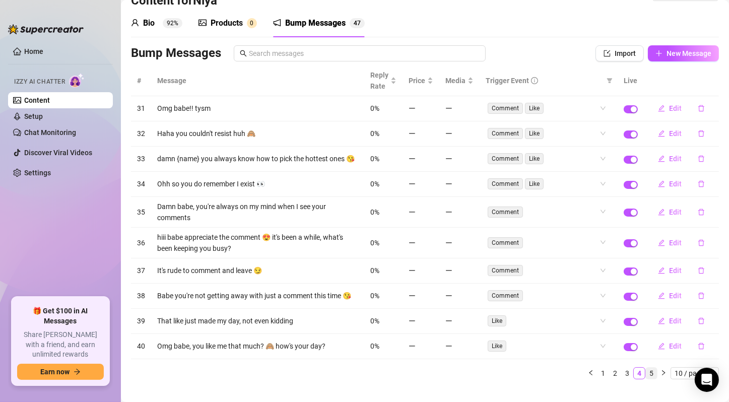
click at [646, 377] on link "5" at bounding box center [651, 373] width 11 height 11
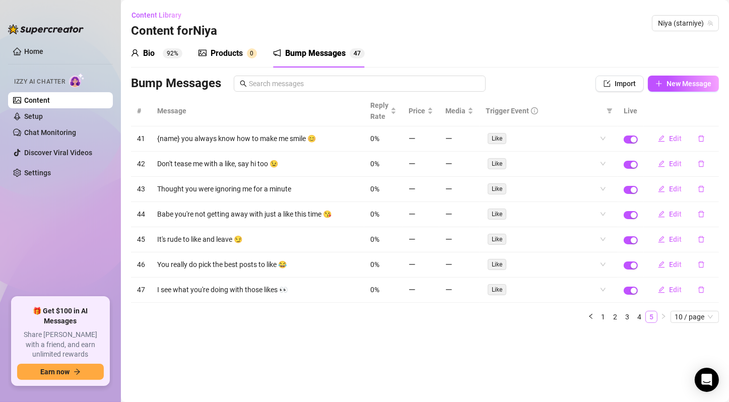
scroll to position [0, 0]
click at [43, 113] on link "Setup" at bounding box center [33, 116] width 19 height 8
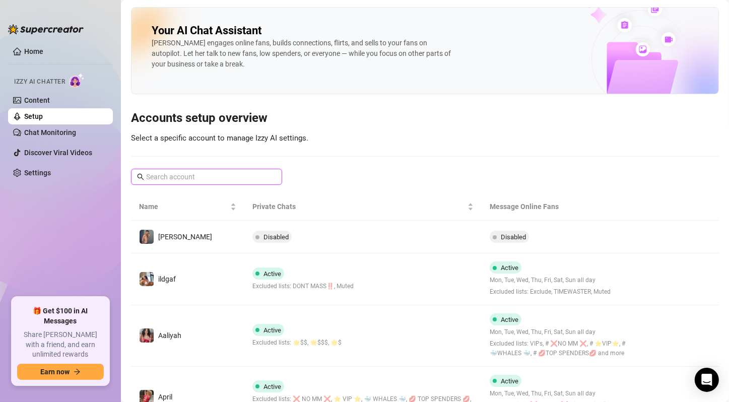
click at [227, 179] on input "text" at bounding box center [207, 176] width 122 height 11
click at [50, 100] on link "Content" at bounding box center [37, 100] width 26 height 8
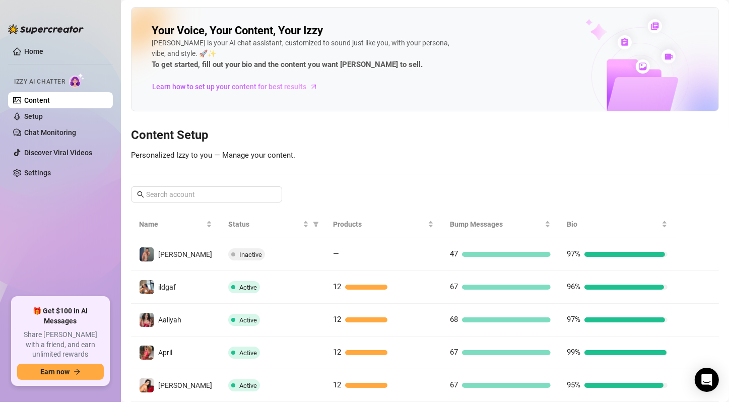
click at [181, 202] on div "Your Voice, Your Content, Your [PERSON_NAME] is your AI chat assistant, customi…" at bounding box center [425, 300] width 588 height 587
click at [185, 188] on span at bounding box center [206, 195] width 151 height 16
click at [191, 193] on input "text" at bounding box center [207, 194] width 122 height 11
click at [187, 194] on input "text" at bounding box center [207, 194] width 122 height 11
type input "tess"
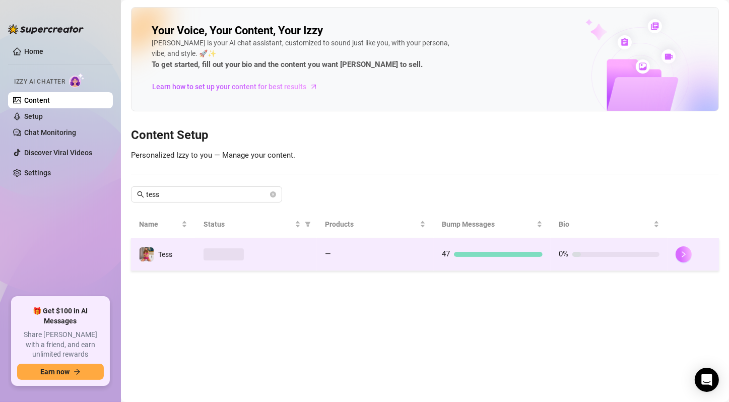
click at [687, 250] on button "button" at bounding box center [684, 255] width 16 height 16
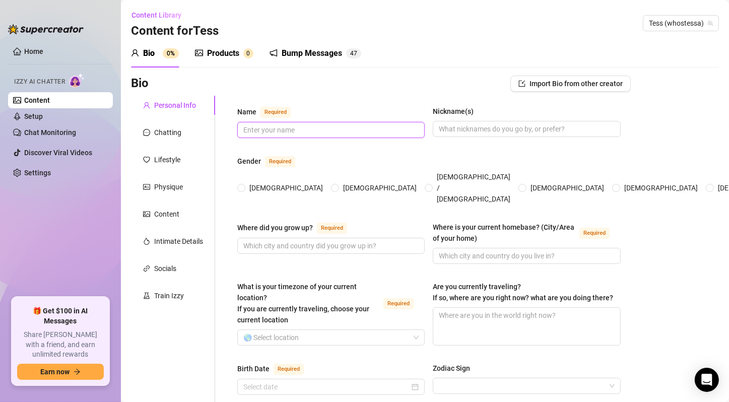
click at [329, 133] on input "Name Required" at bounding box center [329, 130] width 173 height 11
paste input "[PERSON_NAME]"
type input "[PERSON_NAME]"
click at [397, 94] on div "Bio Import Bio from other creator" at bounding box center [381, 86] width 500 height 20
click at [414, 24] on div "Content Library Content for [PERSON_NAME] (whostessa)" at bounding box center [425, 23] width 588 height 32
